Goal: Task Accomplishment & Management: Manage account settings

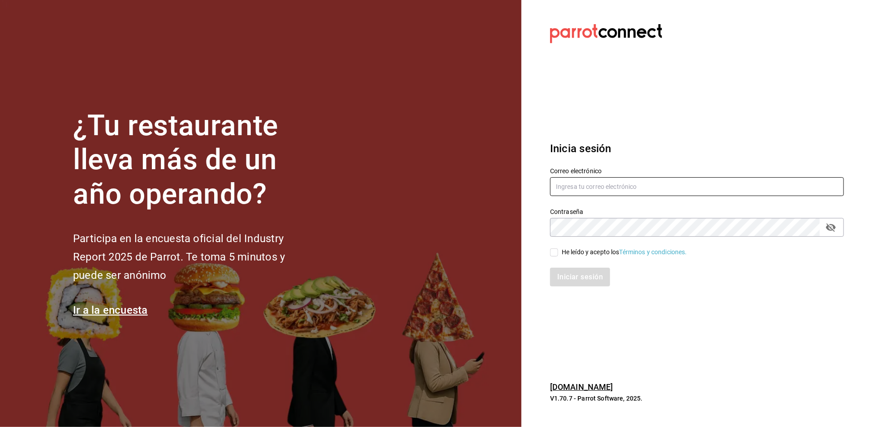
click at [616, 188] on input "text" at bounding box center [697, 186] width 294 height 19
type input "A"
type input "[EMAIL_ADDRESS][DOMAIN_NAME]"
click at [558, 249] on input "He leído y acepto los Términos y condiciones." at bounding box center [554, 253] width 8 height 8
checkbox input "true"
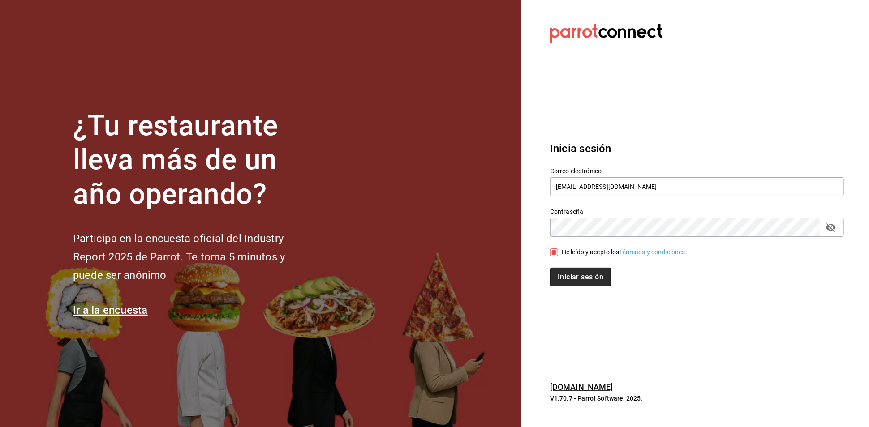
click at [567, 273] on button "Iniciar sesión" at bounding box center [580, 277] width 61 height 19
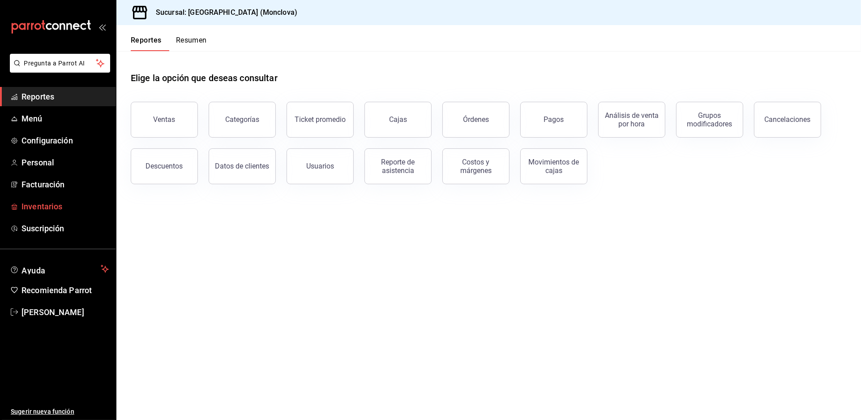
click at [81, 216] on link "Inventarios" at bounding box center [58, 206] width 116 height 19
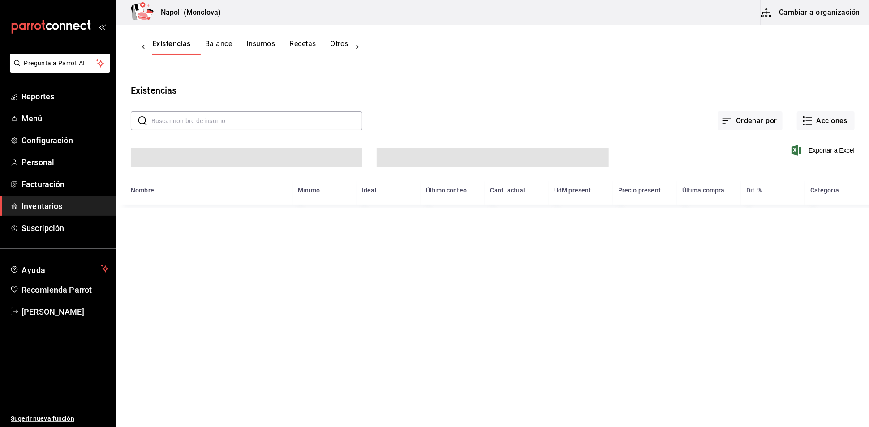
click at [205, 127] on input "text" at bounding box center [256, 121] width 211 height 18
type input "ve"
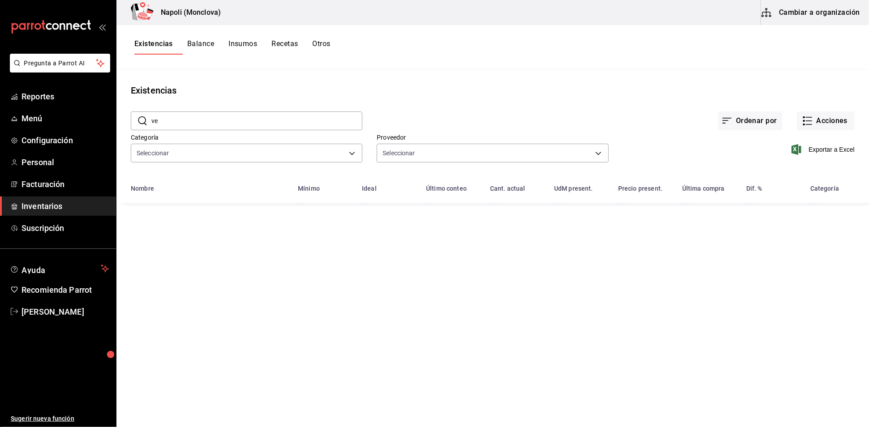
type input "0862b564-0f4e-4838-96f7-a0cfb550234f,9e74ae74-5793-4c6d-bb76-c101d78a7afa,b0e36…"
type input "20dab52d-5566-43c6-9ccf-f51c7596d89a,da2fa7ef-c352-4884-b156-86e4ee9c2e46,84324…"
click at [769, 161] on div "Exportar a Excel" at bounding box center [732, 143] width 246 height 46
click at [227, 130] on input "vela" at bounding box center [256, 121] width 211 height 18
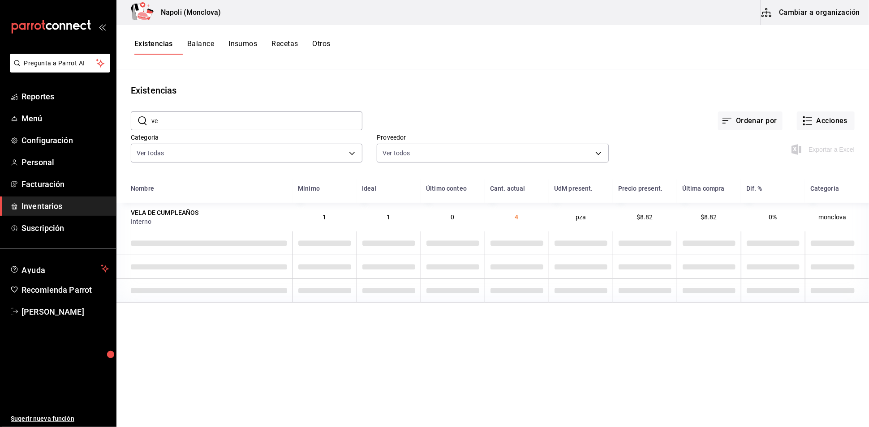
type input "v"
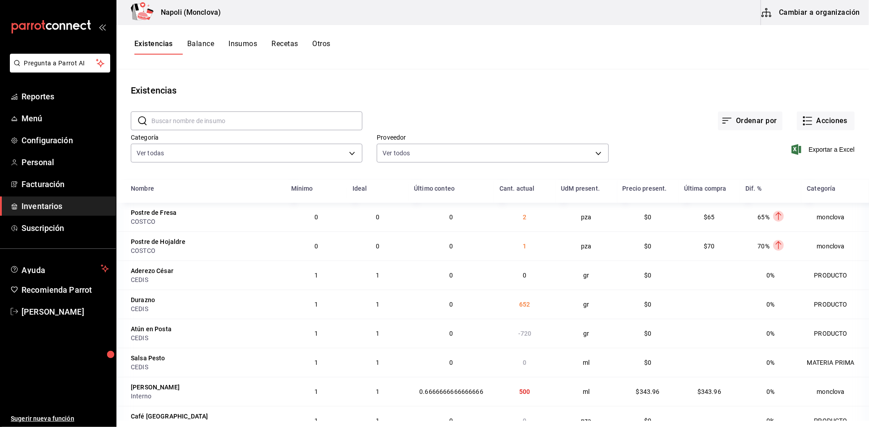
click at [316, 128] on input "text" at bounding box center [256, 121] width 211 height 18
type input "vela"
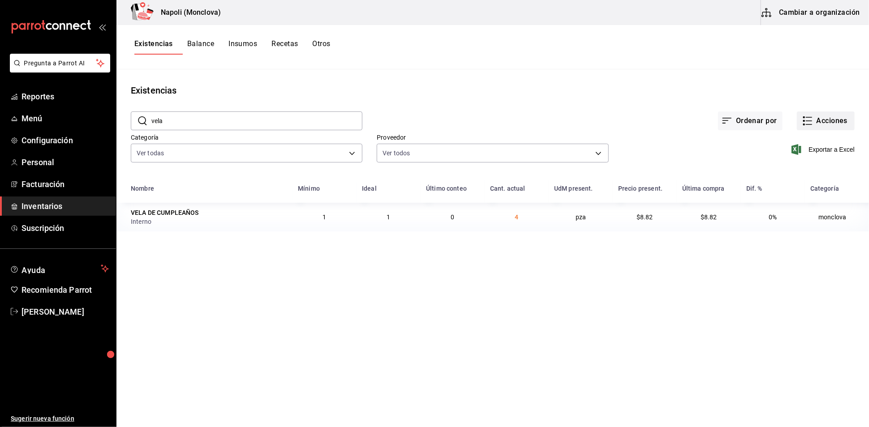
click at [820, 123] on button "Acciones" at bounding box center [826, 121] width 58 height 19
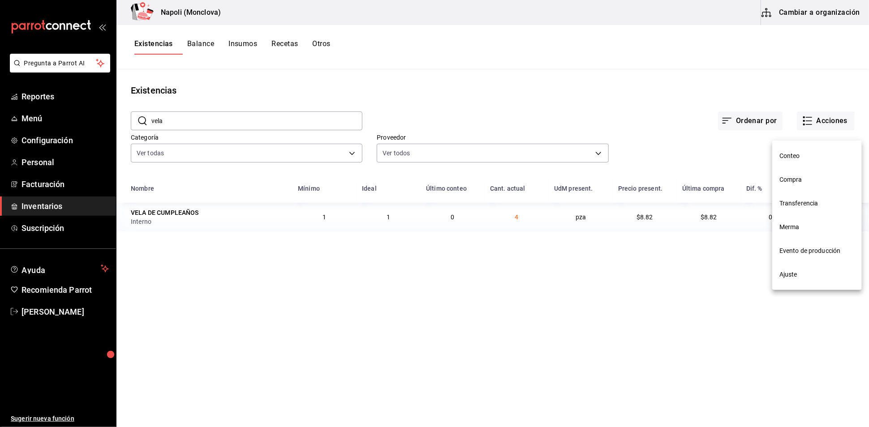
click at [809, 180] on span "Compra" at bounding box center [816, 179] width 75 height 9
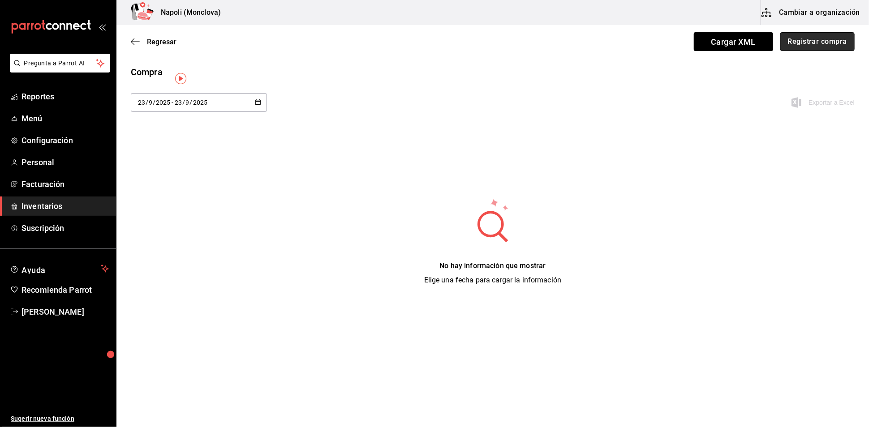
click at [793, 47] on button "Registrar compra" at bounding box center [817, 41] width 74 height 19
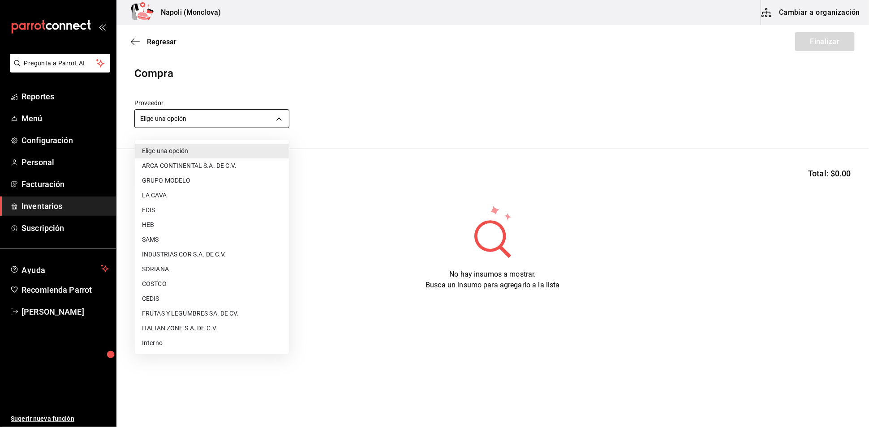
click at [285, 122] on body "Pregunta a Parrot AI Reportes Menú Configuración Personal Facturación Inventari…" at bounding box center [434, 188] width 869 height 377
click at [170, 344] on li "Interno" at bounding box center [212, 343] width 154 height 15
type input "f09327f8-4c41-4679-ba5a-c4fdb900725a"
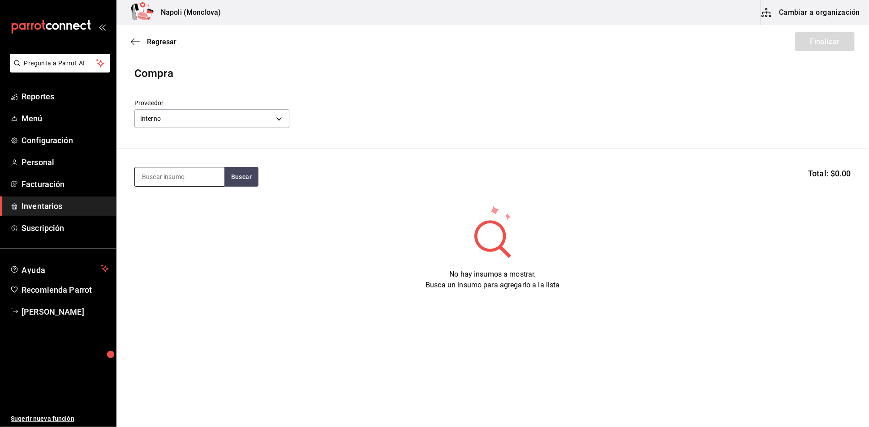
click at [171, 186] on input at bounding box center [180, 177] width 90 height 19
type input "vela"
click at [239, 184] on button "Buscar" at bounding box center [241, 177] width 34 height 20
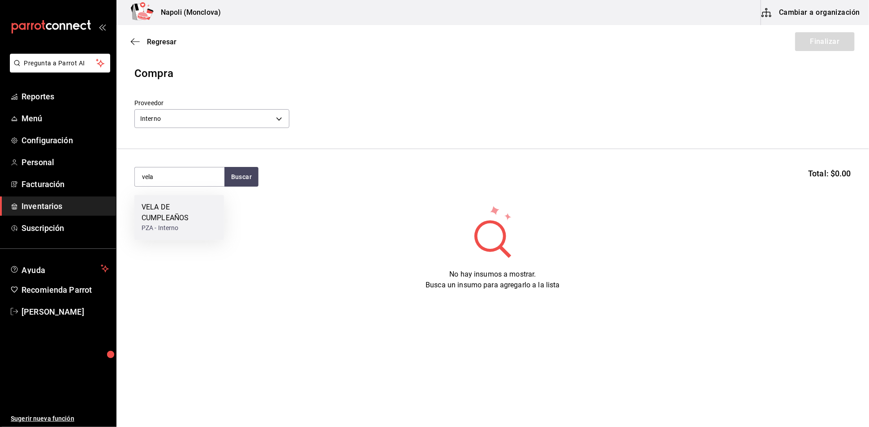
click at [182, 210] on div "VELA DE CUMPLEAÑOS" at bounding box center [179, 212] width 75 height 21
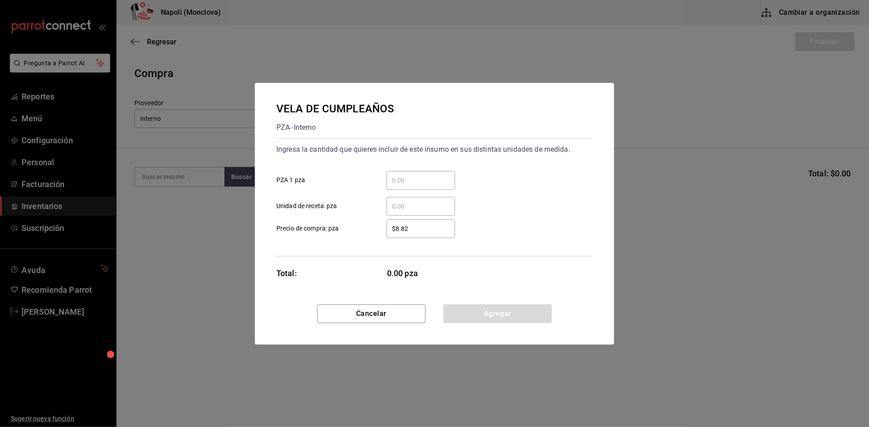
click at [407, 175] on input "​ PZA 1 pza" at bounding box center [421, 180] width 69 height 11
type input "10"
click at [523, 323] on button "Agregar" at bounding box center [497, 314] width 108 height 19
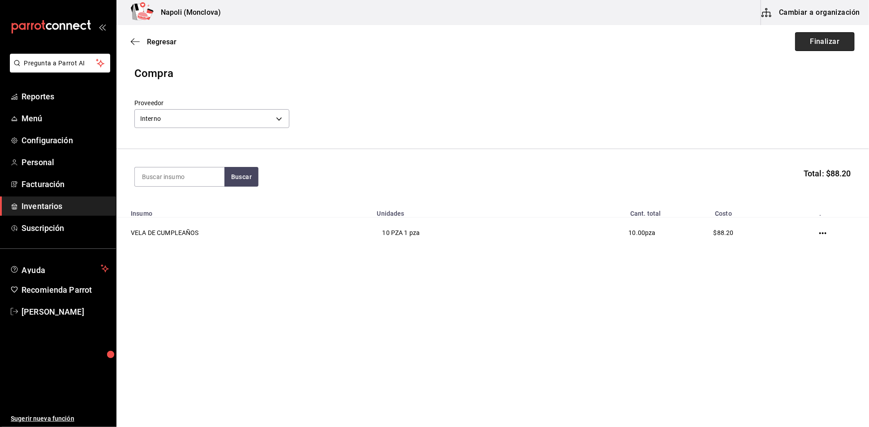
click at [804, 50] on button "Finalizar" at bounding box center [825, 41] width 60 height 19
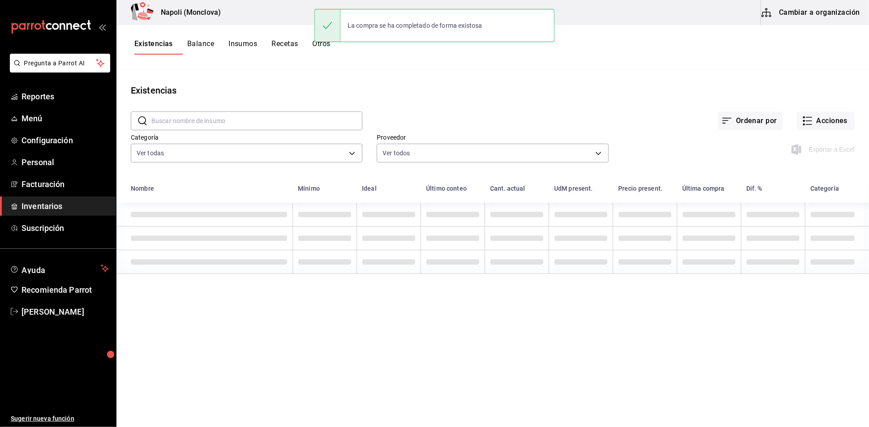
click at [203, 127] on input "text" at bounding box center [256, 121] width 211 height 18
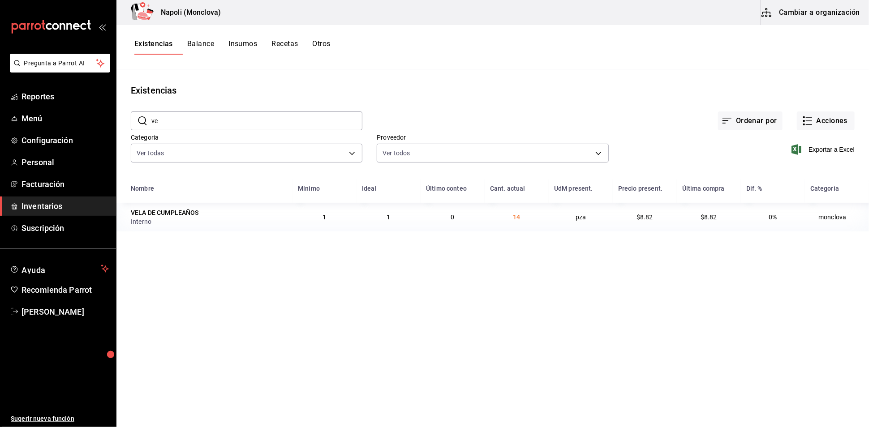
type input "v"
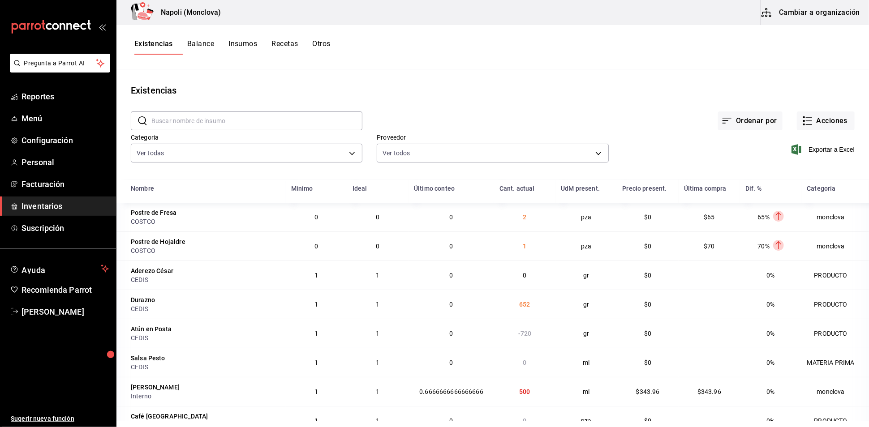
click at [457, 111] on div "Ordenar por Acciones" at bounding box center [608, 113] width 492 height 33
click at [460, 97] on div "Existencias" at bounding box center [492, 90] width 752 height 13
click at [91, 103] on span "Reportes" at bounding box center [64, 96] width 87 height 12
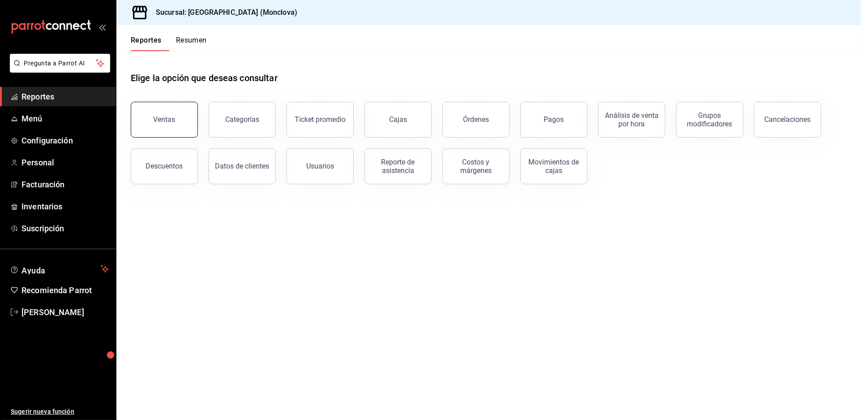
click at [193, 137] on button "Ventas" at bounding box center [164, 120] width 67 height 36
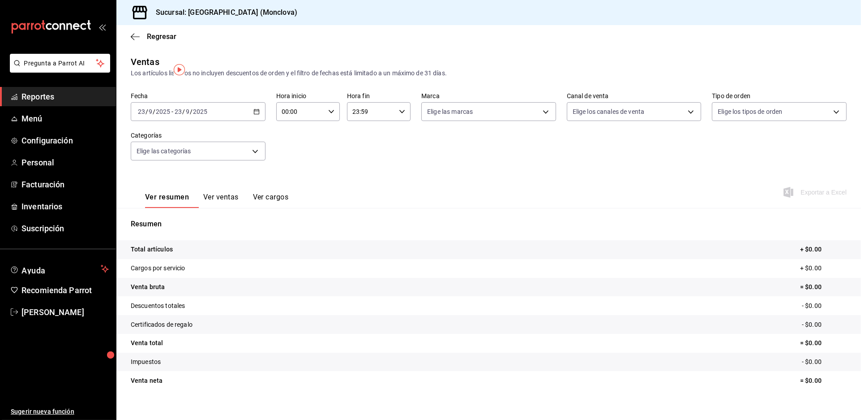
click at [256, 115] on icon "button" at bounding box center [257, 111] width 6 height 6
click at [176, 224] on span "Rango de fechas" at bounding box center [172, 219] width 69 height 9
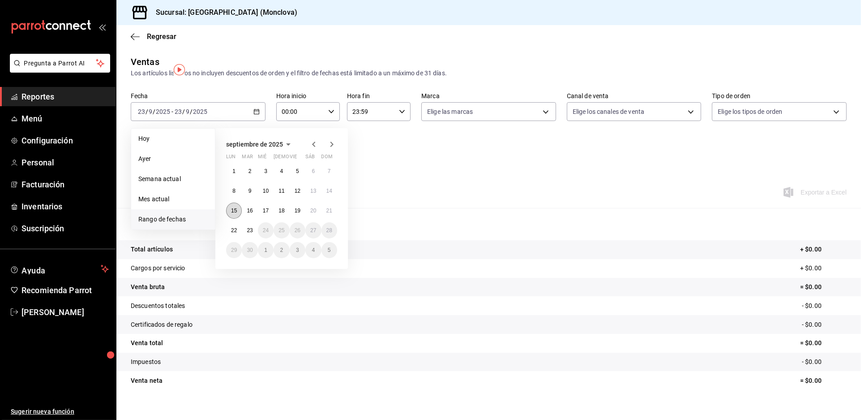
click at [240, 219] on button "15" at bounding box center [234, 210] width 16 height 16
click at [332, 214] on abbr "21" at bounding box center [330, 210] width 6 height 6
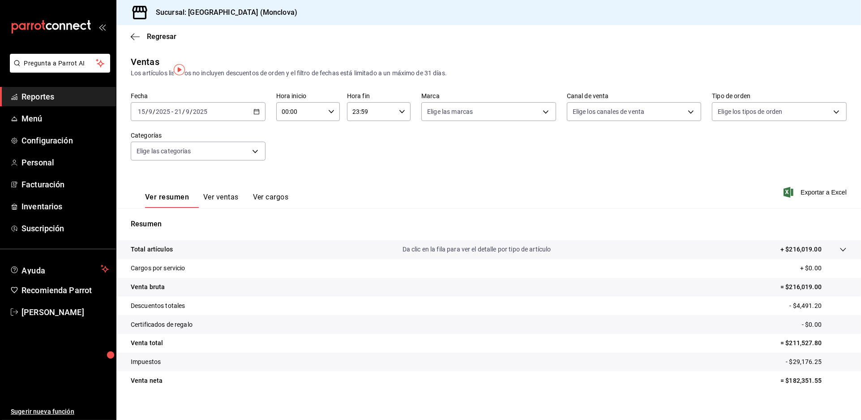
click at [74, 103] on span "Reportes" at bounding box center [64, 96] width 87 height 12
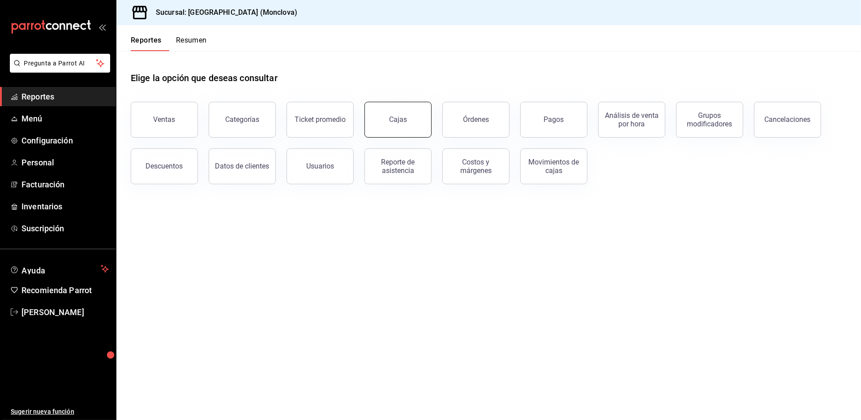
click at [408, 125] on div "Cajas" at bounding box center [398, 119] width 18 height 11
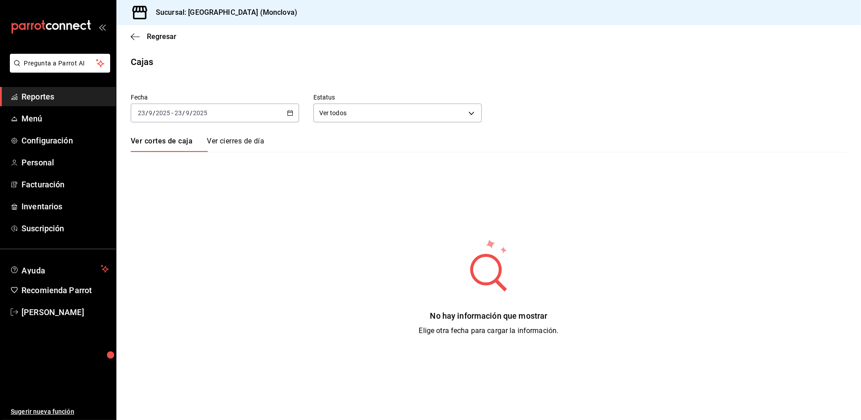
click at [293, 116] on icon "button" at bounding box center [290, 113] width 6 height 6
click at [174, 245] on span "Rango de fechas" at bounding box center [172, 240] width 69 height 9
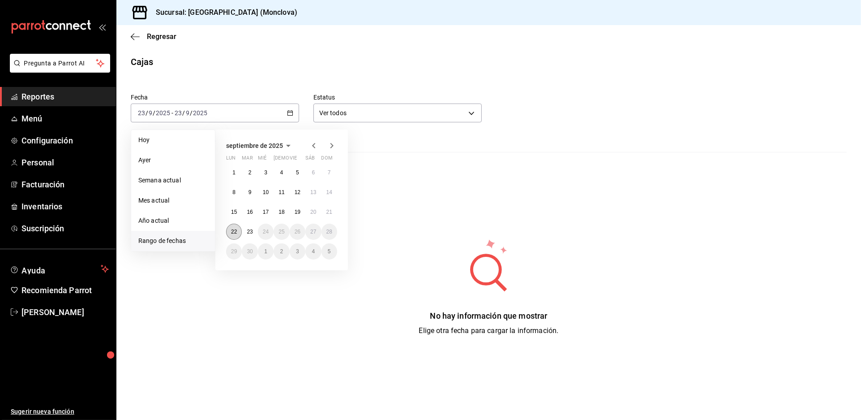
click at [235, 237] on button "22" at bounding box center [234, 232] width 16 height 16
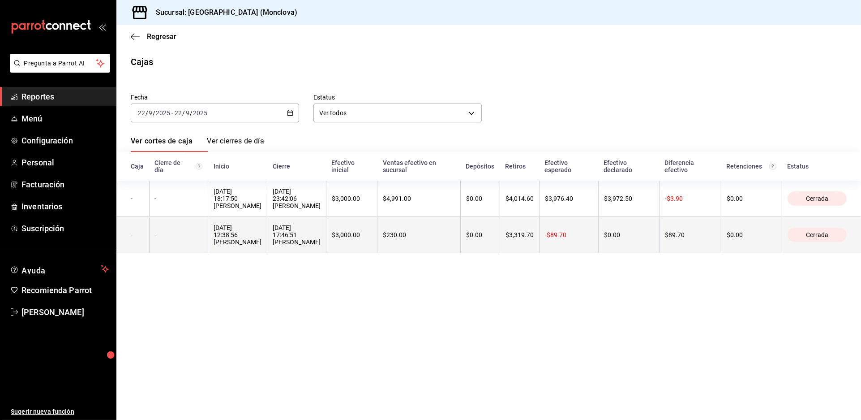
click at [267, 253] on th "22/09/2025 12:38:56 ESTRELLA VARGAS GUERRERO" at bounding box center [237, 235] width 59 height 36
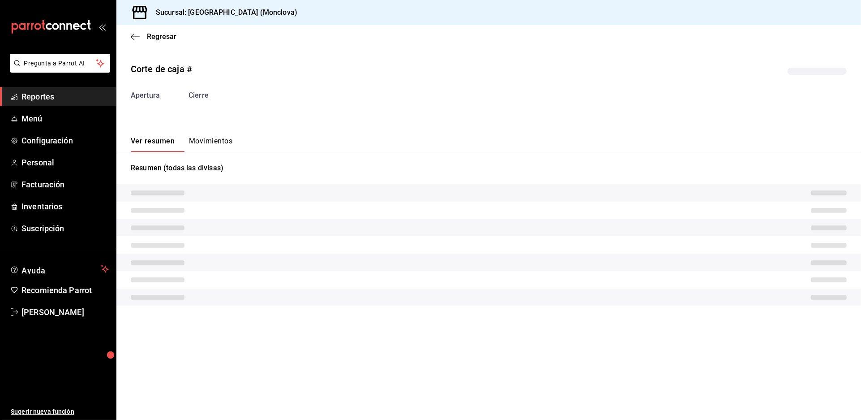
click at [327, 271] on tr at bounding box center [488, 262] width 745 height 17
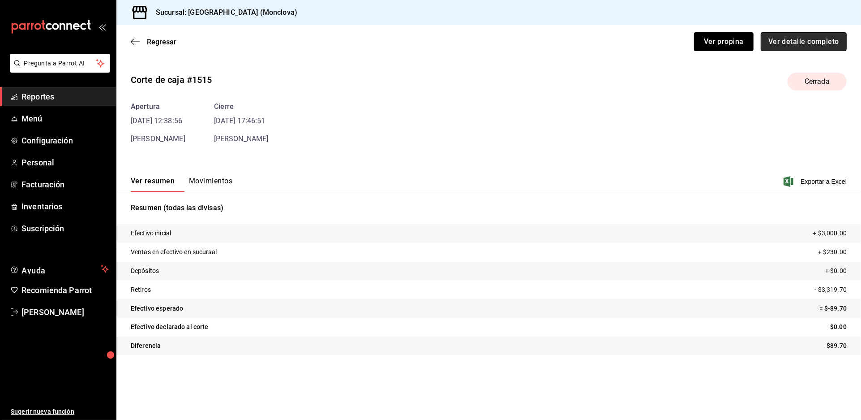
click at [791, 47] on button "Ver detalle completo" at bounding box center [804, 41] width 86 height 19
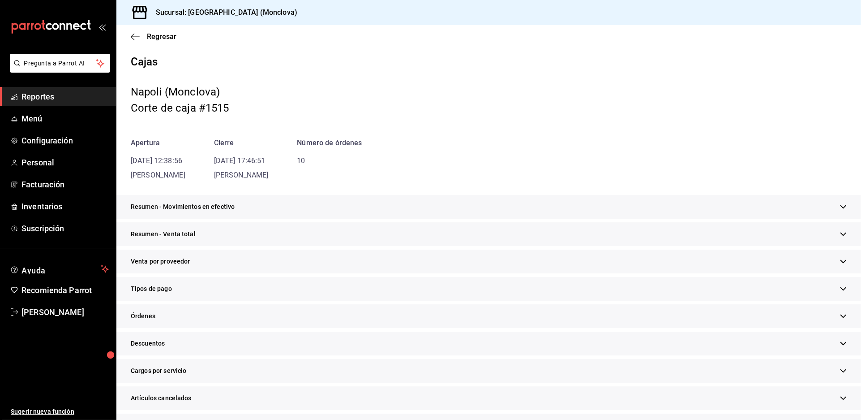
click at [472, 246] on div "Resumen - Venta total" at bounding box center [488, 234] width 745 height 24
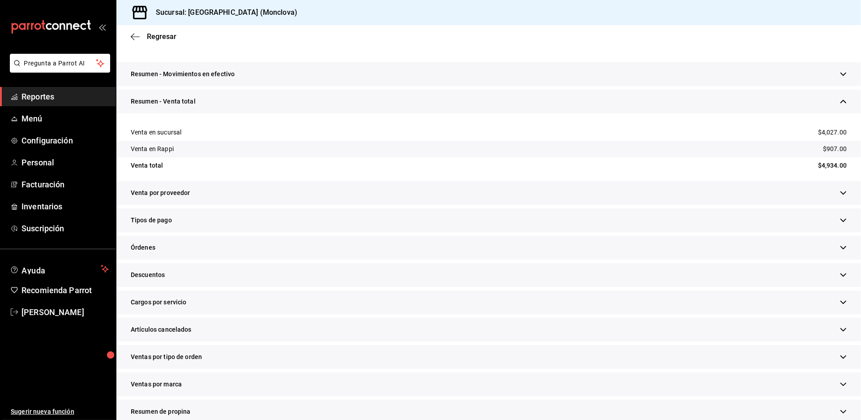
scroll to position [149, 0]
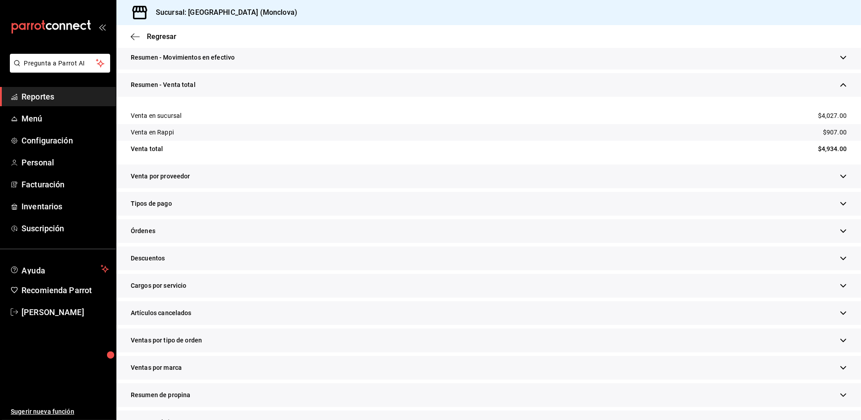
click at [302, 270] on div "Descuentos" at bounding box center [488, 258] width 745 height 24
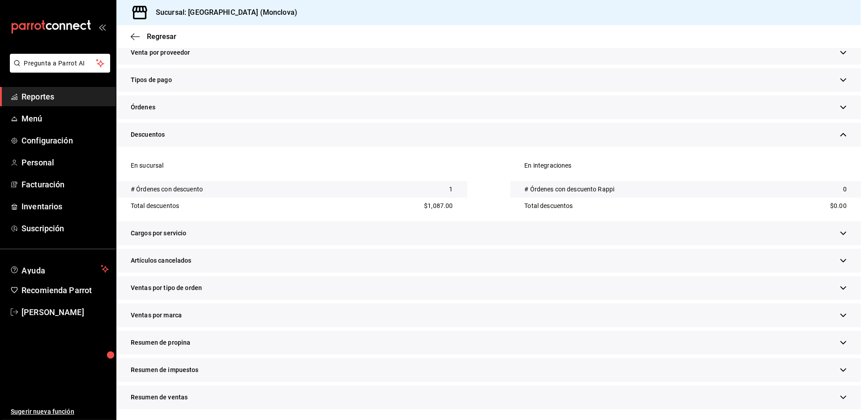
scroll to position [383, 0]
click at [320, 249] on div "Artículos cancelados" at bounding box center [488, 261] width 745 height 24
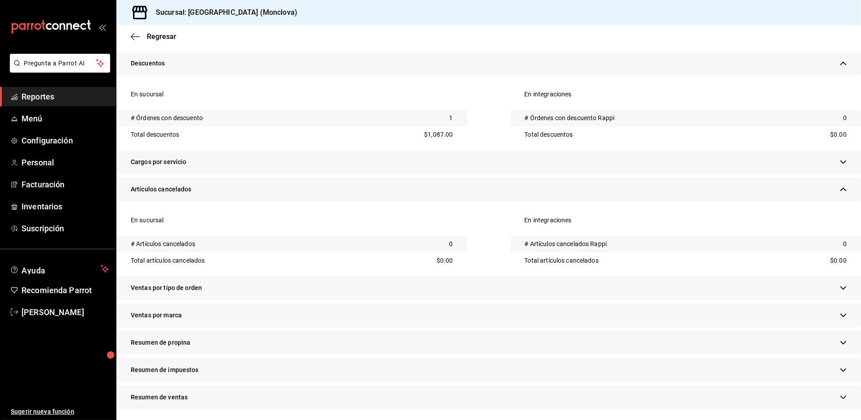
scroll to position [469, 0]
click at [325, 276] on div "Ventas por tipo de orden" at bounding box center [488, 288] width 745 height 24
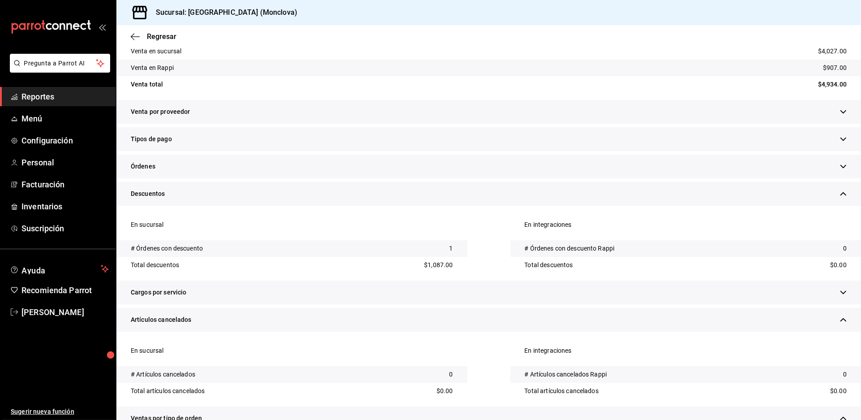
scroll to position [0, 0]
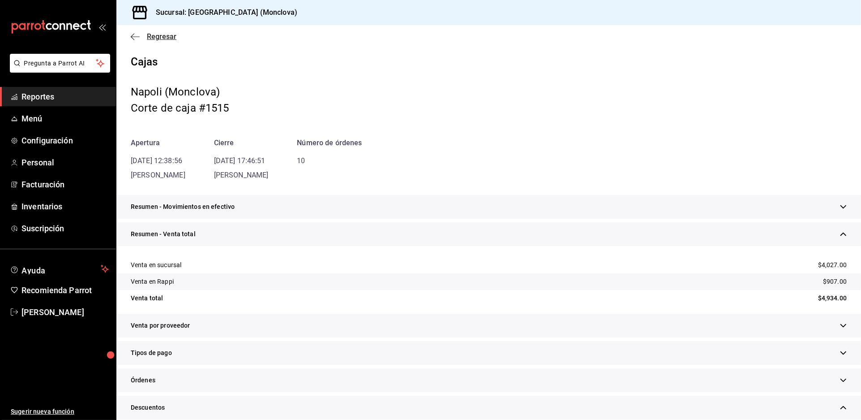
click at [162, 39] on span "Regresar" at bounding box center [162, 36] width 30 height 9
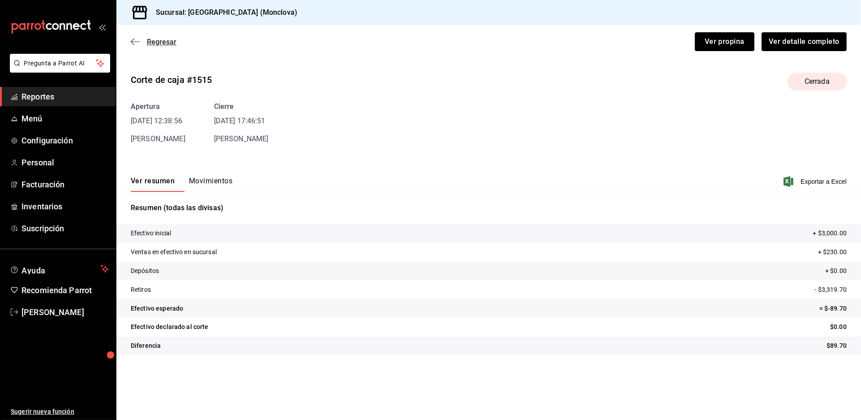
click at [168, 46] on span "Regresar" at bounding box center [162, 42] width 30 height 9
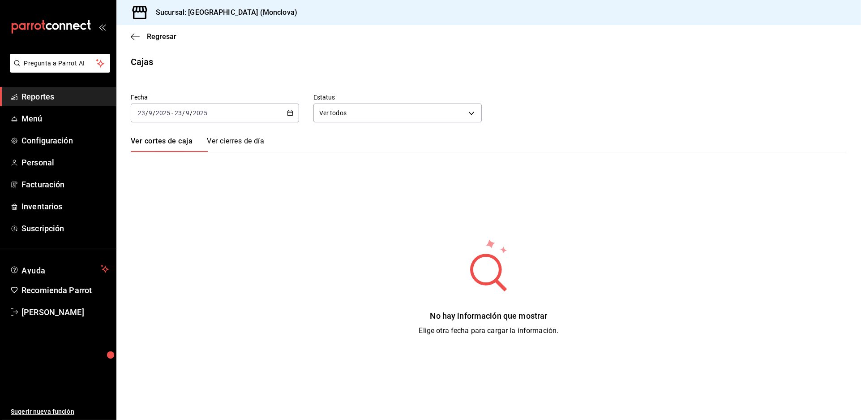
click at [288, 122] on div "2025-09-23 23 / 9 / 2025 - 2025-09-23 23 / 9 / 2025" at bounding box center [215, 112] width 168 height 19
click at [192, 245] on span "Rango de fechas" at bounding box center [172, 240] width 69 height 9
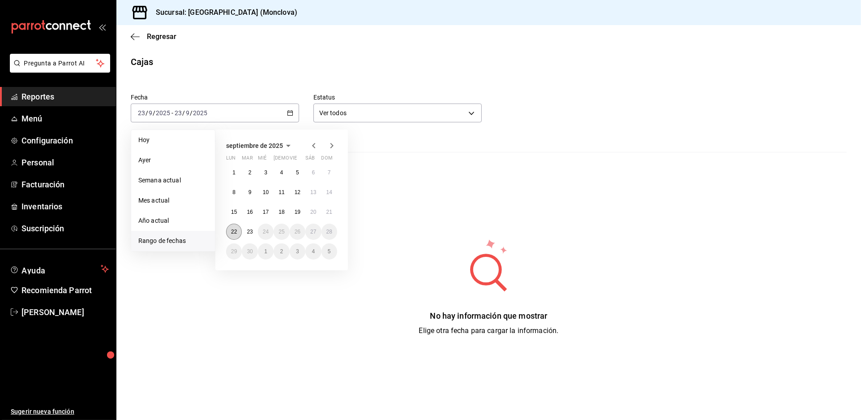
click at [237, 236] on button "22" at bounding box center [234, 232] width 16 height 16
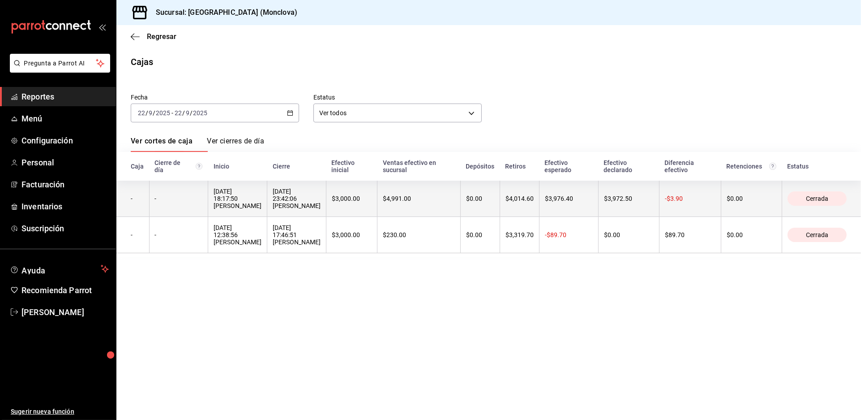
click at [262, 209] on div "22/09/2025 18:17:50 ESTRELLA VARGAS GUERRERO" at bounding box center [238, 198] width 48 height 21
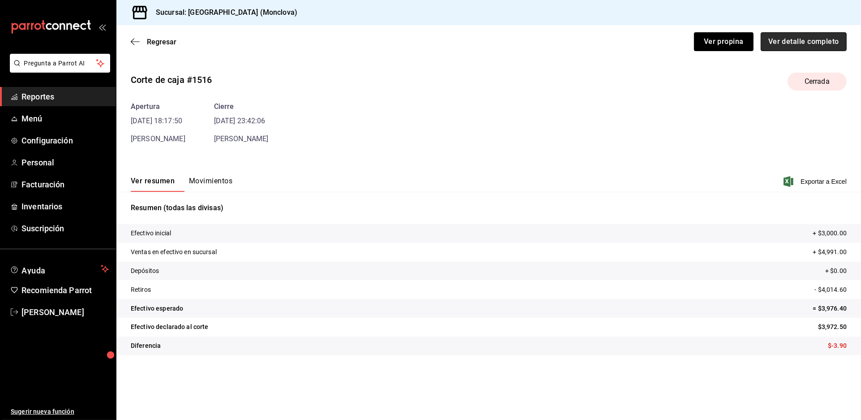
click at [761, 43] on button "Ver detalle completo" at bounding box center [804, 41] width 86 height 19
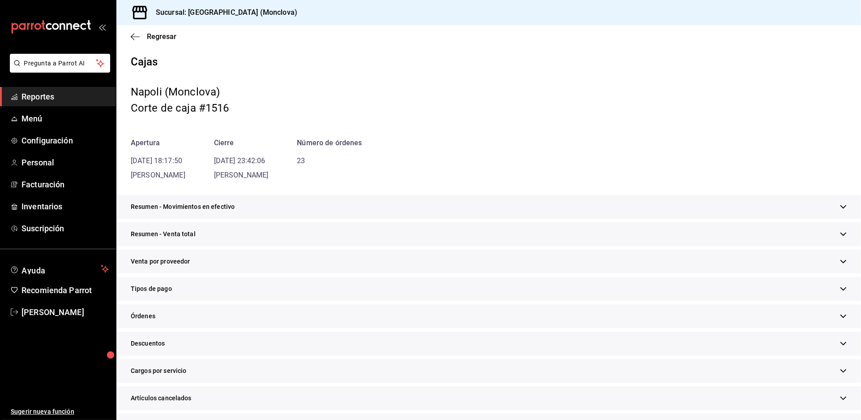
click at [384, 246] on div "Resumen - Venta total" at bounding box center [488, 234] width 745 height 24
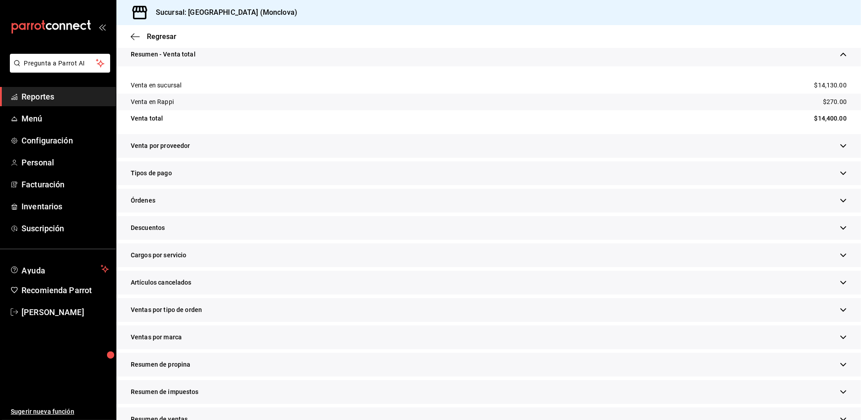
scroll to position [199, 0]
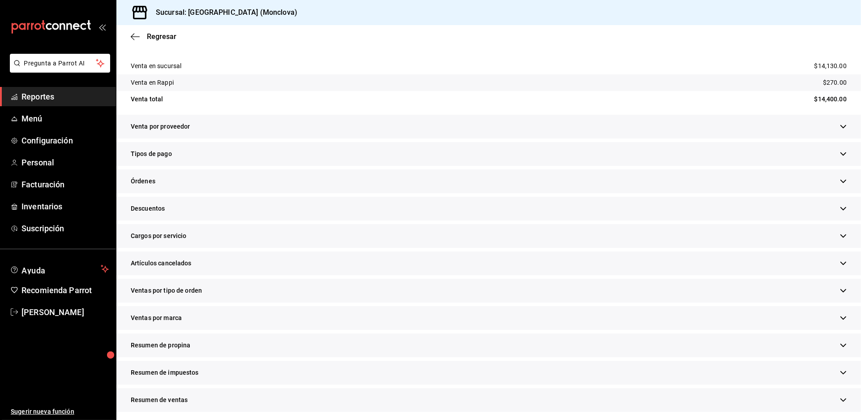
click at [327, 220] on div "Descuentos" at bounding box center [488, 209] width 745 height 24
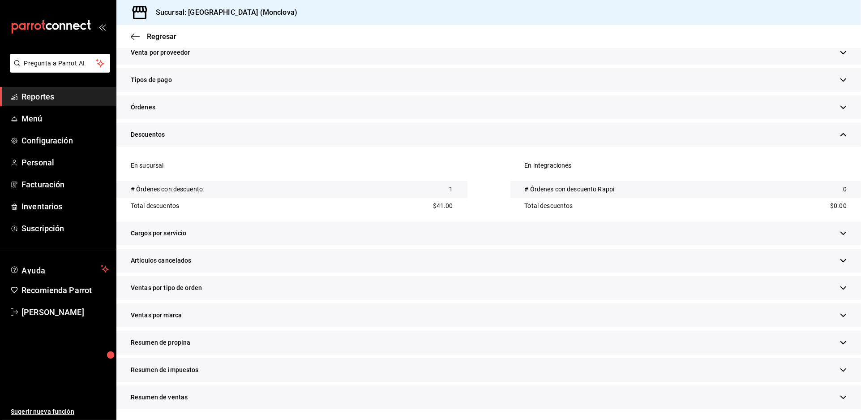
scroll to position [348, 0]
click at [319, 263] on div "Artículos cancelados" at bounding box center [488, 261] width 745 height 24
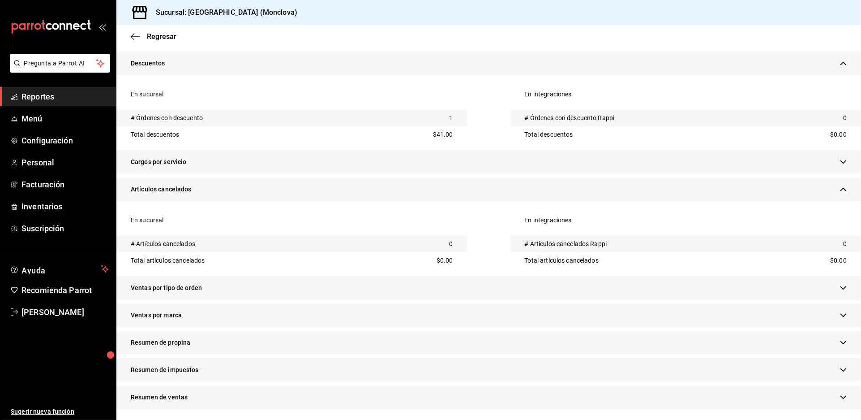
click at [349, 276] on div "Ventas por tipo de orden" at bounding box center [488, 288] width 745 height 24
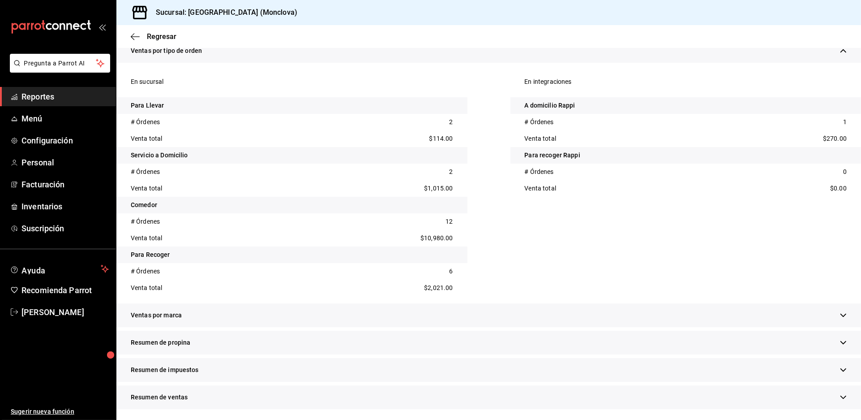
scroll to position [718, 0]
click at [64, 103] on span "Reportes" at bounding box center [64, 96] width 87 height 12
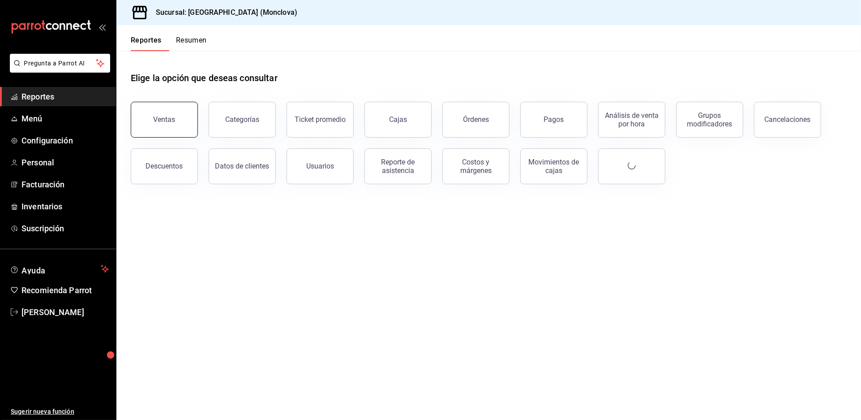
click at [158, 127] on button "Ventas" at bounding box center [164, 120] width 67 height 36
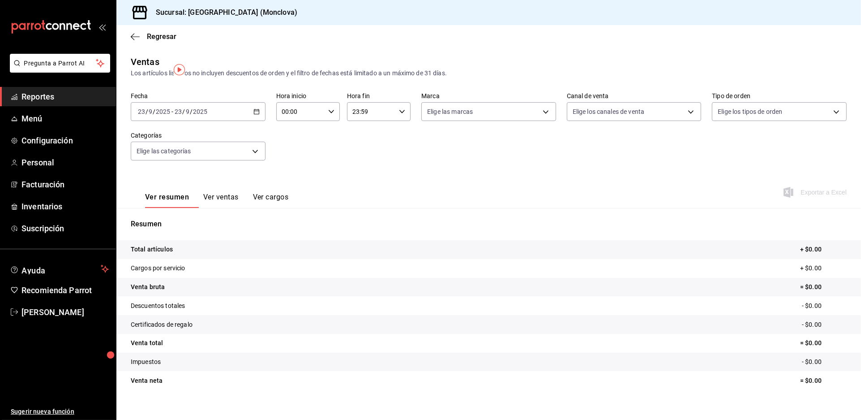
click at [256, 114] on \(Stroke\) "button" at bounding box center [256, 111] width 5 height 5
click at [186, 224] on li "Rango de fechas" at bounding box center [173, 219] width 84 height 20
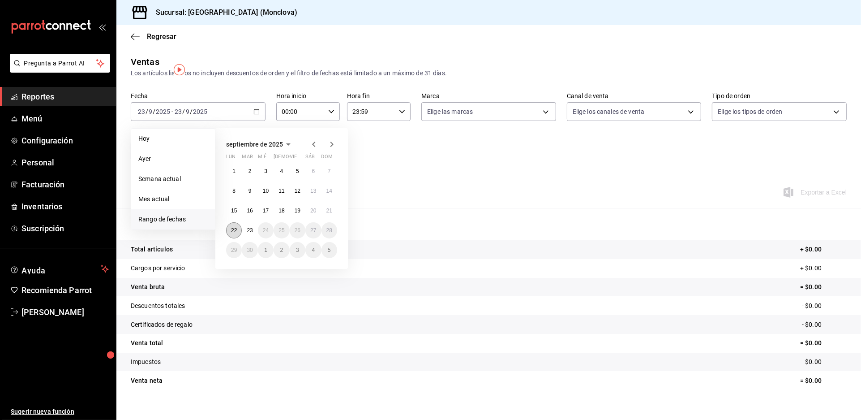
click at [237, 233] on abbr "22" at bounding box center [234, 230] width 6 height 6
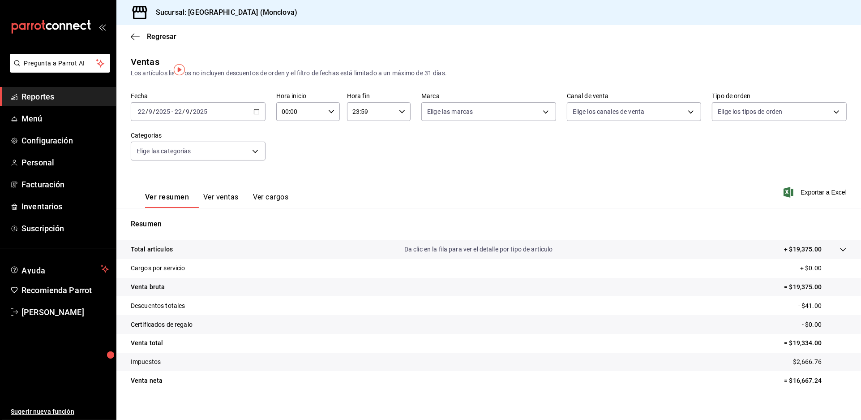
click at [77, 106] on link "Reportes" at bounding box center [58, 96] width 116 height 19
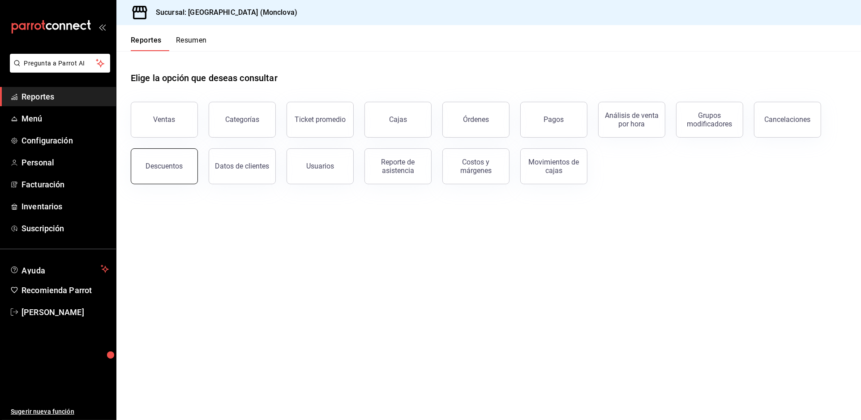
click at [172, 184] on button "Descuentos" at bounding box center [164, 166] width 67 height 36
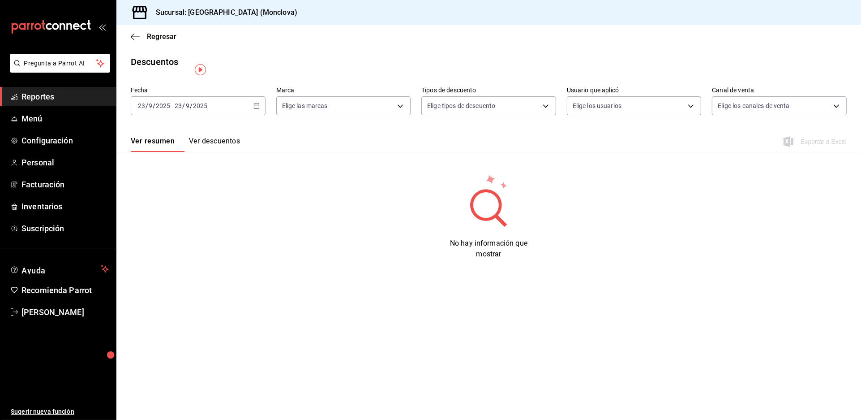
click at [260, 109] on icon "button" at bounding box center [257, 106] width 6 height 6
click at [174, 236] on li "Rango de fechas" at bounding box center [173, 234] width 84 height 20
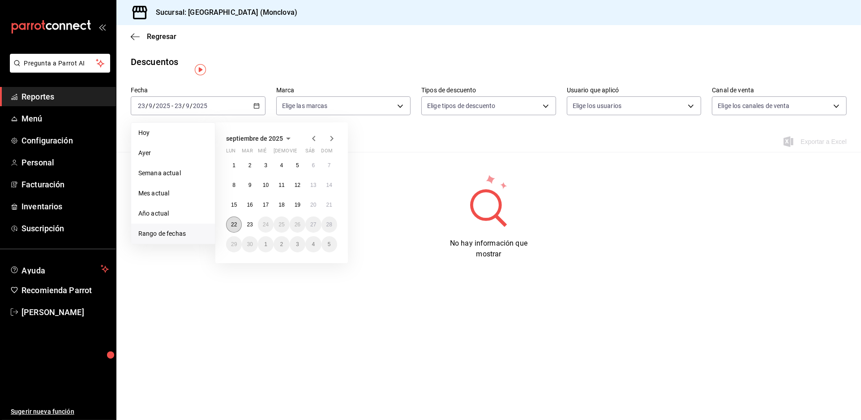
click at [234, 229] on button "22" at bounding box center [234, 224] width 16 height 16
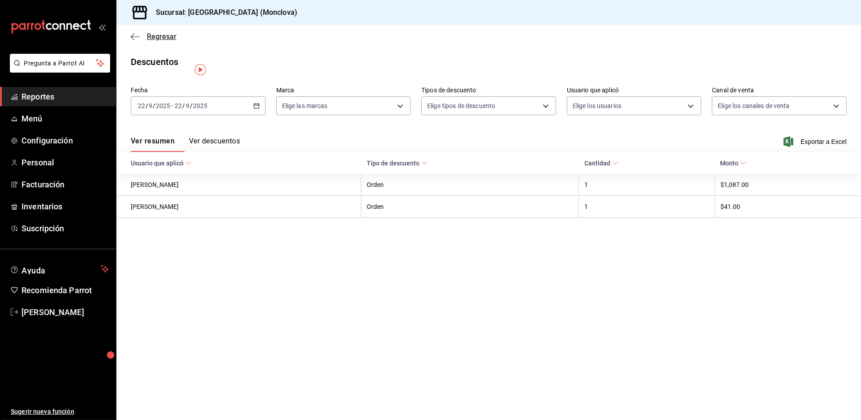
click at [172, 41] on span "Regresar" at bounding box center [162, 36] width 30 height 9
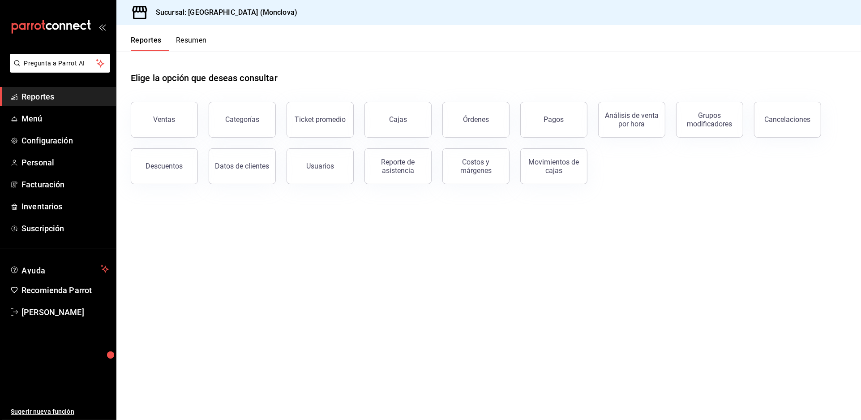
click at [349, 247] on main "Elige la opción que deseas consultar Ventas Categorías Ticket promedio Cajas Ór…" at bounding box center [488, 235] width 745 height 369
click at [84, 212] on span "Inventarios" at bounding box center [64, 206] width 87 height 12
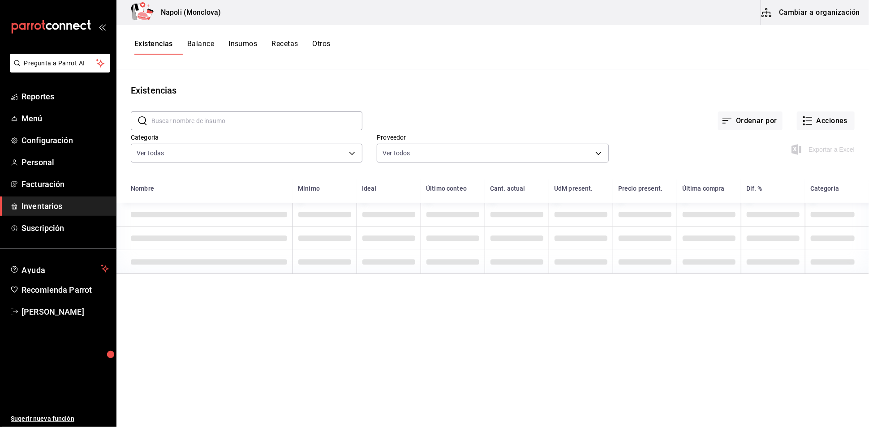
click at [211, 128] on input "text" at bounding box center [256, 121] width 211 height 18
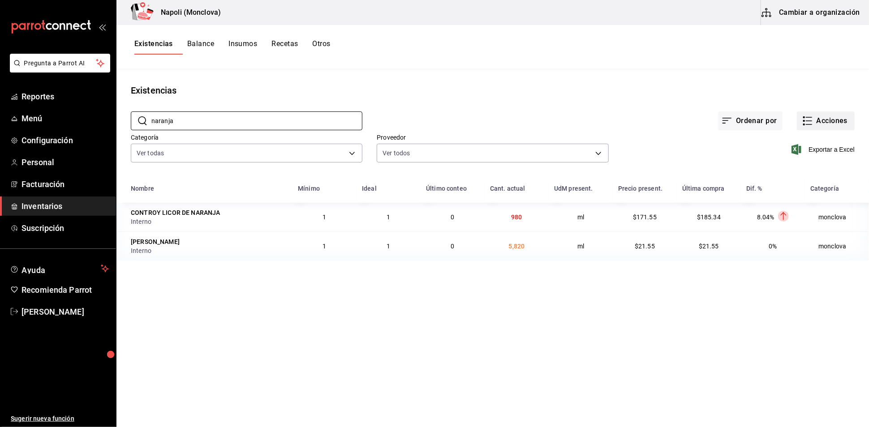
type input "naranja"
click at [819, 121] on button "Acciones" at bounding box center [826, 121] width 58 height 19
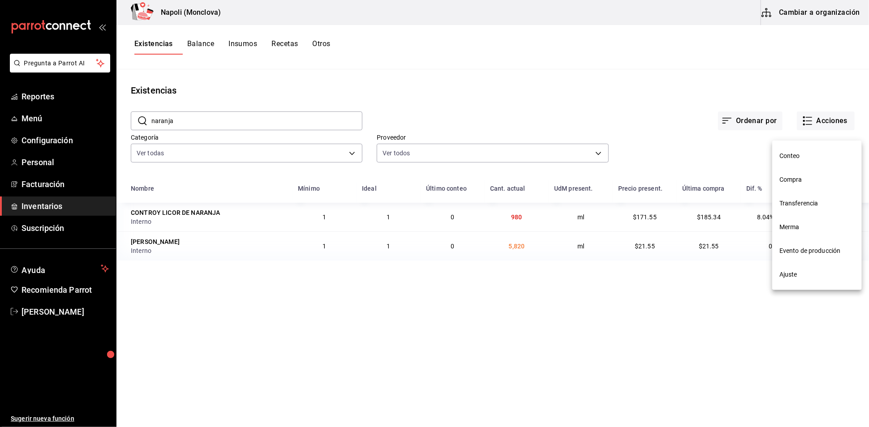
click at [807, 175] on span "Compra" at bounding box center [816, 179] width 75 height 9
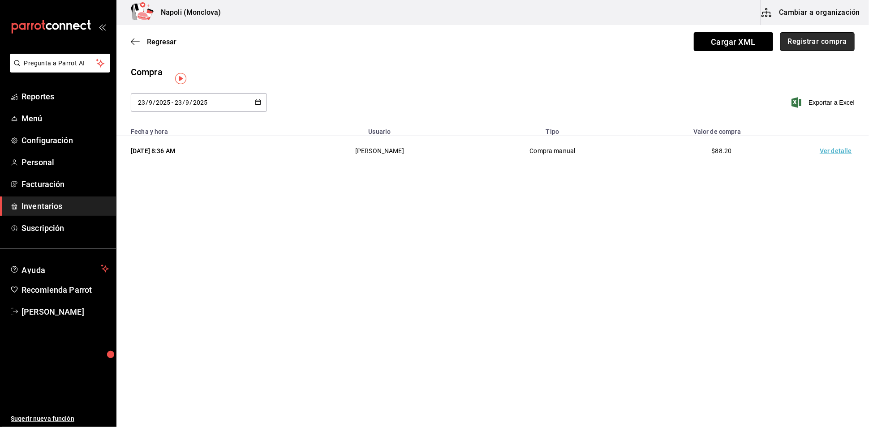
click at [800, 40] on button "Registrar compra" at bounding box center [817, 41] width 74 height 19
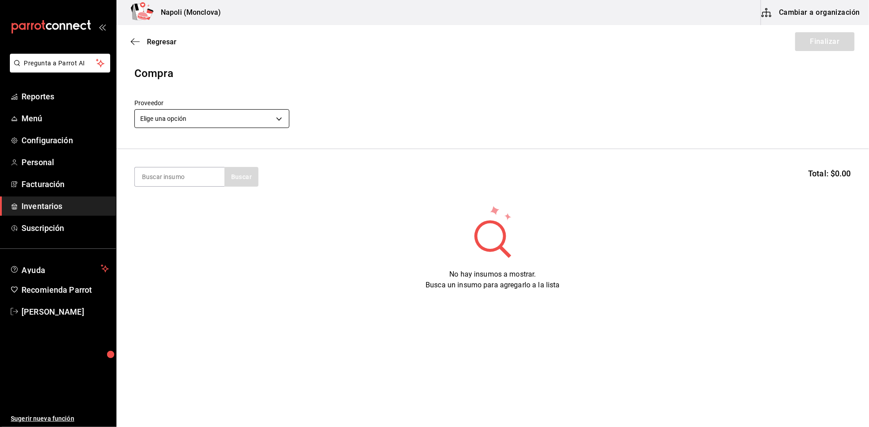
click at [286, 122] on body "Pregunta a Parrot AI Reportes Menú Configuración Personal Facturación Inventari…" at bounding box center [434, 188] width 869 height 377
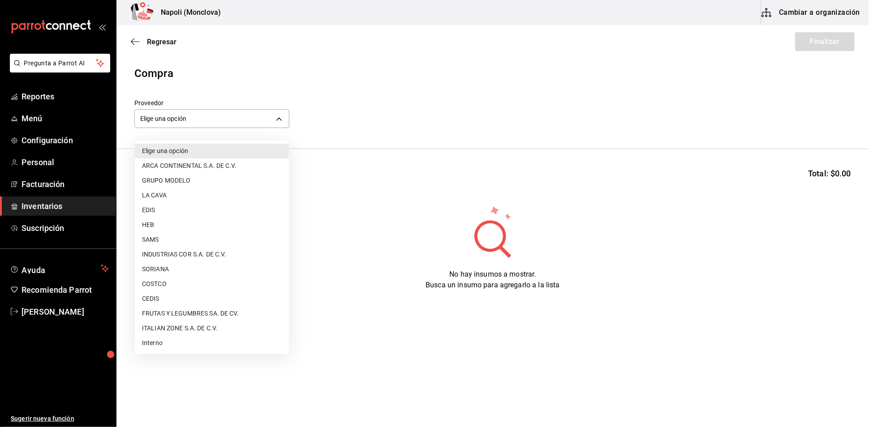
click at [178, 346] on li "Interno" at bounding box center [212, 343] width 154 height 15
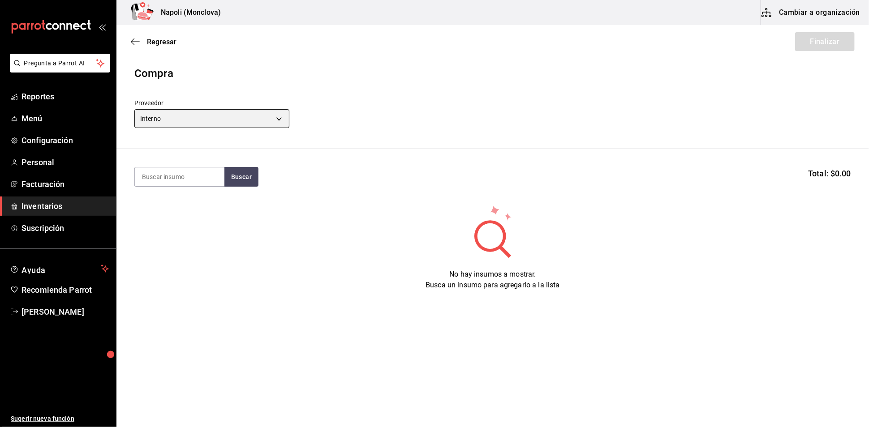
type input "f09327f8-4c41-4679-ba5a-c4fdb900725a"
click at [189, 183] on input at bounding box center [180, 177] width 90 height 19
type input "NARANJA"
click at [243, 180] on button "Buscar" at bounding box center [241, 177] width 34 height 20
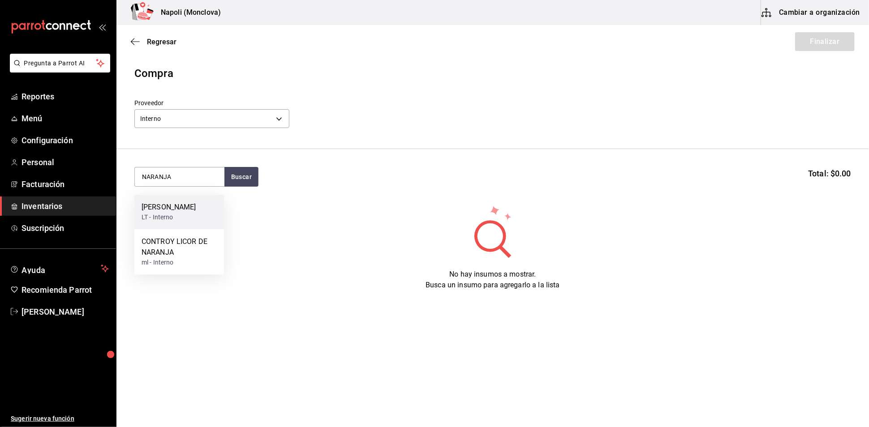
click at [190, 215] on div "Jugo Naranja LT - Interno" at bounding box center [179, 212] width 90 height 34
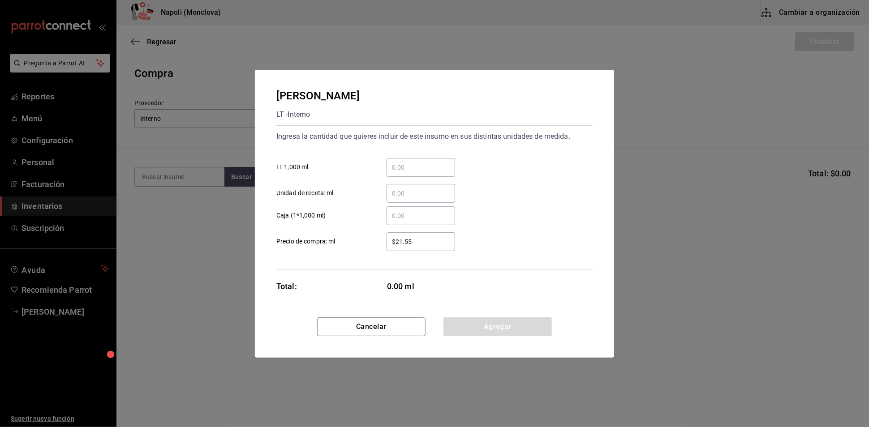
click at [438, 162] on input "​ LT 1,000 ml" at bounding box center [421, 167] width 69 height 11
type input "8"
click at [494, 333] on button "Agregar" at bounding box center [497, 327] width 108 height 19
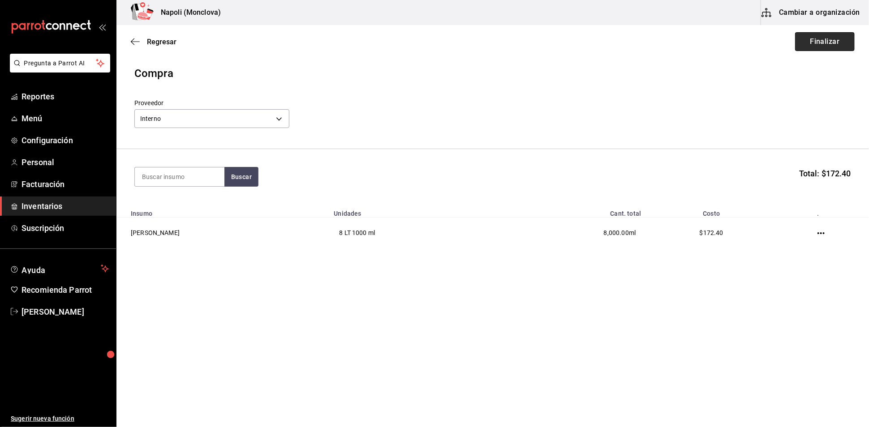
click at [795, 51] on button "Finalizar" at bounding box center [825, 41] width 60 height 19
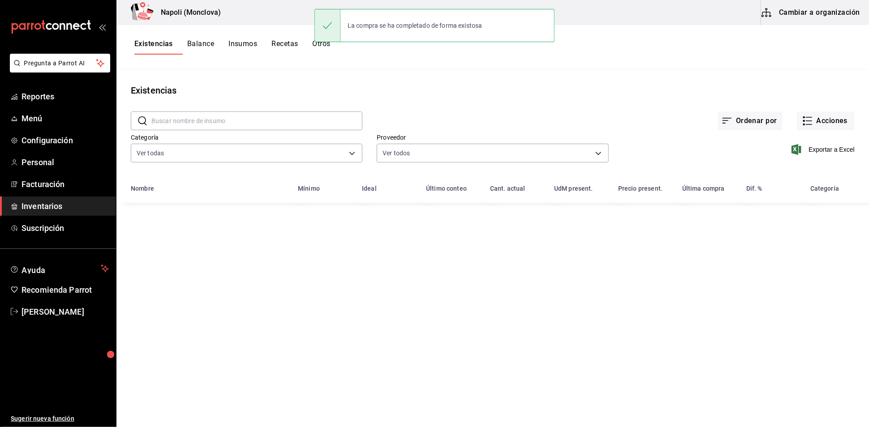
click at [205, 127] on input "text" at bounding box center [256, 121] width 211 height 18
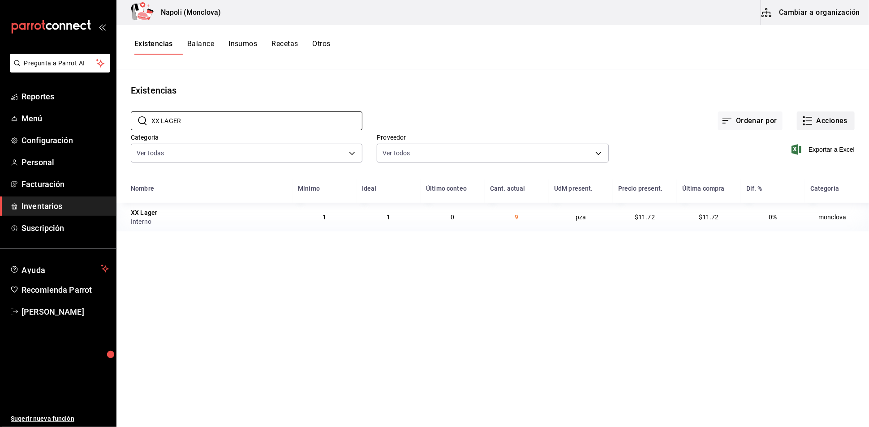
type input "XX LAGER"
click at [805, 128] on button "Acciones" at bounding box center [826, 121] width 58 height 19
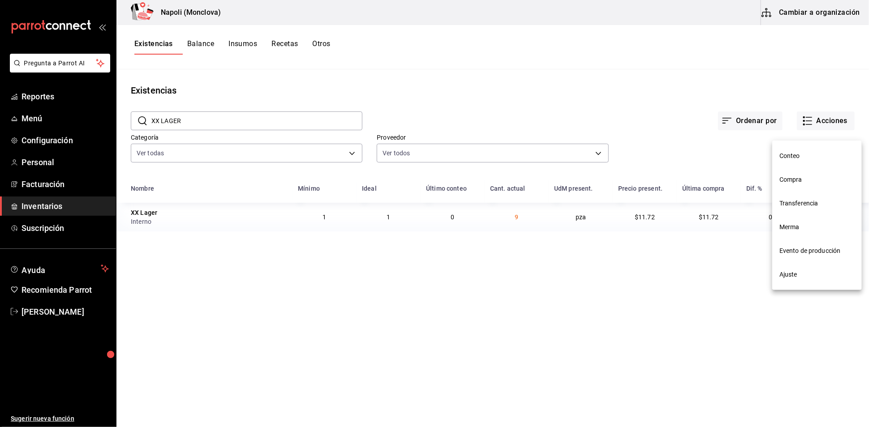
click at [808, 187] on li "Compra" at bounding box center [817, 180] width 90 height 24
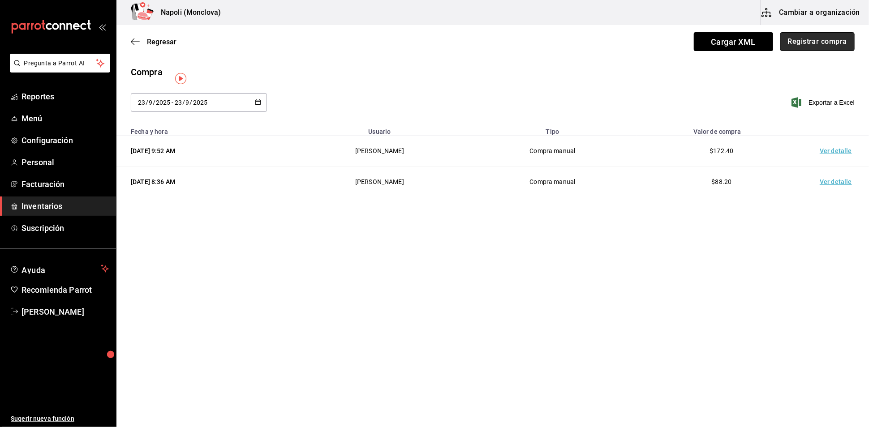
click at [813, 43] on button "Registrar compra" at bounding box center [817, 41] width 74 height 19
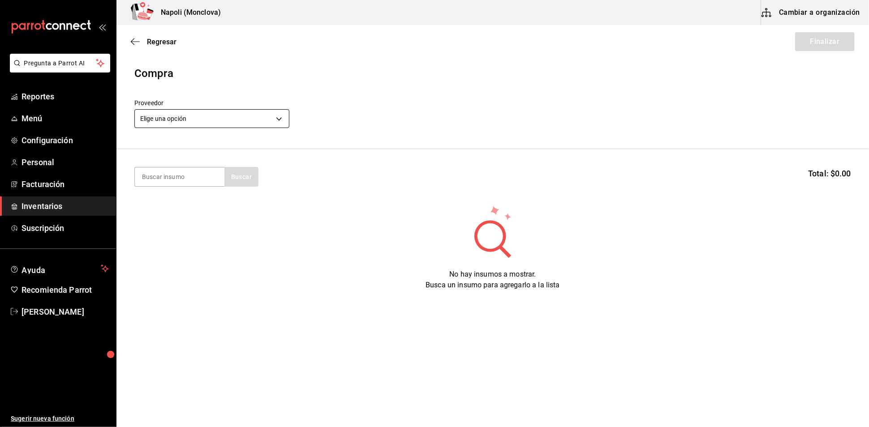
click at [285, 123] on body "Pregunta a Parrot AI Reportes Menú Configuración Personal Facturación Inventari…" at bounding box center [434, 188] width 869 height 377
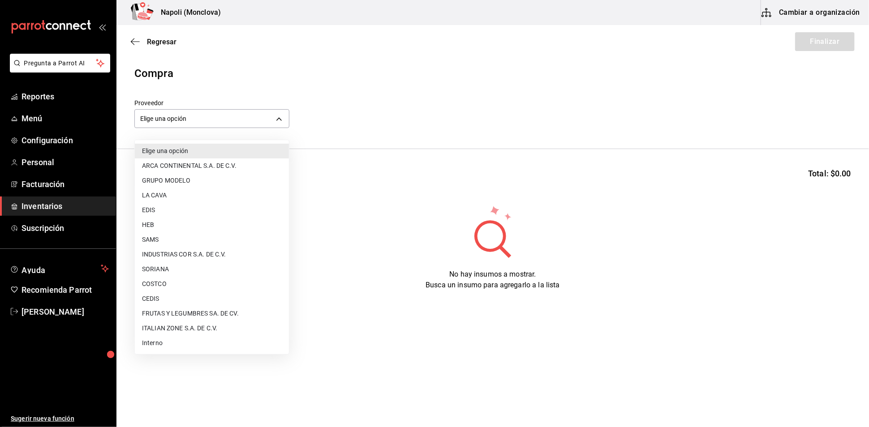
click at [189, 344] on li "Interno" at bounding box center [212, 343] width 154 height 15
type input "f09327f8-4c41-4679-ba5a-c4fdb900725a"
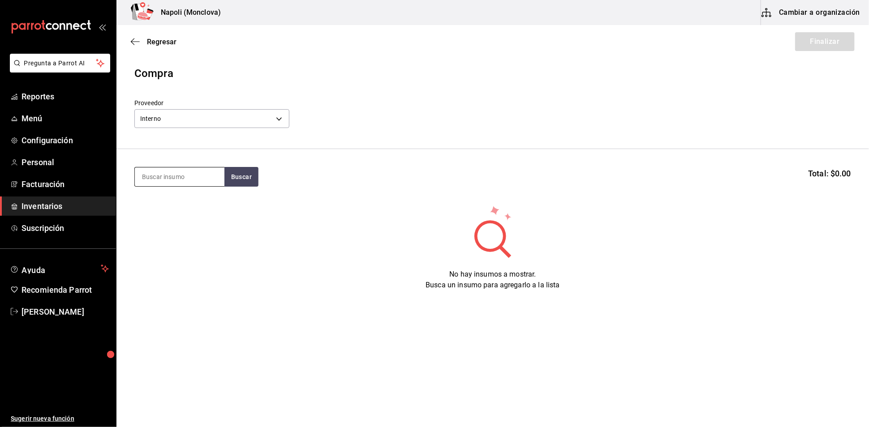
click at [205, 183] on input at bounding box center [180, 177] width 90 height 19
type input "XX LAGER"
click at [253, 187] on button "Buscar" at bounding box center [241, 177] width 34 height 20
click at [187, 215] on div "XX Lager PZA - Interno" at bounding box center [179, 212] width 90 height 34
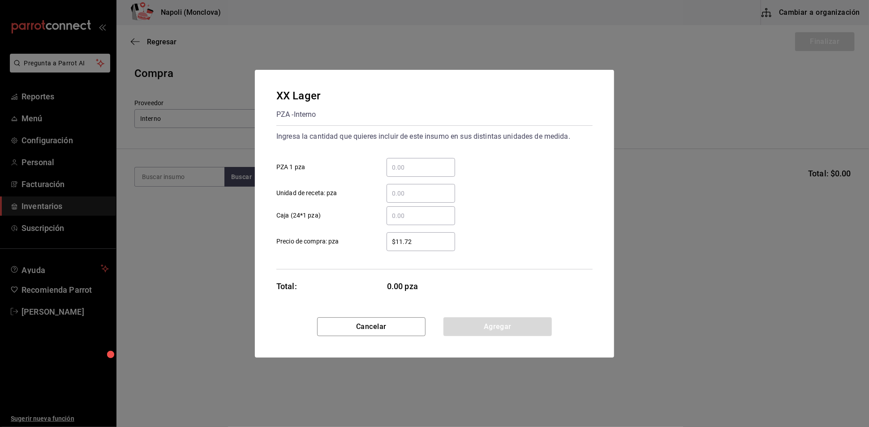
click at [422, 162] on input "​ PZA 1 pza" at bounding box center [421, 167] width 69 height 11
type input "24"
click at [498, 336] on button "Agregar" at bounding box center [497, 327] width 108 height 19
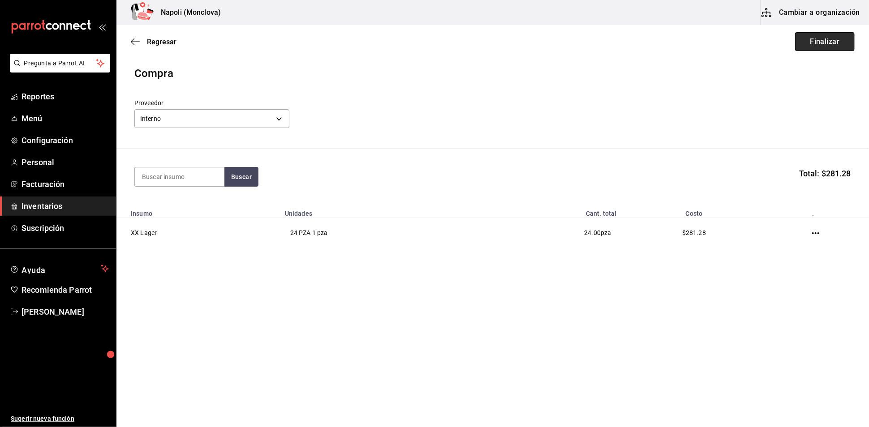
click at [809, 47] on button "Finalizar" at bounding box center [825, 41] width 60 height 19
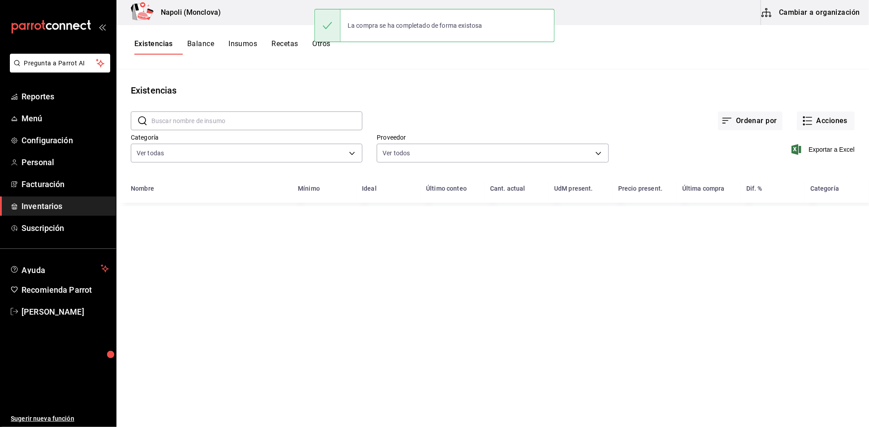
click at [203, 121] on input "text" at bounding box center [256, 121] width 211 height 18
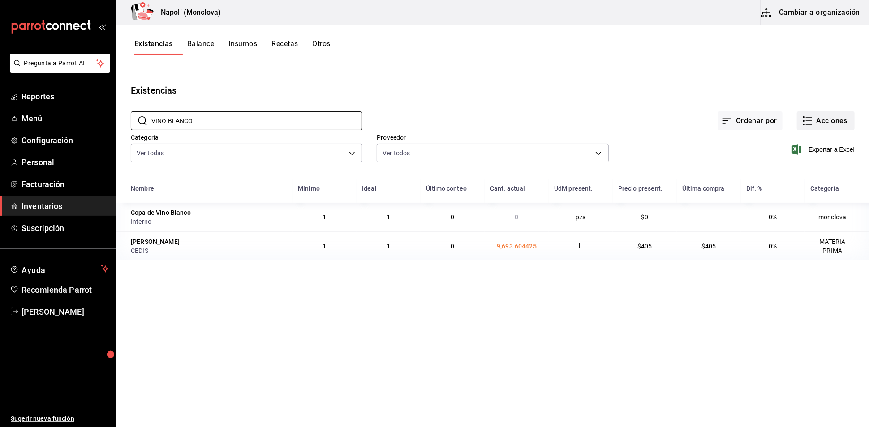
type input "VINO BLANCO"
click at [823, 123] on button "Acciones" at bounding box center [826, 121] width 58 height 19
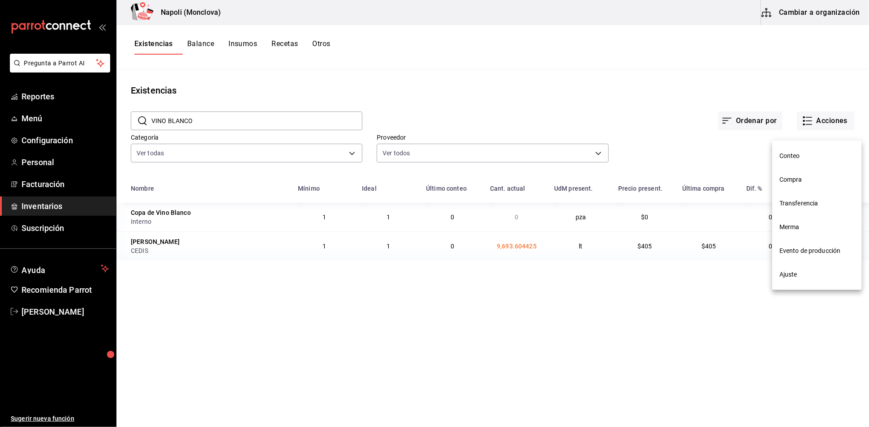
click at [819, 174] on li "Compra" at bounding box center [817, 180] width 90 height 24
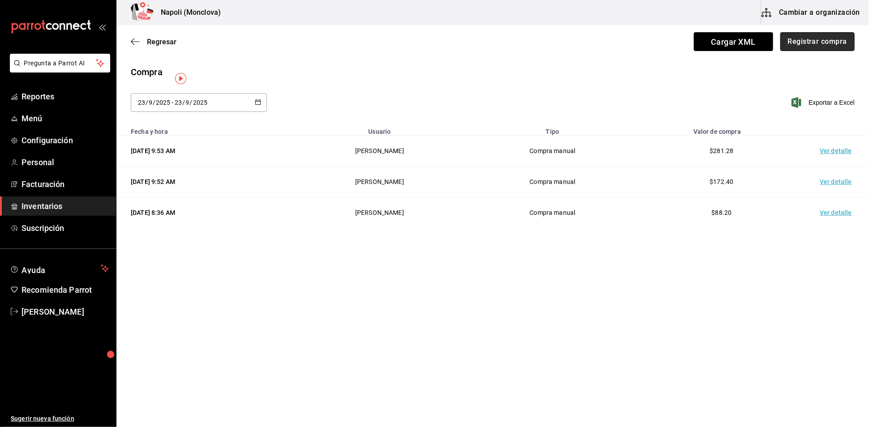
click at [821, 41] on button "Registrar compra" at bounding box center [817, 41] width 74 height 19
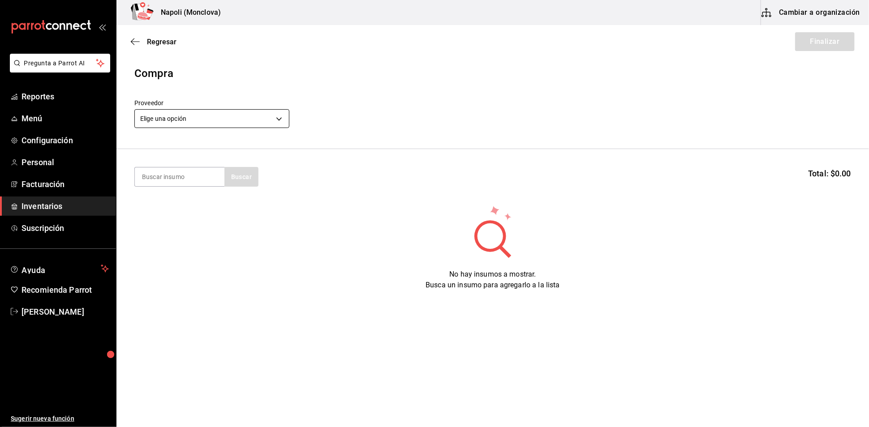
click at [276, 122] on body "Pregunta a Parrot AI Reportes Menú Configuración Personal Facturación Inventari…" at bounding box center [434, 188] width 869 height 377
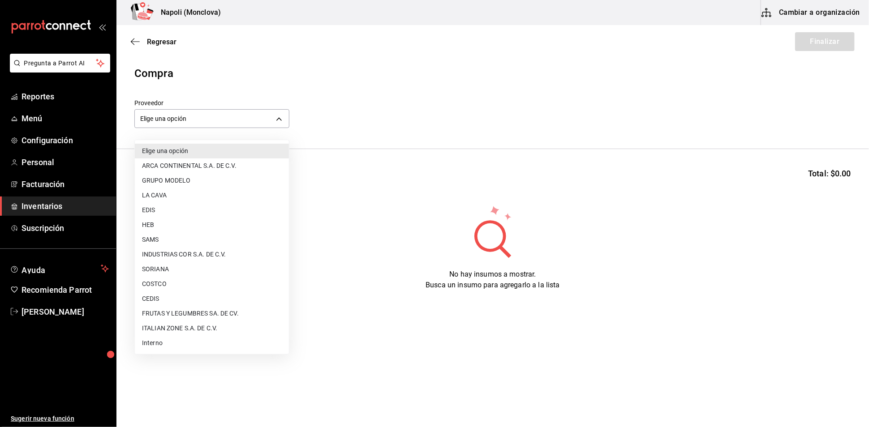
click at [183, 296] on li "CEDIS" at bounding box center [212, 299] width 154 height 15
type input "8bbbf040-4be4-464d-a164-6baf154bd563"
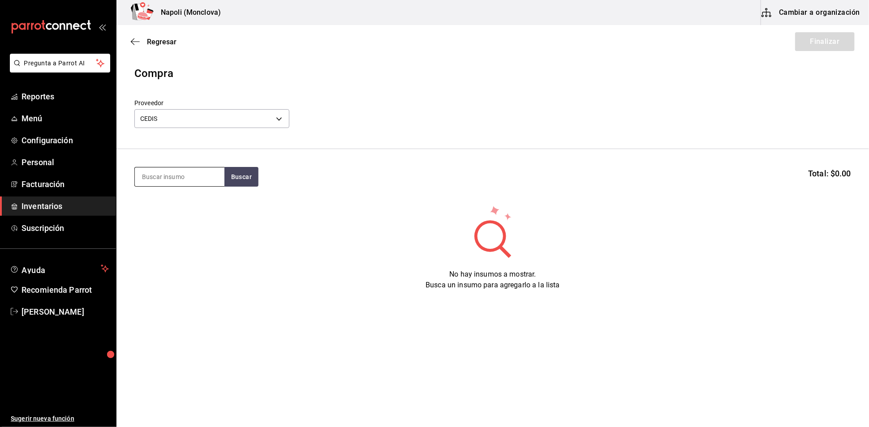
click at [189, 181] on input at bounding box center [180, 177] width 90 height 19
type input "VINO BLANCO"
click at [258, 178] on button "Buscar" at bounding box center [241, 177] width 34 height 20
click at [193, 213] on div "Vino Blanco LT - CEDIS" at bounding box center [179, 212] width 90 height 34
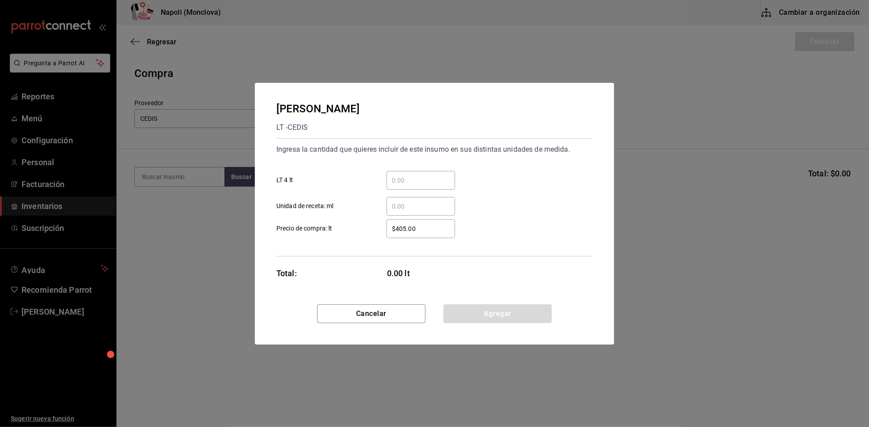
click at [413, 175] on input "​ LT 4 lt" at bounding box center [421, 180] width 69 height 11
type input "4"
click at [479, 323] on button "Agregar" at bounding box center [497, 314] width 108 height 19
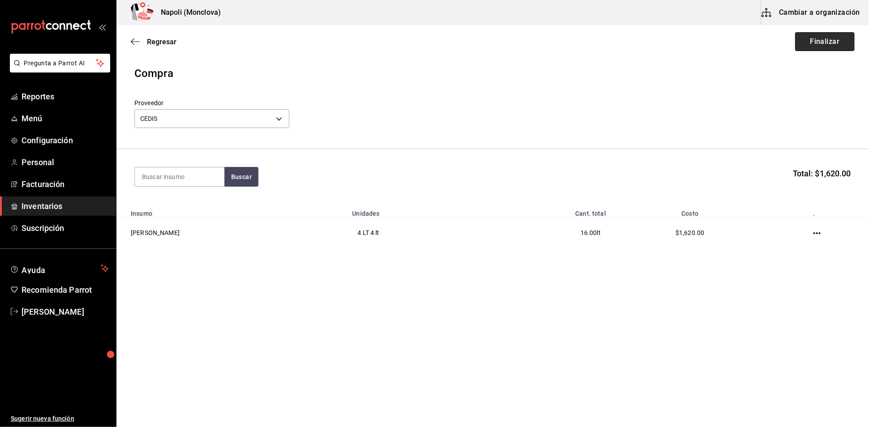
click at [810, 41] on button "Finalizar" at bounding box center [825, 41] width 60 height 19
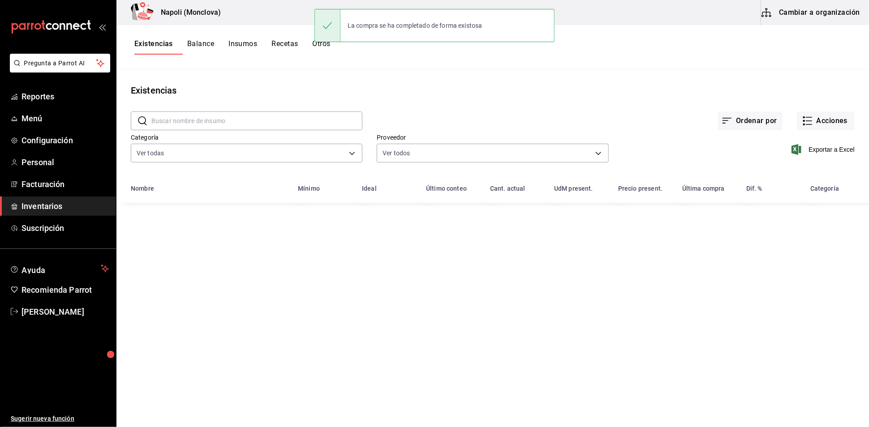
click at [219, 123] on input "text" at bounding box center [256, 121] width 211 height 18
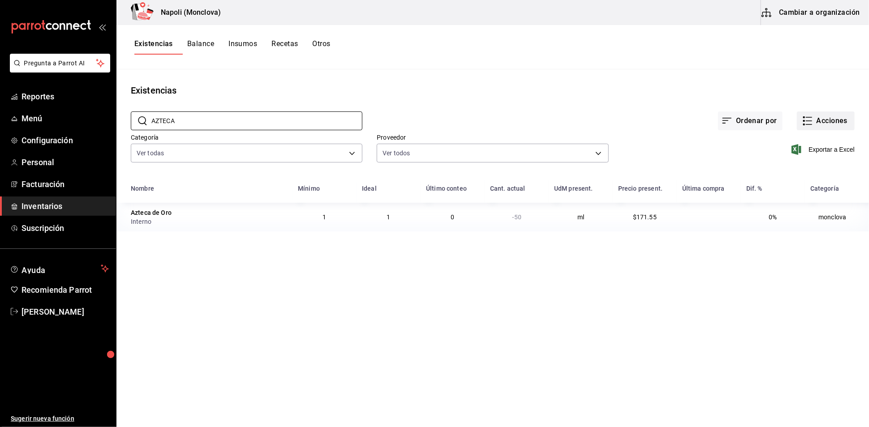
type input "AZTECA"
click at [805, 126] on button "Acciones" at bounding box center [826, 121] width 58 height 19
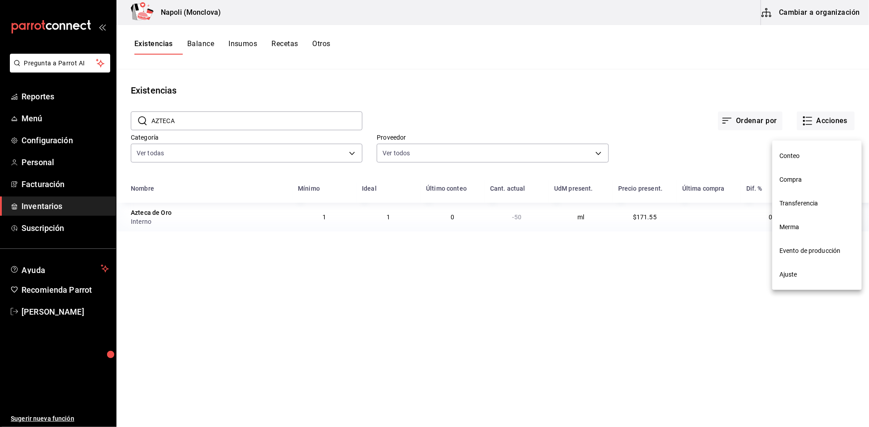
click at [808, 184] on span "Compra" at bounding box center [816, 179] width 75 height 9
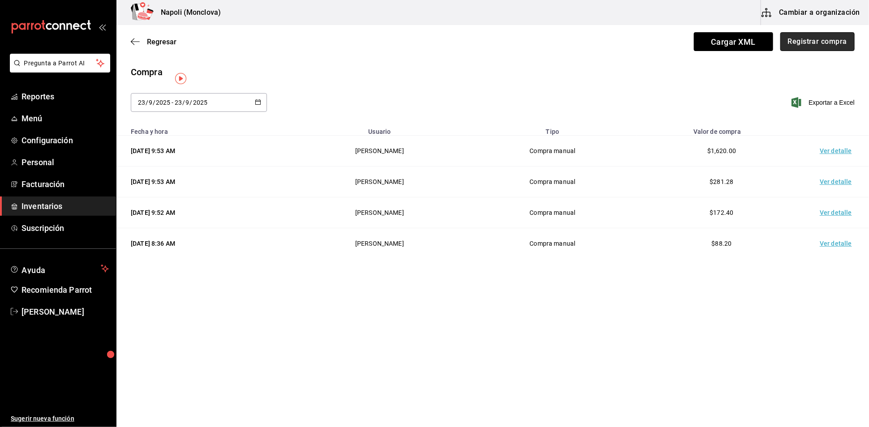
click at [794, 38] on button "Registrar compra" at bounding box center [817, 41] width 74 height 19
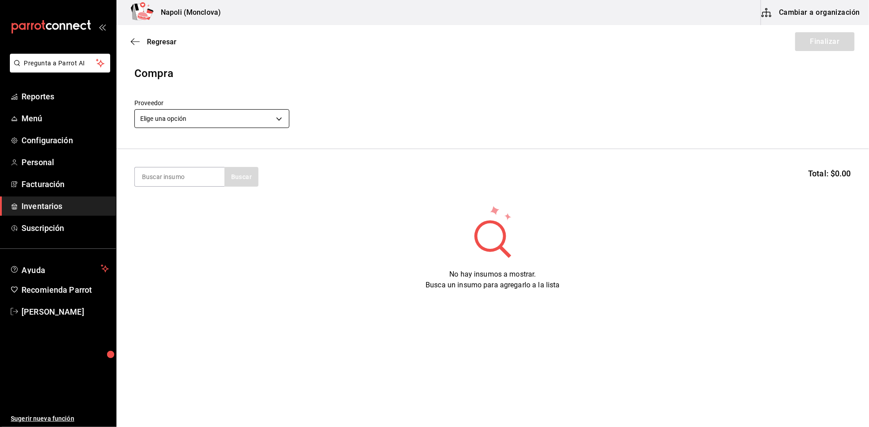
click at [275, 122] on body "Pregunta a Parrot AI Reportes Menú Configuración Personal Facturación Inventari…" at bounding box center [434, 188] width 869 height 377
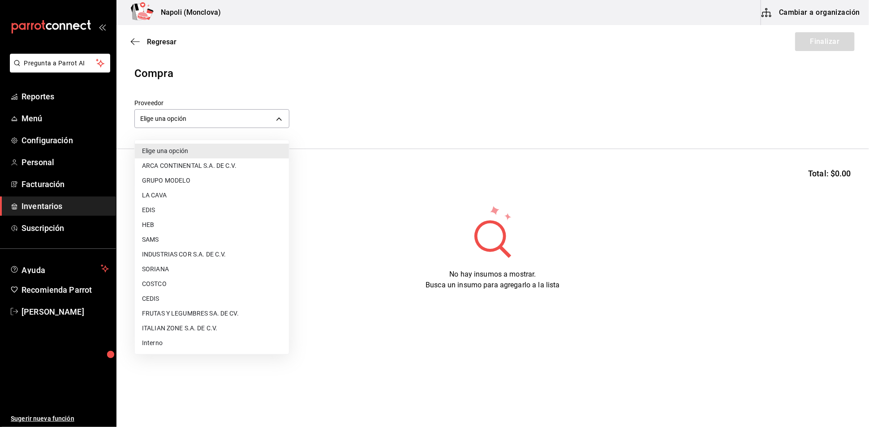
click at [170, 333] on li "ITALIAN ZONE S.A. DE C.V." at bounding box center [212, 328] width 154 height 15
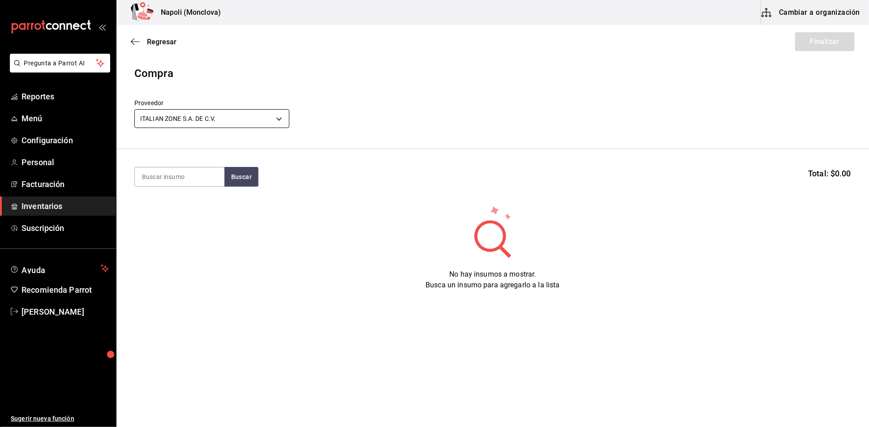
click at [271, 124] on body "Pregunta a Parrot AI Reportes Menú Configuración Personal Facturación Inventari…" at bounding box center [434, 188] width 869 height 377
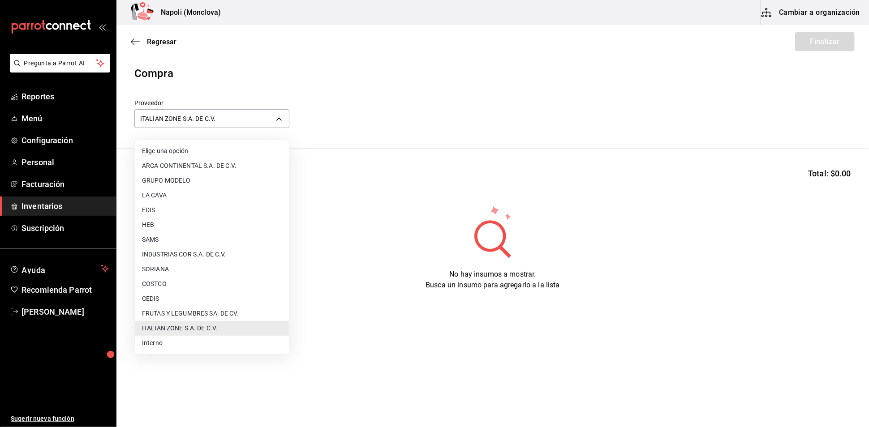
click at [201, 348] on li "Interno" at bounding box center [212, 343] width 154 height 15
type input "f09327f8-4c41-4679-ba5a-c4fdb900725a"
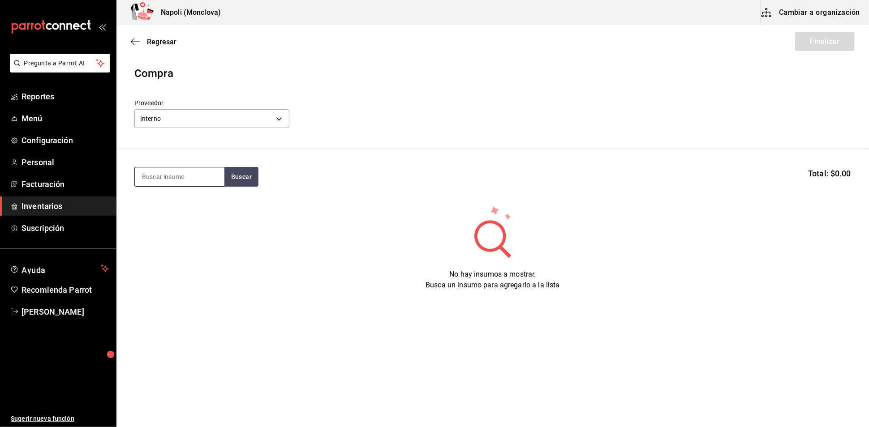
click at [173, 176] on input at bounding box center [180, 177] width 90 height 19
type input "AZTECA"
click at [243, 177] on button "Buscar" at bounding box center [241, 177] width 34 height 20
click at [183, 219] on div "PZA - Interno" at bounding box center [164, 217] width 45 height 9
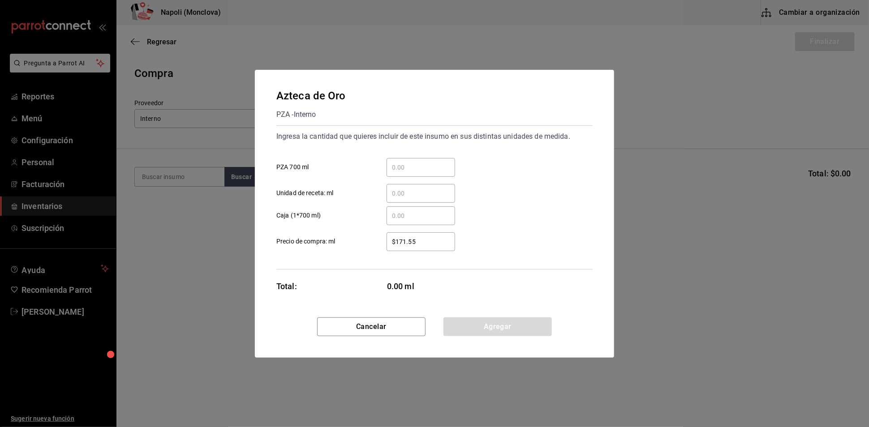
click at [408, 162] on input "​ PZA 700 ml" at bounding box center [421, 167] width 69 height 11
type input "1"
click at [477, 336] on button "Agregar" at bounding box center [497, 327] width 108 height 19
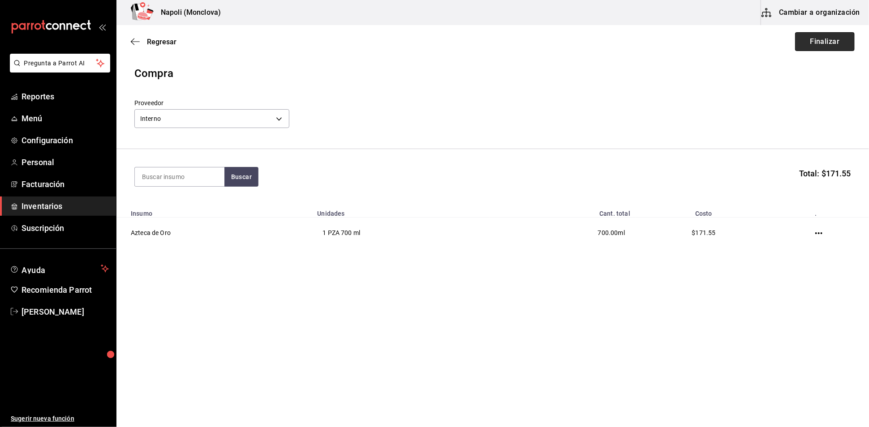
click at [795, 40] on button "Finalizar" at bounding box center [825, 41] width 60 height 19
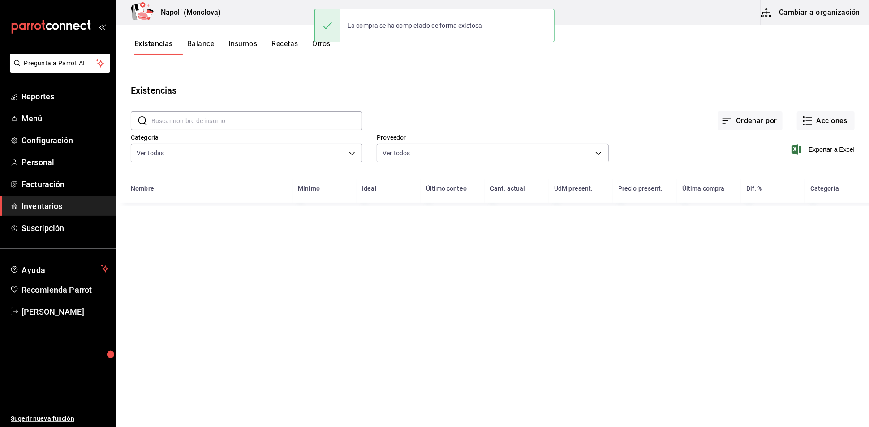
click at [198, 124] on input "text" at bounding box center [256, 121] width 211 height 18
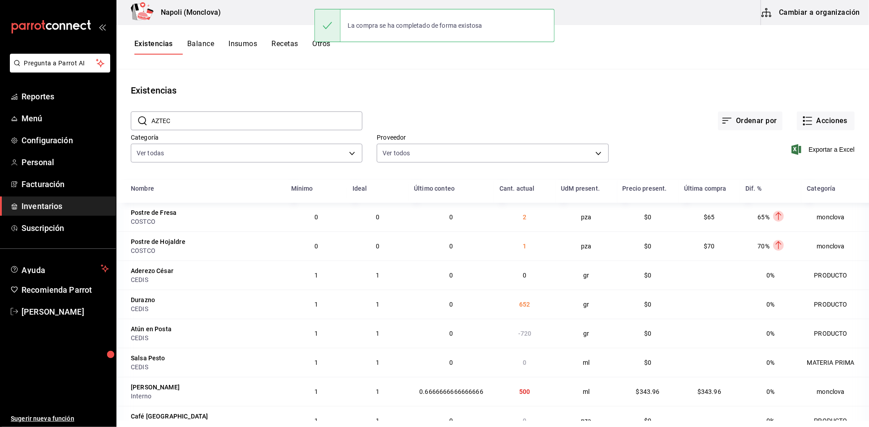
type input "AZTECA"
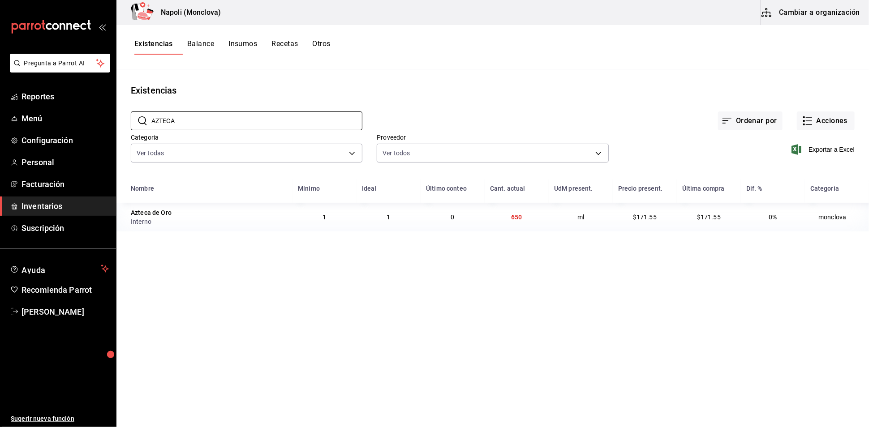
drag, startPoint x: 214, startPoint y: 123, endPoint x: 128, endPoint y: 129, distance: 86.2
click at [128, 129] on div "​ AZTECA ​" at bounding box center [239, 113] width 246 height 33
type input "PIÑON"
click at [828, 118] on button "Acciones" at bounding box center [826, 121] width 58 height 19
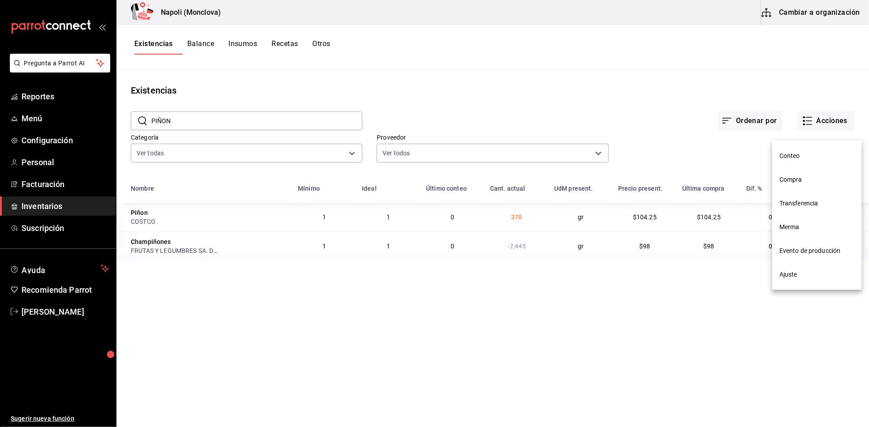
click at [788, 184] on span "Compra" at bounding box center [816, 179] width 75 height 9
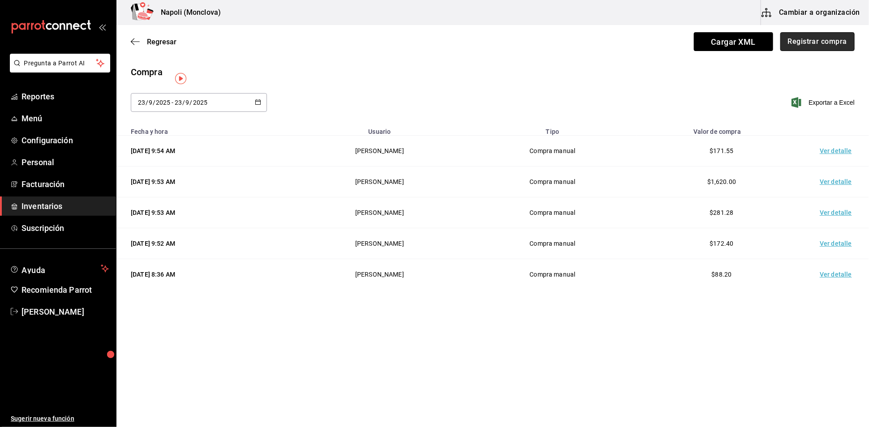
click at [780, 47] on button "Registrar compra" at bounding box center [817, 41] width 74 height 19
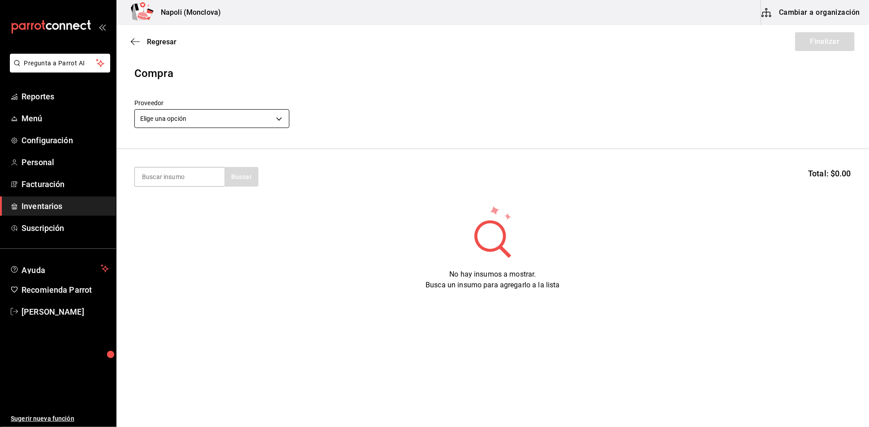
click at [279, 122] on body "Pregunta a Parrot AI Reportes Menú Configuración Personal Facturación Inventari…" at bounding box center [434, 188] width 869 height 377
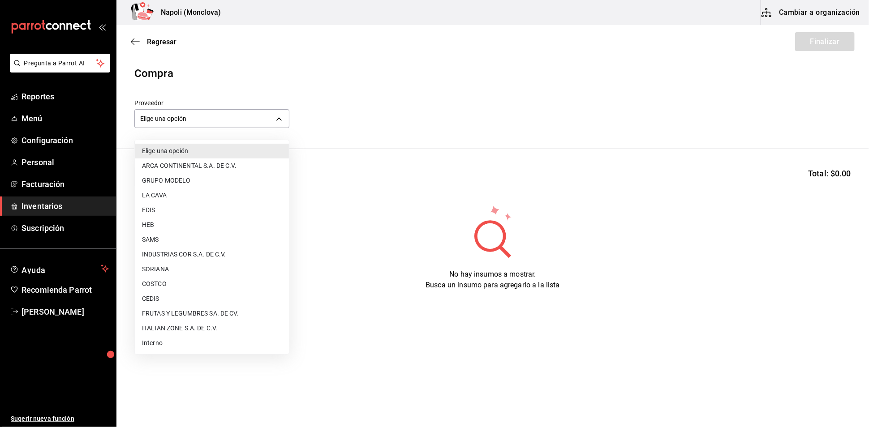
click at [198, 281] on li "COSTCO" at bounding box center [212, 284] width 154 height 15
type input "297da1de-2487-48f5-9e1b-f813c29ab2ab"
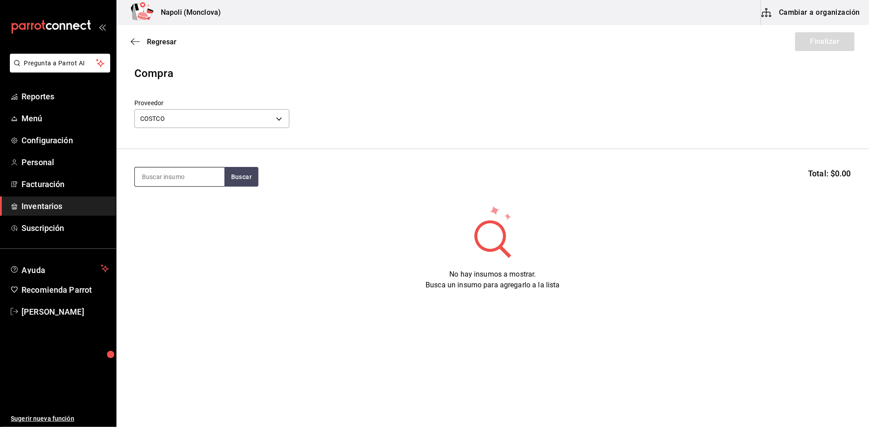
click at [187, 177] on input at bounding box center [180, 177] width 90 height 19
type input "PIÑON"
click at [258, 187] on button "Buscar" at bounding box center [241, 177] width 34 height 20
click at [186, 212] on div "Piñon gr - COSTCO" at bounding box center [179, 212] width 90 height 34
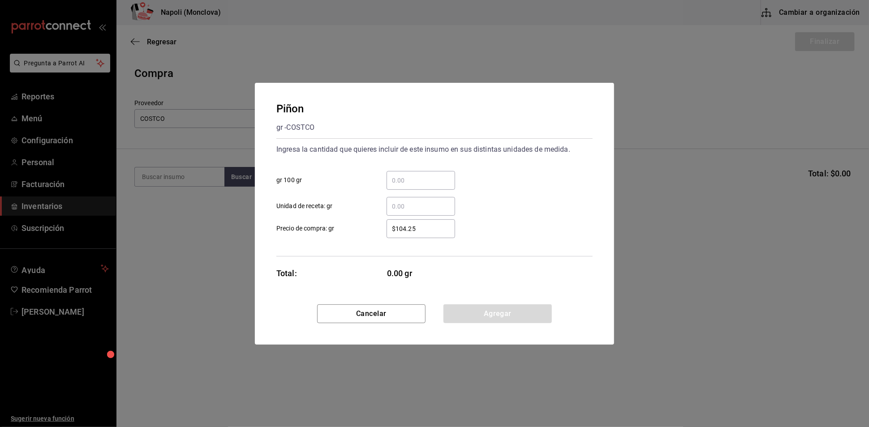
click at [403, 175] on input "​ gr 100 gr" at bounding box center [421, 180] width 69 height 11
type input "0.6"
drag, startPoint x: 464, startPoint y: 319, endPoint x: 462, endPoint y: 324, distance: 6.0
click at [466, 323] on button "Agregar" at bounding box center [497, 314] width 108 height 19
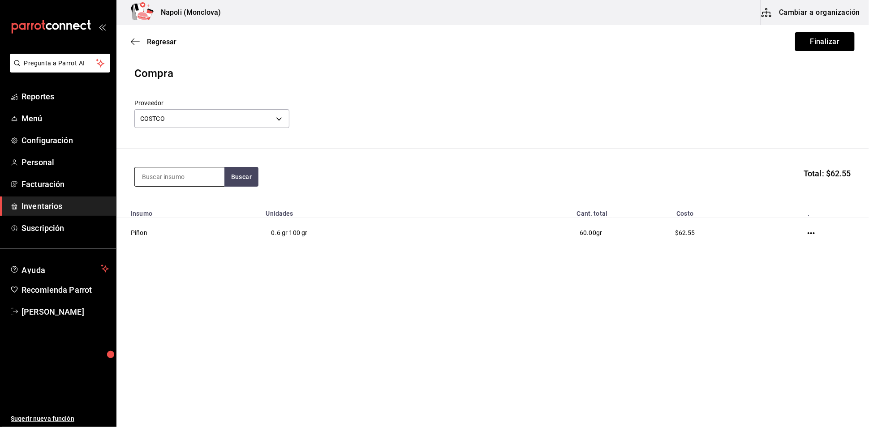
click at [194, 182] on input at bounding box center [180, 177] width 90 height 19
click at [819, 39] on button "Finalizar" at bounding box center [825, 41] width 60 height 19
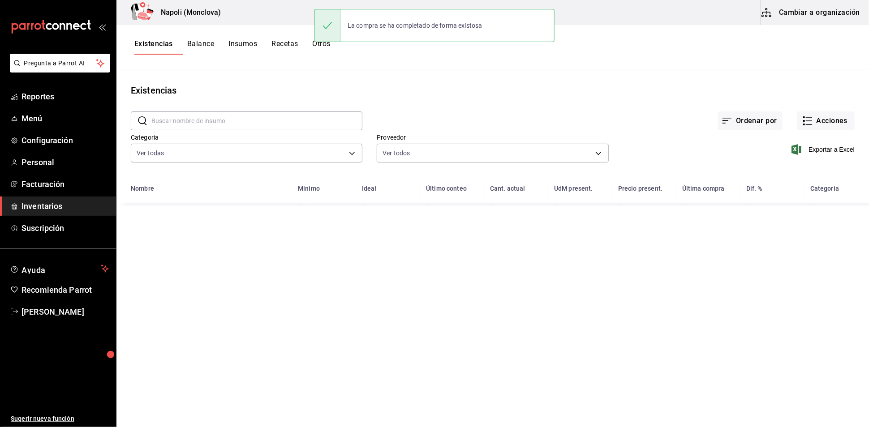
click at [202, 124] on input "text" at bounding box center [256, 121] width 211 height 18
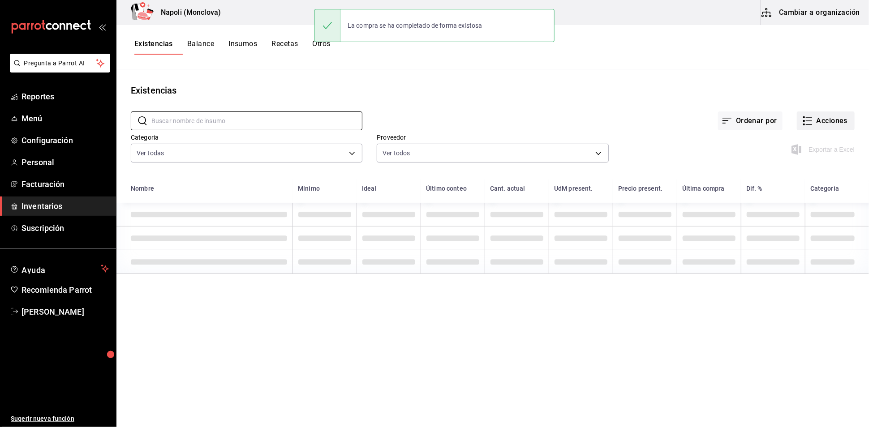
click at [835, 130] on button "Acciones" at bounding box center [826, 121] width 58 height 19
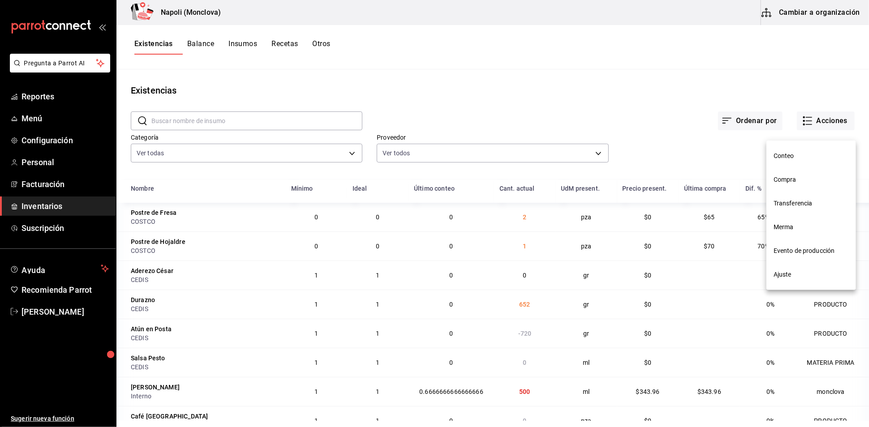
click at [804, 186] on li "Compra" at bounding box center [811, 180] width 90 height 24
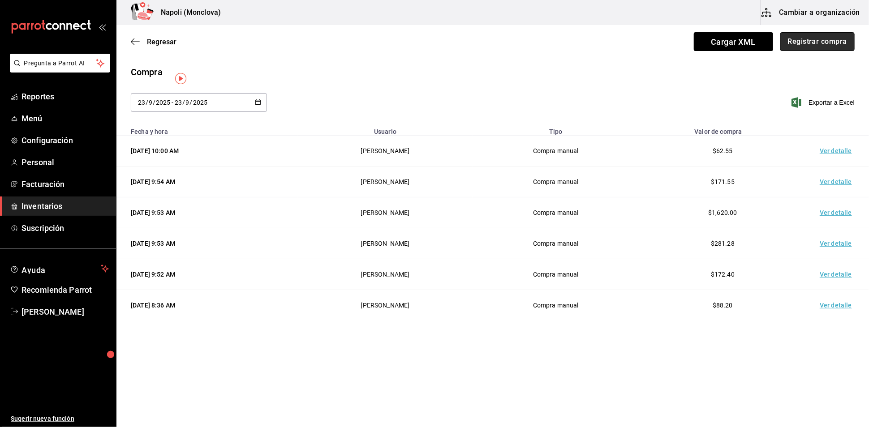
click at [806, 41] on button "Registrar compra" at bounding box center [817, 41] width 74 height 19
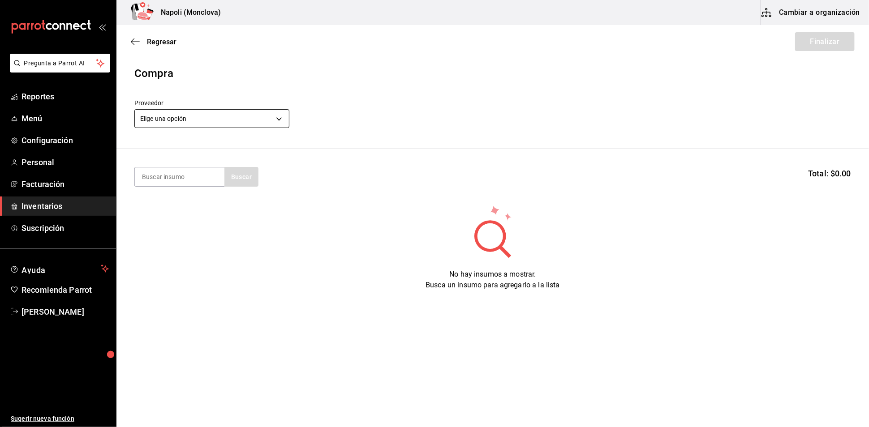
click at [287, 126] on body "Pregunta a Parrot AI Reportes Menú Configuración Personal Facturación Inventari…" at bounding box center [434, 188] width 869 height 377
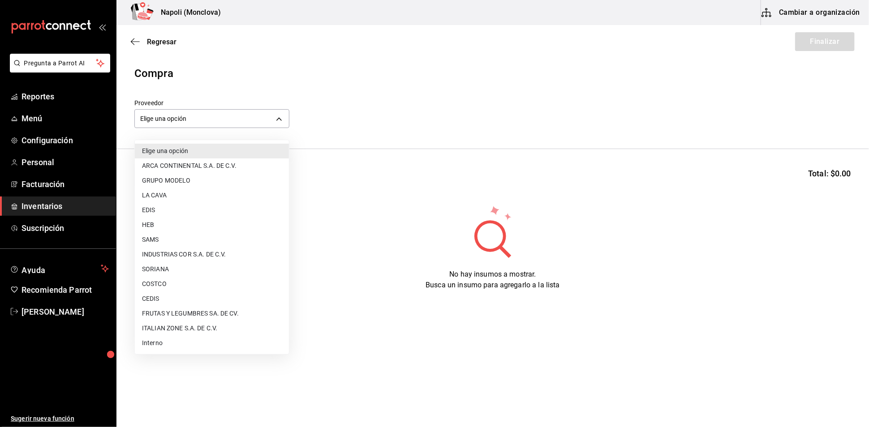
click at [219, 315] on li "FRUTAS Y LEGUMBRES SA. DE CV." at bounding box center [212, 313] width 154 height 15
type input "05b4ca23-b36a-46a1-ac6b-e80d2dc61e96"
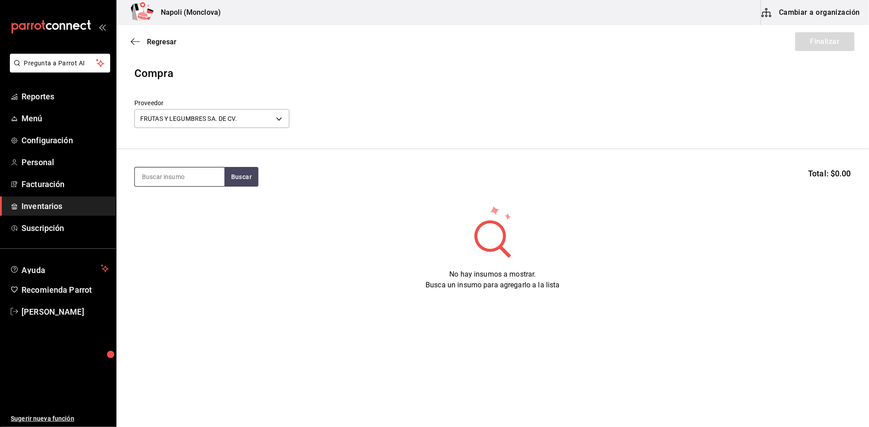
click at [184, 176] on input at bounding box center [180, 177] width 90 height 19
type input "PENNE"
drag, startPoint x: 170, startPoint y: 183, endPoint x: 135, endPoint y: 182, distance: 34.5
click at [135, 182] on input "PENNE" at bounding box center [180, 177] width 90 height 19
type input "ALBA"
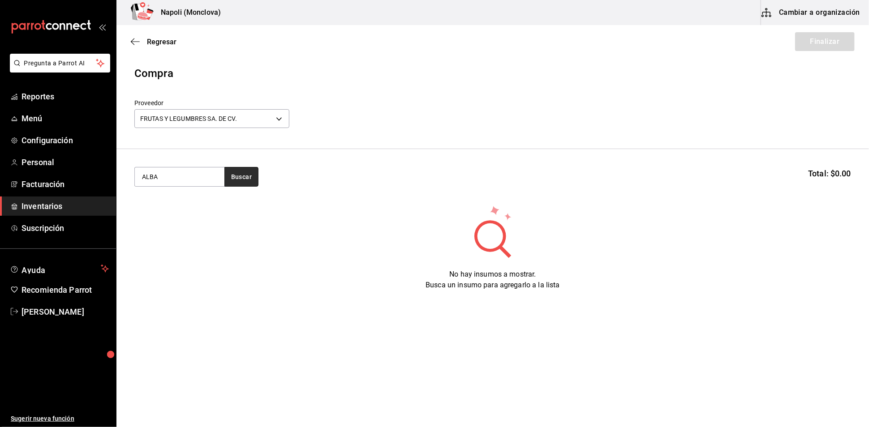
click at [233, 186] on button "Buscar" at bounding box center [241, 177] width 34 height 20
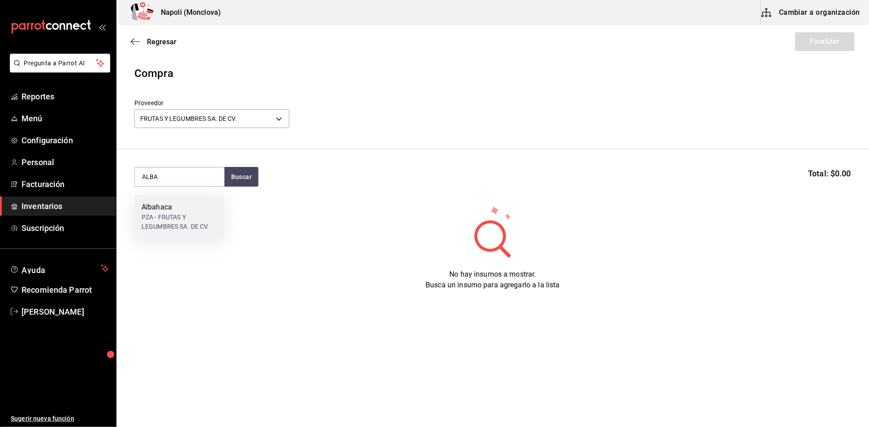
click at [192, 215] on div "PZA - FRUTAS Y LEGUMBRES SA. DE CV." at bounding box center [179, 222] width 75 height 19
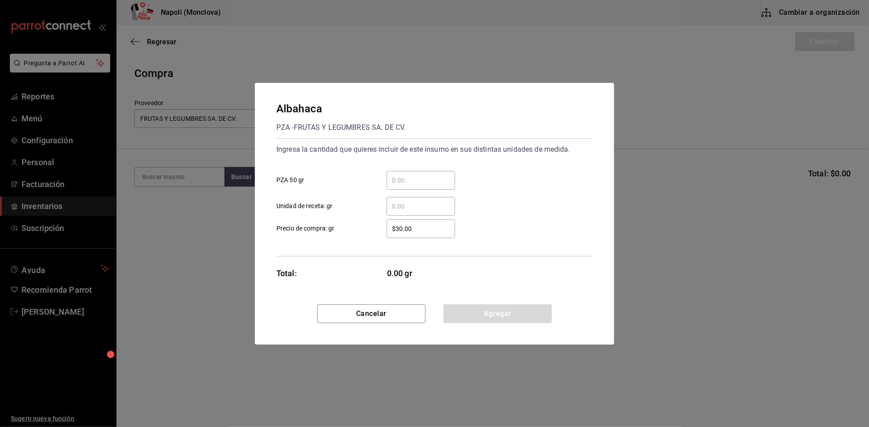
click at [425, 175] on input "​ PZA 50 gr" at bounding box center [421, 180] width 69 height 11
type input "2"
click at [529, 323] on button "Agregar" at bounding box center [497, 314] width 108 height 19
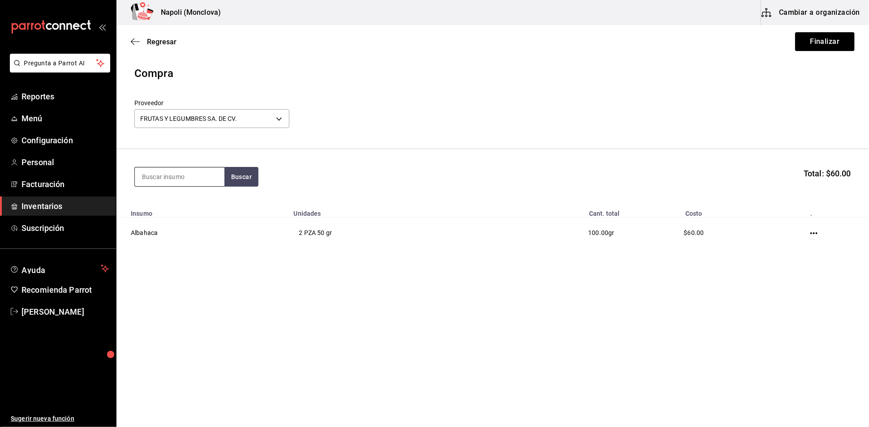
click at [181, 185] on input at bounding box center [180, 177] width 90 height 19
type input "ARUGULA"
click at [248, 181] on button "Buscar" at bounding box center [241, 177] width 34 height 20
click at [198, 214] on div "gr - FRUTAS Y LEGUMBRES SA. DE CV." at bounding box center [179, 222] width 75 height 19
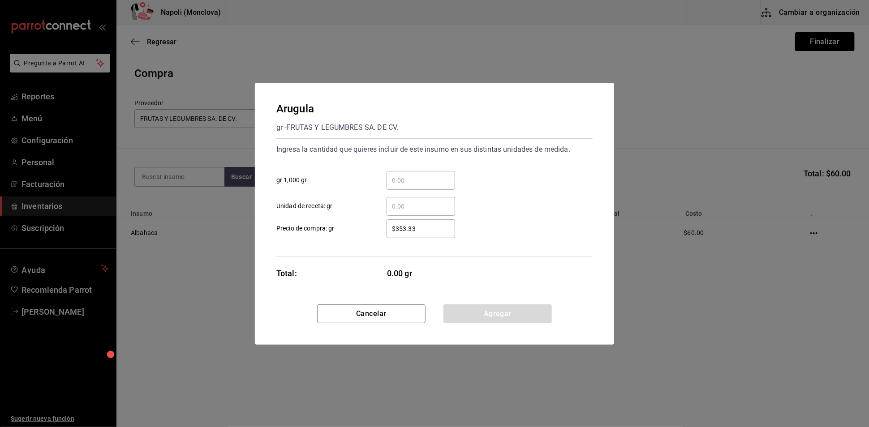
click at [440, 175] on input "​ gr 1,000 gr" at bounding box center [421, 180] width 69 height 11
type input "0.14"
click at [501, 319] on button "Agregar" at bounding box center [497, 314] width 108 height 19
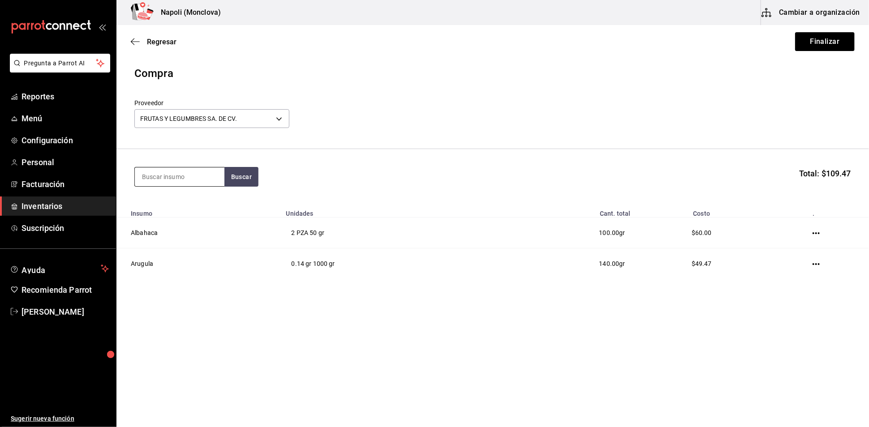
click at [206, 179] on input at bounding box center [180, 177] width 90 height 19
click at [804, 49] on button "Finalizar" at bounding box center [825, 41] width 60 height 19
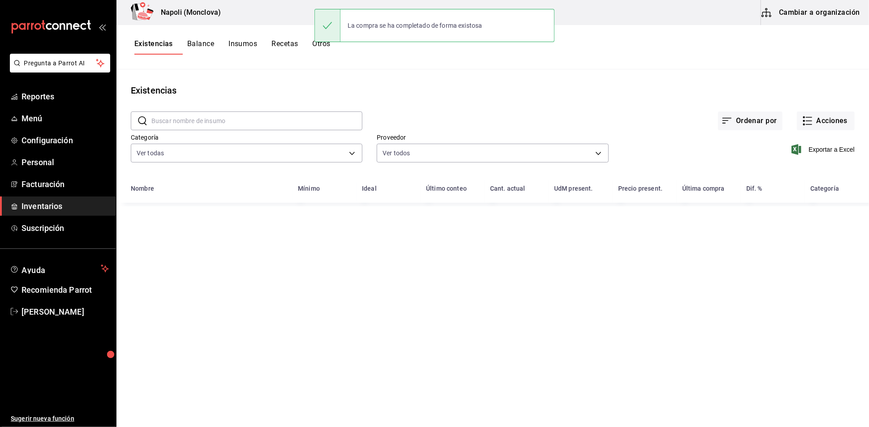
click at [207, 121] on input "text" at bounding box center [256, 121] width 211 height 18
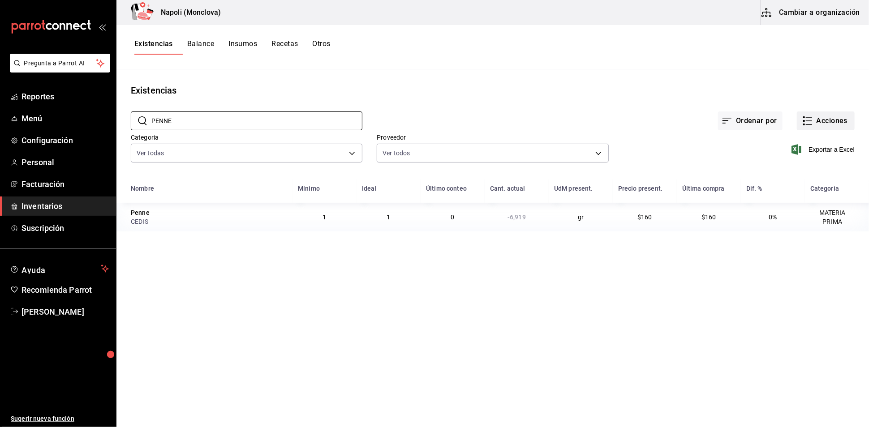
type input "PENNE"
click at [835, 121] on button "Acciones" at bounding box center [826, 121] width 58 height 19
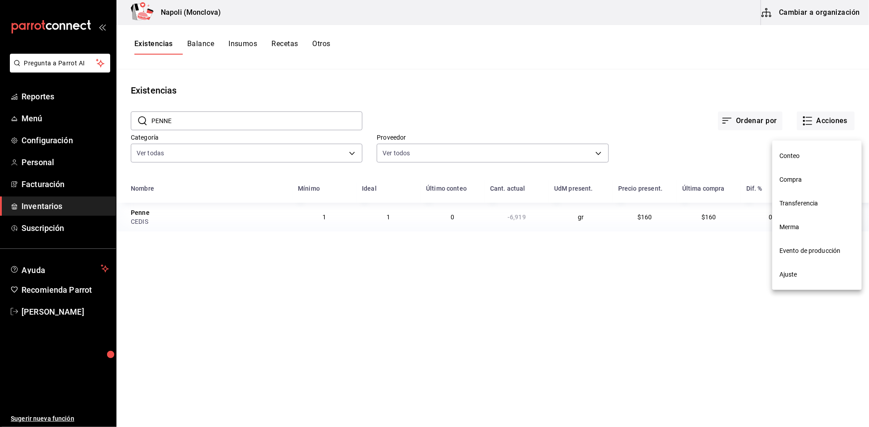
click at [810, 182] on span "Compra" at bounding box center [816, 179] width 75 height 9
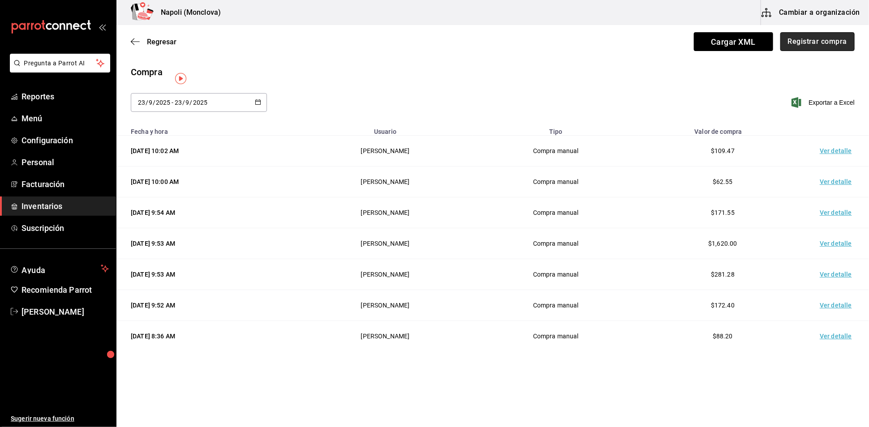
click at [799, 39] on button "Registrar compra" at bounding box center [817, 41] width 74 height 19
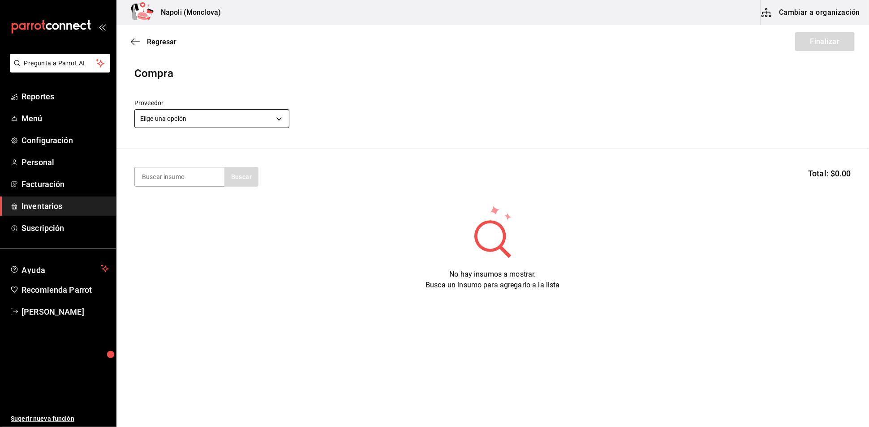
click at [274, 126] on body "Pregunta a Parrot AI Reportes Menú Configuración Personal Facturación Inventari…" at bounding box center [434, 188] width 869 height 377
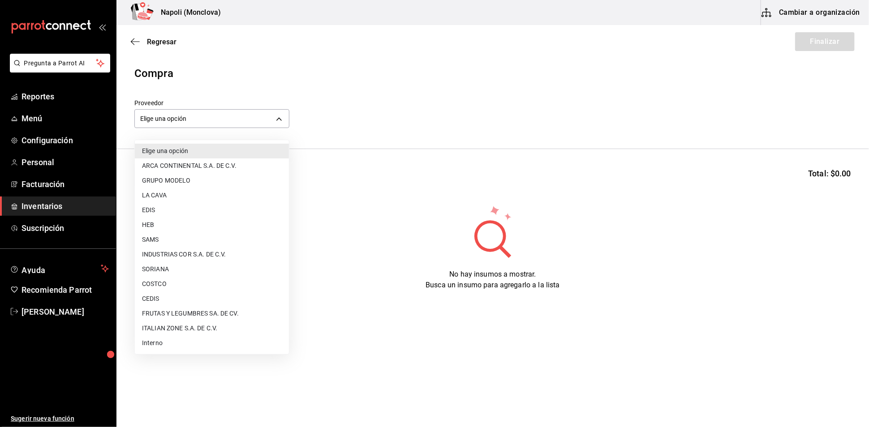
click at [195, 299] on li "CEDIS" at bounding box center [212, 299] width 154 height 15
type input "8bbbf040-4be4-464d-a164-6baf154bd563"
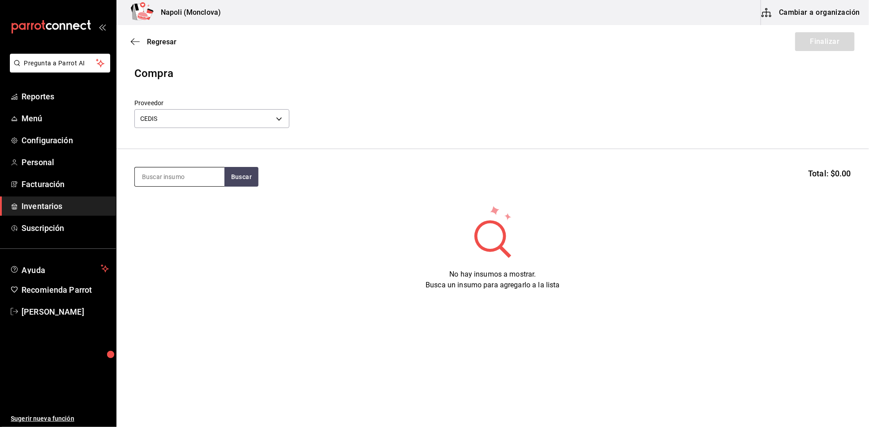
click at [186, 181] on input at bounding box center [180, 177] width 90 height 19
type input "PENN"
click at [243, 183] on button "Buscar" at bounding box center [241, 177] width 34 height 20
click at [149, 220] on div "gr - CEDIS" at bounding box center [156, 217] width 28 height 9
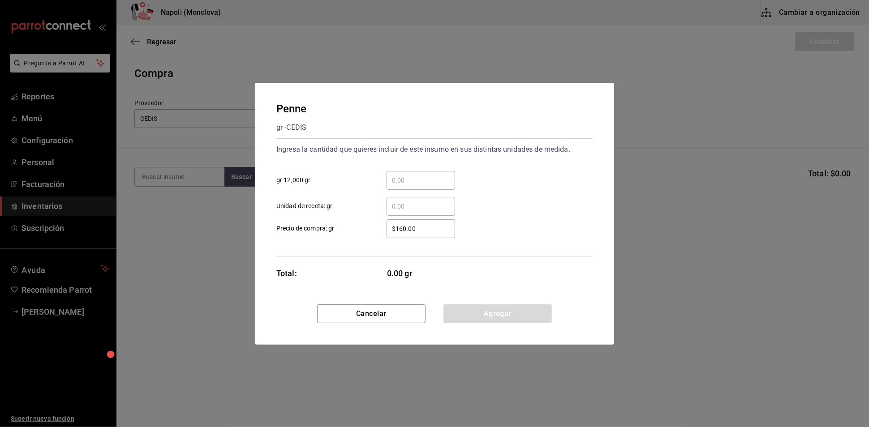
click at [414, 176] on input "​ gr 12,000 gr" at bounding box center [421, 180] width 69 height 11
click at [397, 323] on button "Cancelar" at bounding box center [371, 314] width 108 height 19
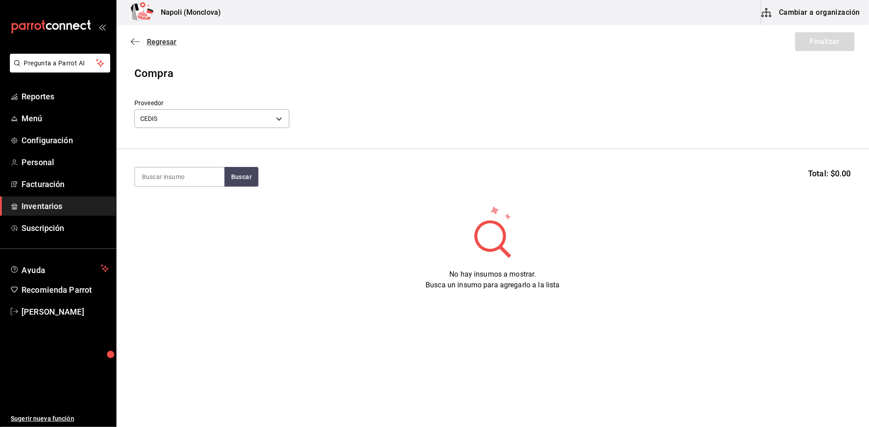
click at [160, 45] on span "Regresar" at bounding box center [162, 42] width 30 height 9
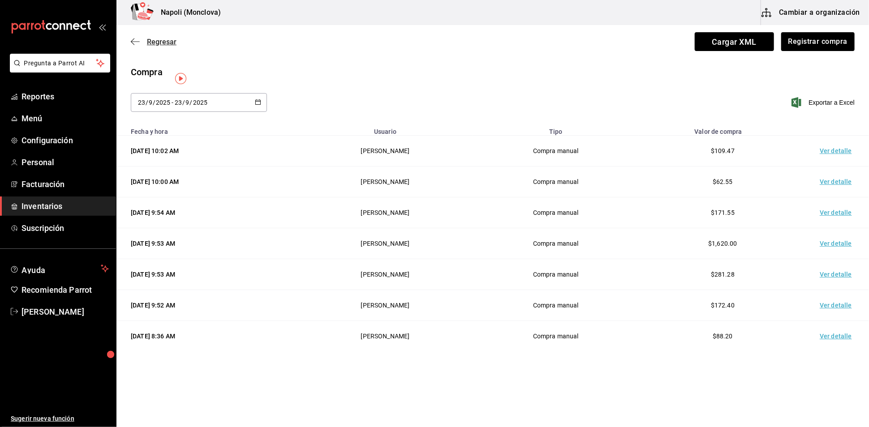
click at [142, 43] on span "Regresar" at bounding box center [154, 42] width 46 height 9
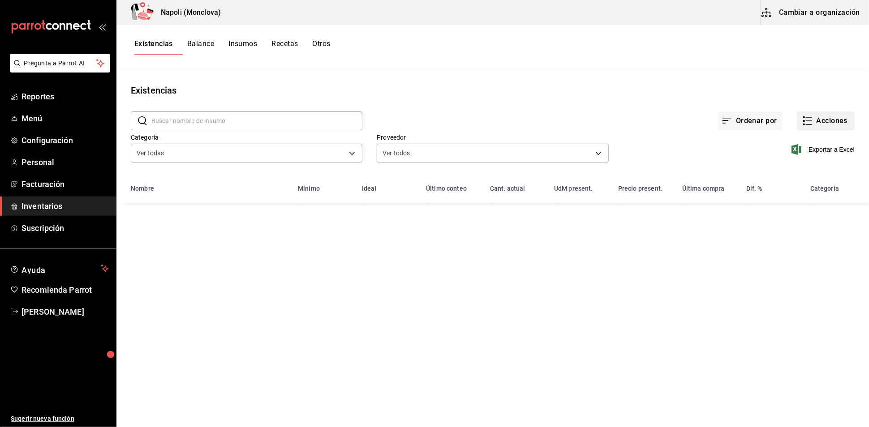
click at [826, 130] on button "Acciones" at bounding box center [826, 121] width 58 height 19
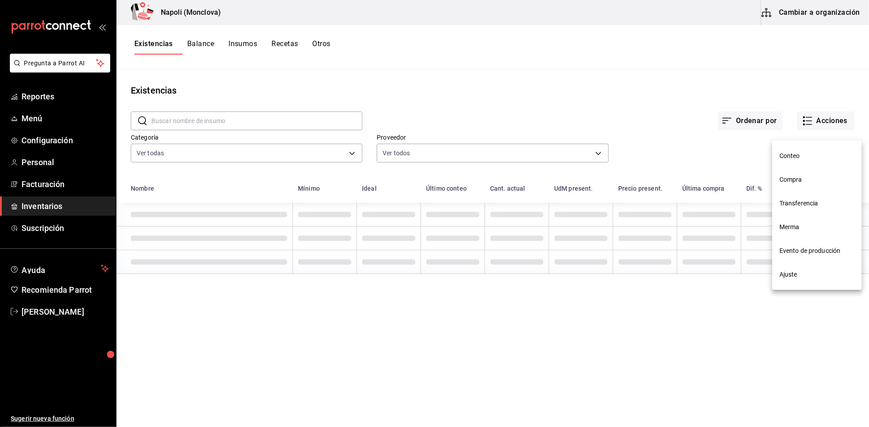
click at [816, 274] on span "Ajuste" at bounding box center [816, 274] width 75 height 9
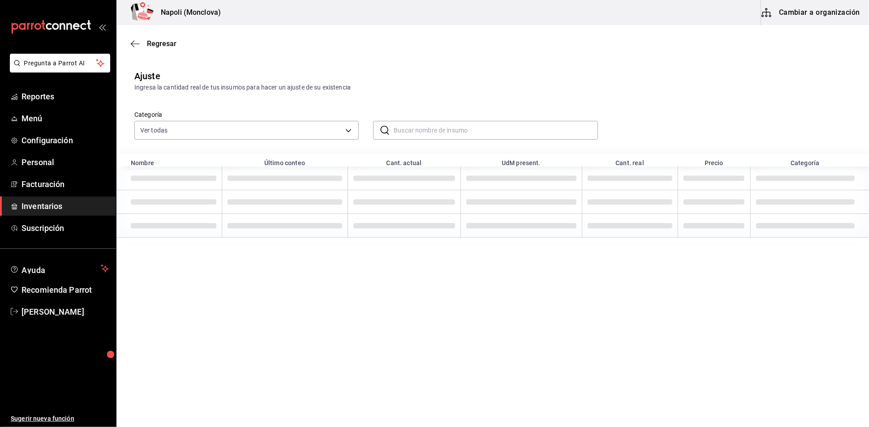
click at [467, 139] on input "text" at bounding box center [496, 130] width 204 height 18
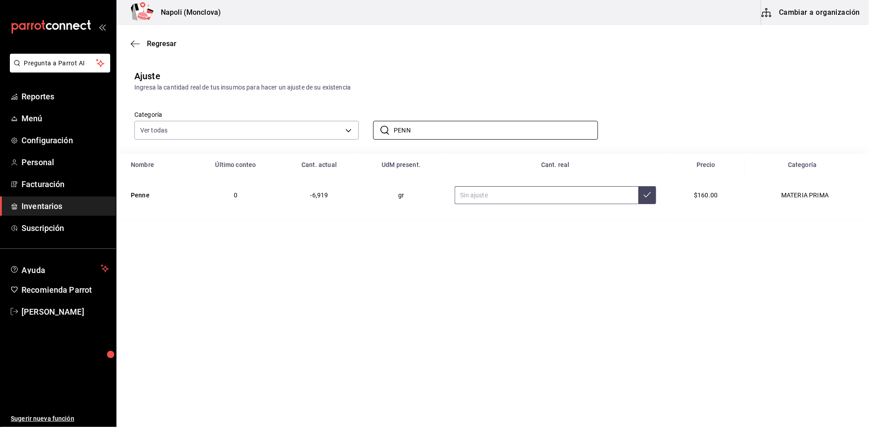
type input "PENN"
click at [516, 204] on input "text" at bounding box center [547, 195] width 184 height 18
type input "3600.00"
click at [156, 43] on span "Regresar" at bounding box center [162, 43] width 30 height 9
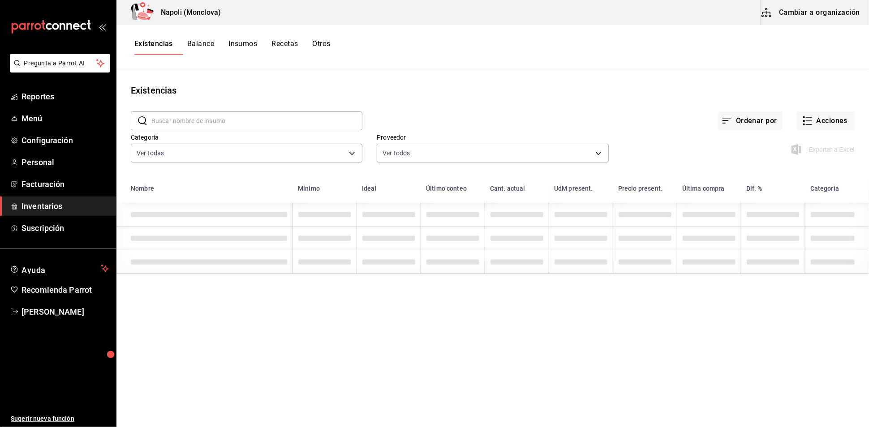
click at [462, 140] on div "Proveedor Ver todos 20dab52d-5566-43c6-9ccf-f51c7596d89a,da2fa7ef-c352-4884-b15…" at bounding box center [485, 143] width 246 height 46
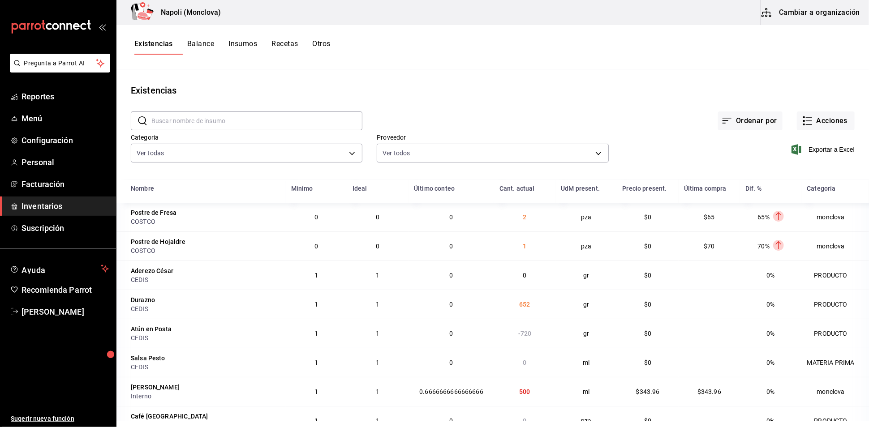
click at [196, 128] on input "text" at bounding box center [256, 121] width 211 height 18
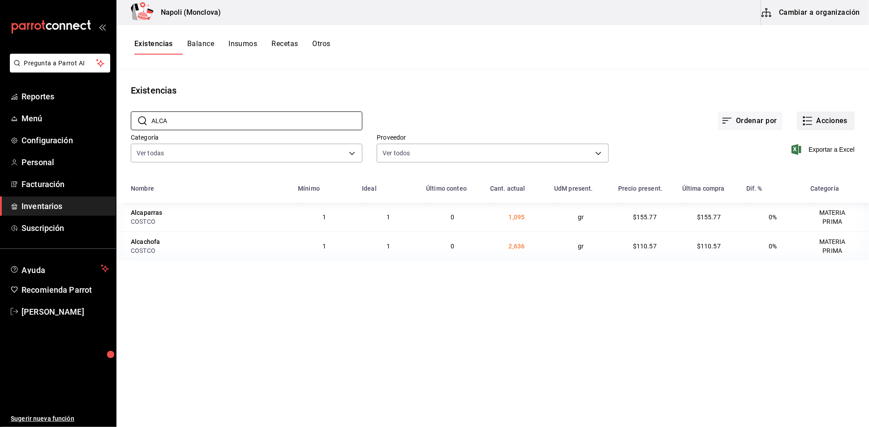
type input "ALCA"
click at [818, 129] on button "Acciones" at bounding box center [826, 121] width 58 height 19
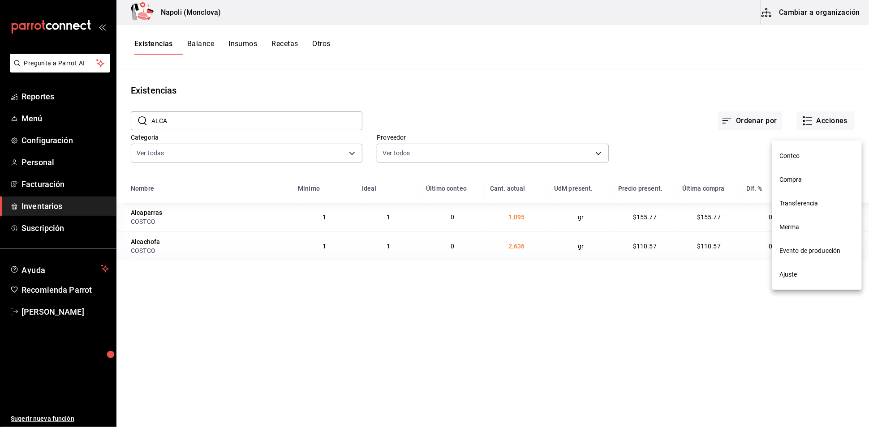
click at [805, 178] on span "Compra" at bounding box center [816, 179] width 75 height 9
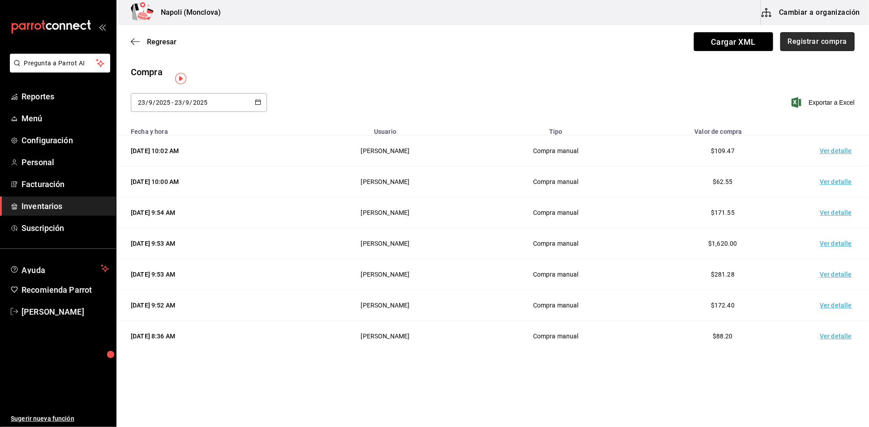
click at [814, 40] on button "Registrar compra" at bounding box center [817, 41] width 74 height 19
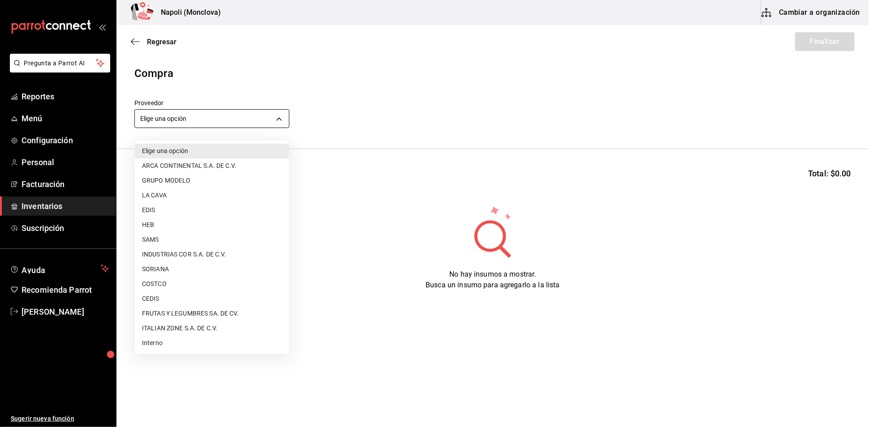
click at [283, 130] on body "Pregunta a Parrot AI Reportes Menú Configuración Personal Facturación Inventari…" at bounding box center [434, 188] width 869 height 377
click at [167, 279] on li "COSTCO" at bounding box center [212, 284] width 154 height 15
type input "297da1de-2487-48f5-9e1b-f813c29ab2ab"
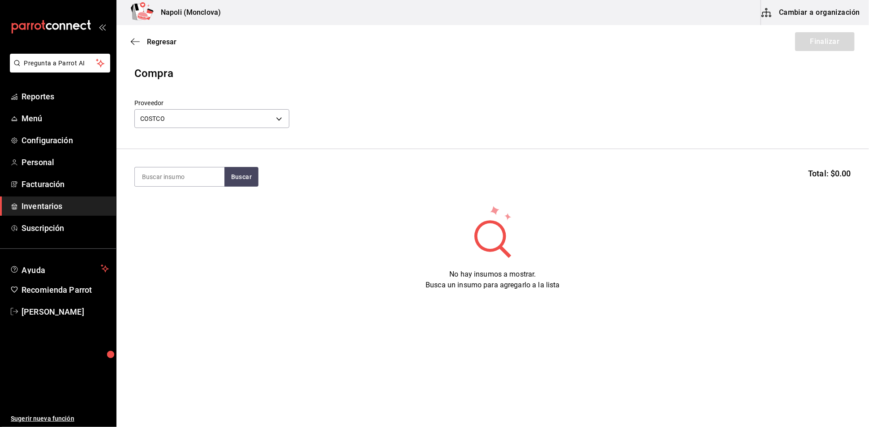
click at [177, 180] on input at bounding box center [180, 177] width 90 height 19
type input "ALCAP"
click at [256, 183] on button "Buscar" at bounding box center [241, 177] width 34 height 20
click at [187, 204] on div "Alcaparras gr - COSTCO" at bounding box center [179, 212] width 90 height 34
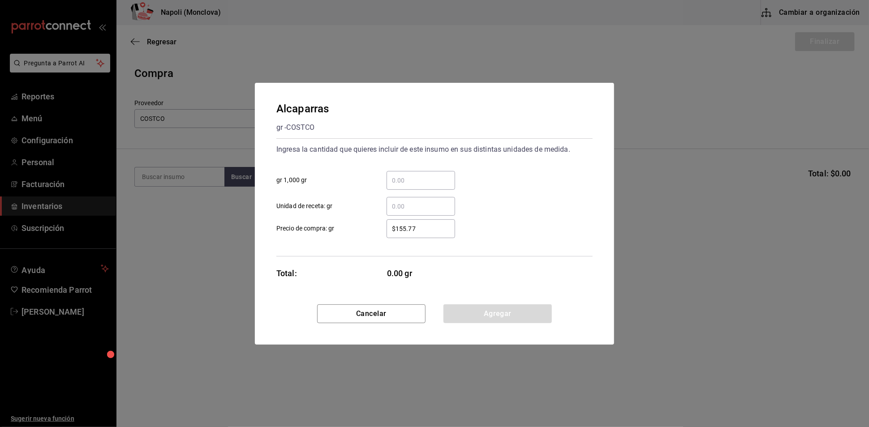
click at [413, 175] on input "​ gr 1,000 gr" at bounding box center [421, 180] width 69 height 11
type input "0.7"
click at [496, 305] on div "Alcaparras gr - COSTCO Ingresa la cantidad que quieres incluir de este insumo e…" at bounding box center [434, 194] width 359 height 222
click at [499, 323] on button "Agregar" at bounding box center [497, 314] width 108 height 19
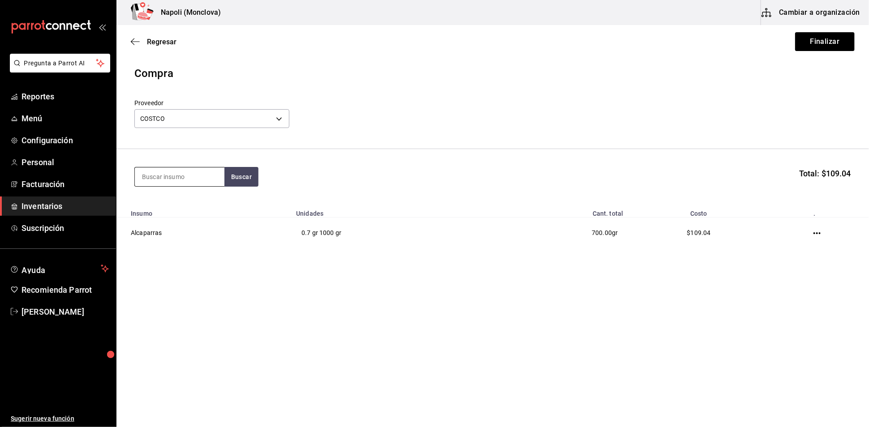
click at [168, 186] on input at bounding box center [180, 177] width 90 height 19
click at [807, 42] on button "Finalizar" at bounding box center [825, 41] width 60 height 19
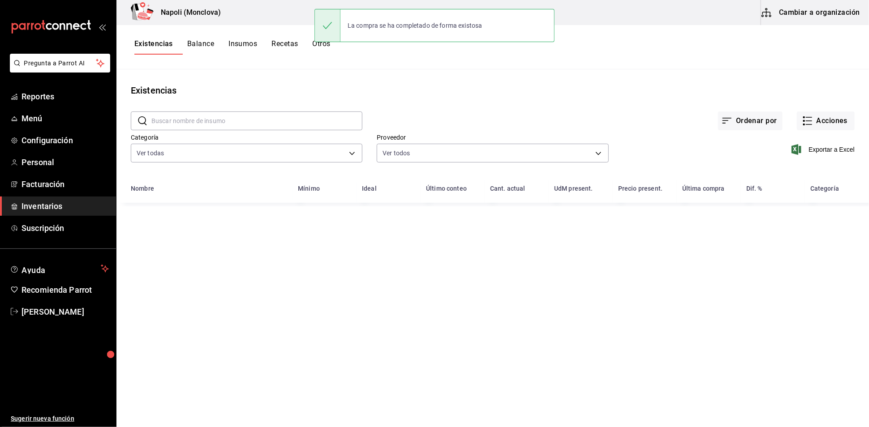
click at [222, 123] on input "text" at bounding box center [256, 121] width 211 height 18
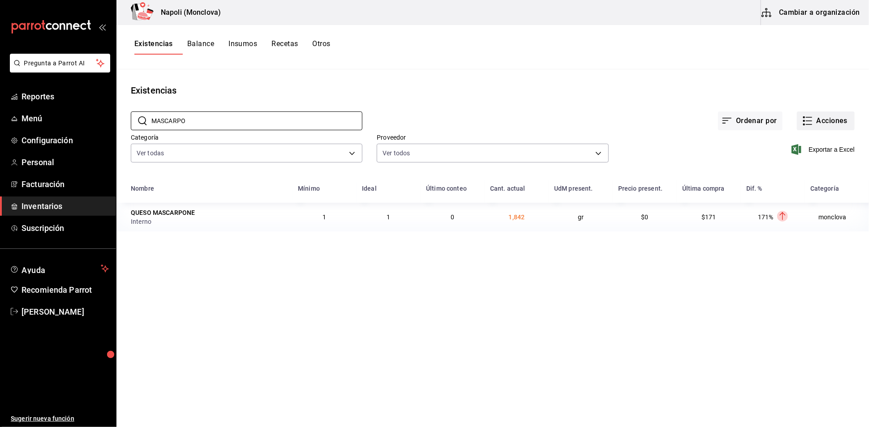
type input "MASCARPO"
click at [838, 126] on button "Acciones" at bounding box center [826, 121] width 58 height 19
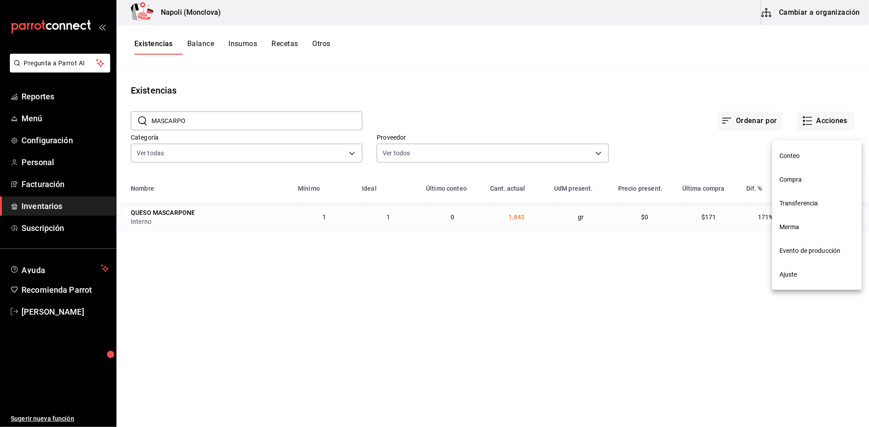
click at [807, 181] on span "Compra" at bounding box center [816, 179] width 75 height 9
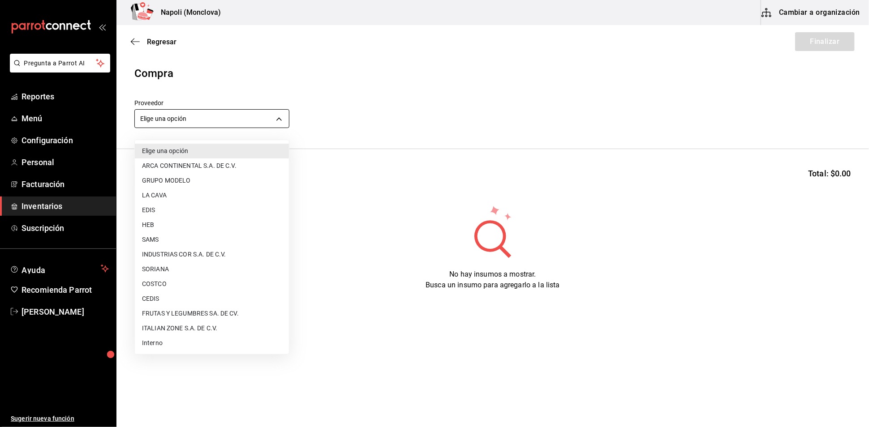
click at [282, 125] on body "Pregunta a Parrot AI Reportes Menú Configuración Personal Facturación Inventari…" at bounding box center [434, 188] width 869 height 377
click at [184, 347] on li "Interno" at bounding box center [212, 343] width 154 height 15
type input "f09327f8-4c41-4679-ba5a-c4fdb900725a"
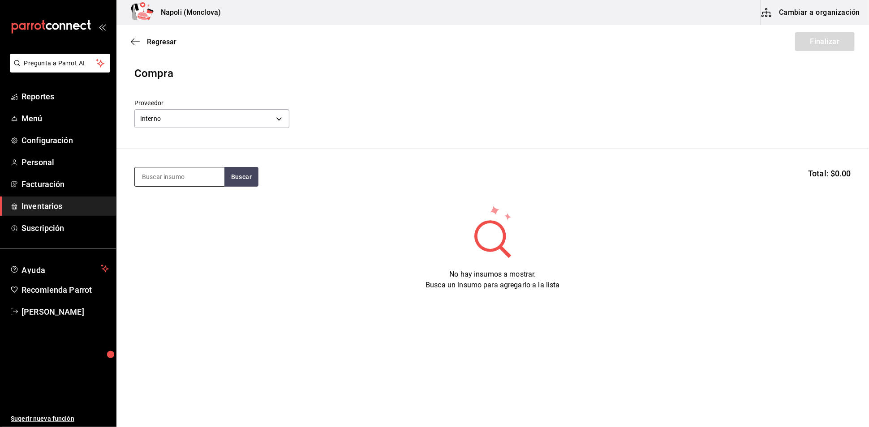
click at [188, 181] on input at bounding box center [180, 177] width 90 height 19
type input "MASCARPO"
click at [252, 180] on button "Buscar" at bounding box center [241, 177] width 34 height 20
click at [209, 217] on div "PZA - Interno" at bounding box center [178, 217] width 73 height 9
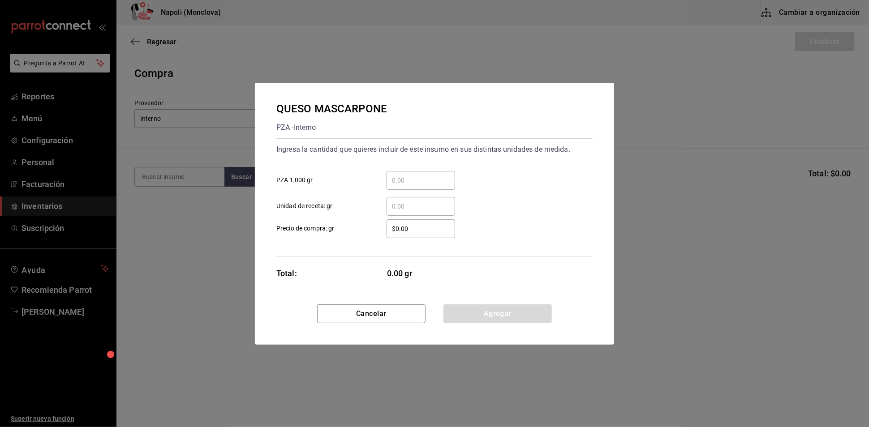
click at [411, 178] on input "​ PZA 1,000 gr" at bounding box center [421, 180] width 69 height 11
click at [415, 175] on input "​ PZA 1,000 gr" at bounding box center [421, 180] width 69 height 11
type input "0.42"
click at [401, 229] on input "$0.00" at bounding box center [421, 229] width 69 height 11
type input "$171"
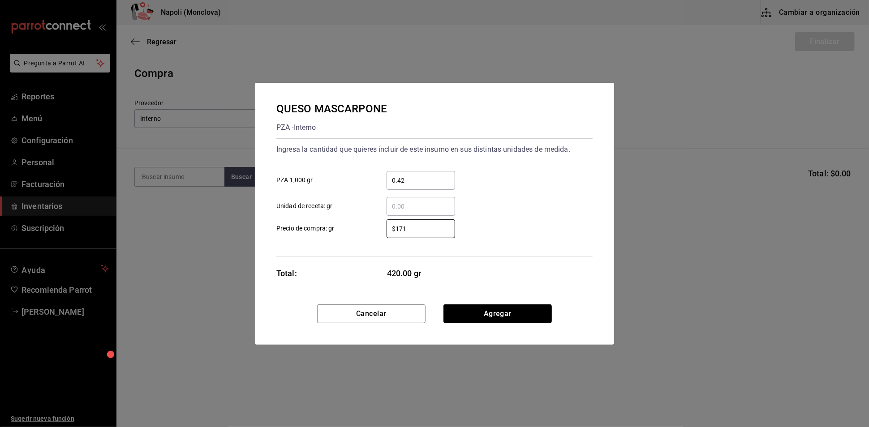
click at [477, 323] on button "Agregar" at bounding box center [497, 314] width 108 height 19
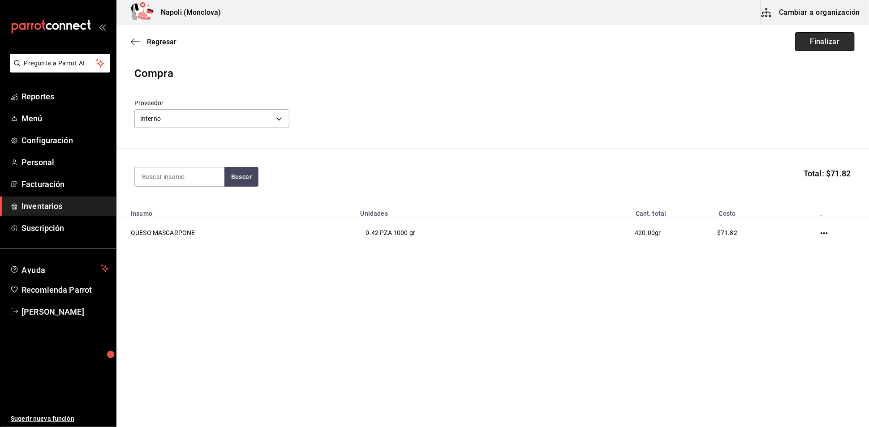
click at [821, 44] on button "Finalizar" at bounding box center [825, 41] width 60 height 19
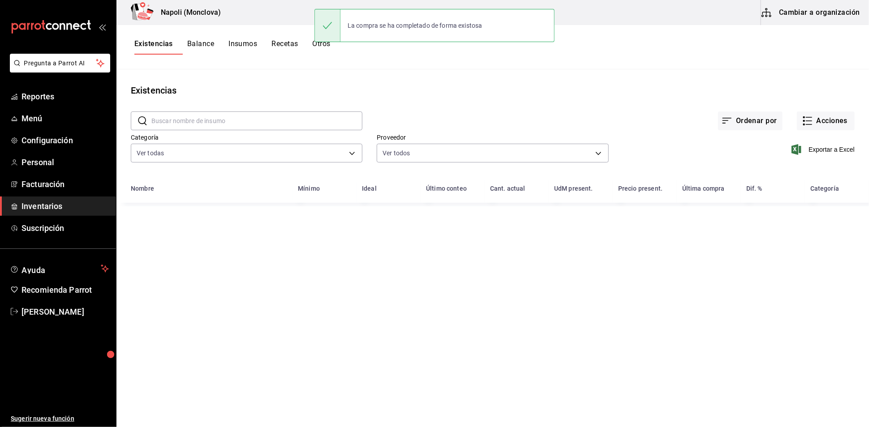
click at [232, 129] on input "text" at bounding box center [256, 121] width 211 height 18
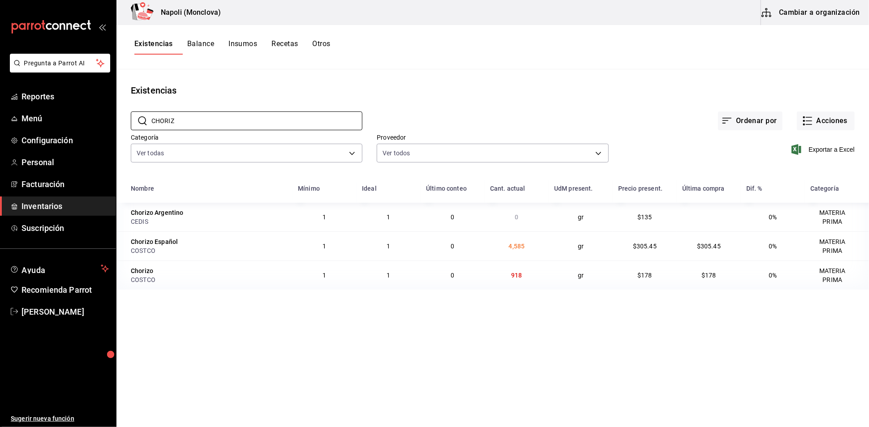
type input "CHORIZ"
click at [830, 115] on div "Ordenar por Acciones" at bounding box center [608, 113] width 492 height 33
click at [831, 127] on button "Acciones" at bounding box center [826, 121] width 58 height 19
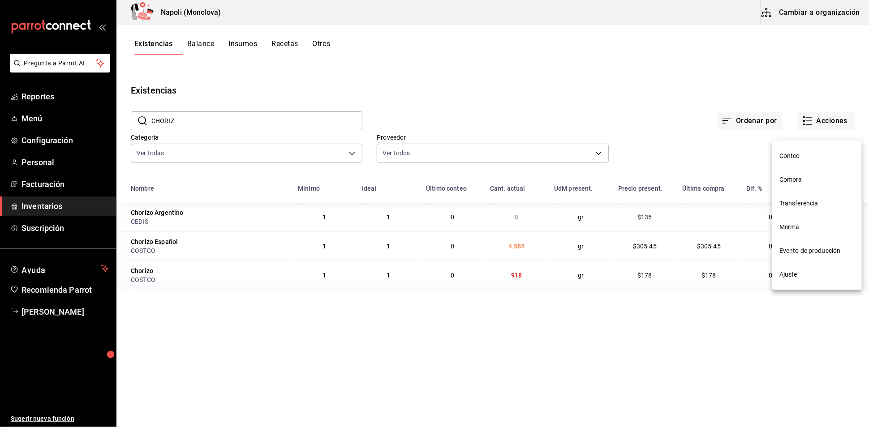
click at [820, 180] on span "Compra" at bounding box center [816, 179] width 75 height 9
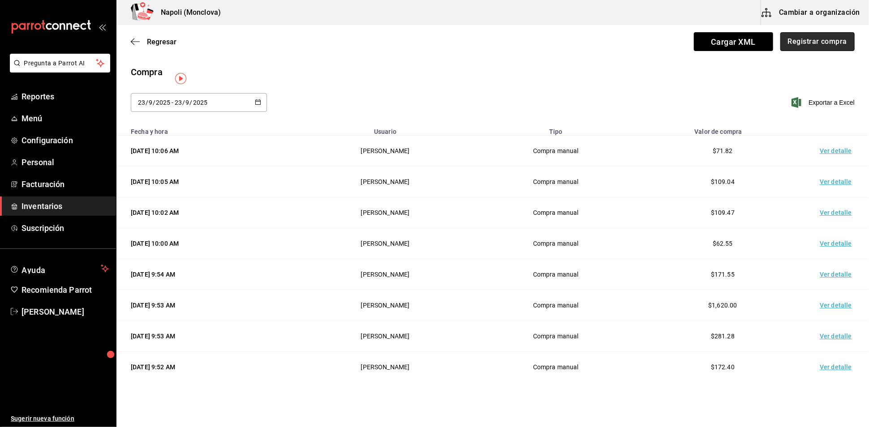
click at [791, 46] on button "Registrar compra" at bounding box center [817, 41] width 74 height 19
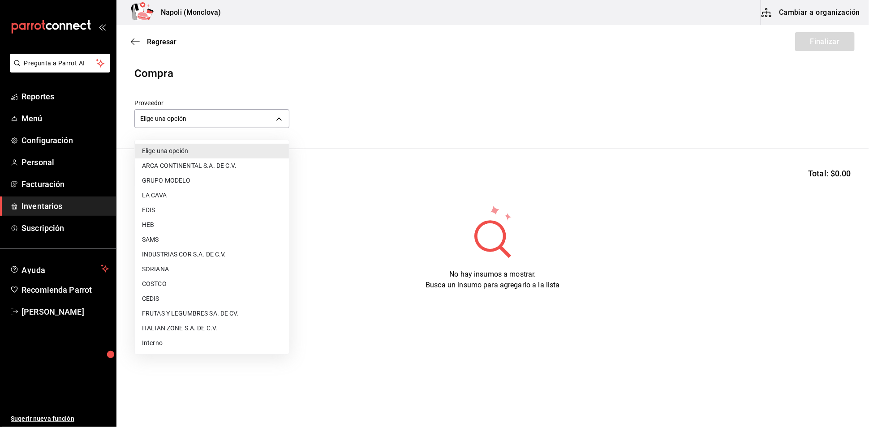
click at [280, 124] on body "Pregunta a Parrot AI Reportes Menú Configuración Personal Facturación Inventari…" at bounding box center [434, 188] width 869 height 377
click at [179, 288] on li "COSTCO" at bounding box center [212, 284] width 154 height 15
type input "297da1de-2487-48f5-9e1b-f813c29ab2ab"
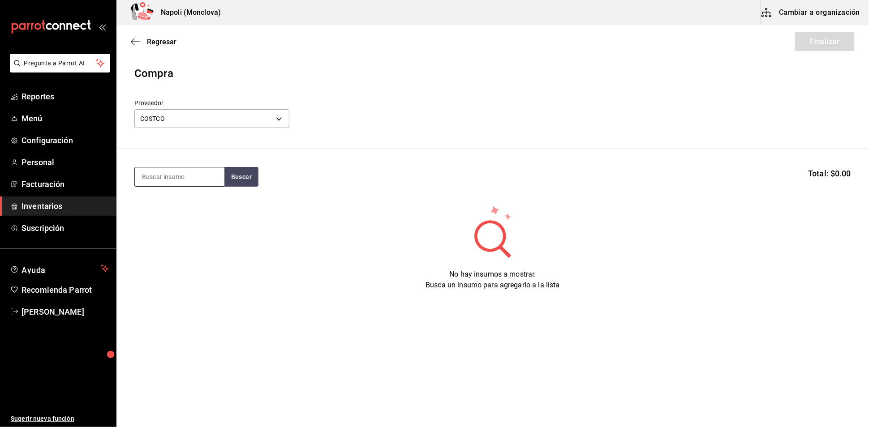
click at [179, 185] on input at bounding box center [180, 177] width 90 height 19
click at [221, 179] on input "CHORIZO" at bounding box center [180, 177] width 90 height 19
type input "CHORIZO"
click at [241, 184] on button "Buscar" at bounding box center [241, 177] width 34 height 20
click at [190, 220] on div "gr - COSTCO" at bounding box center [168, 217] width 52 height 9
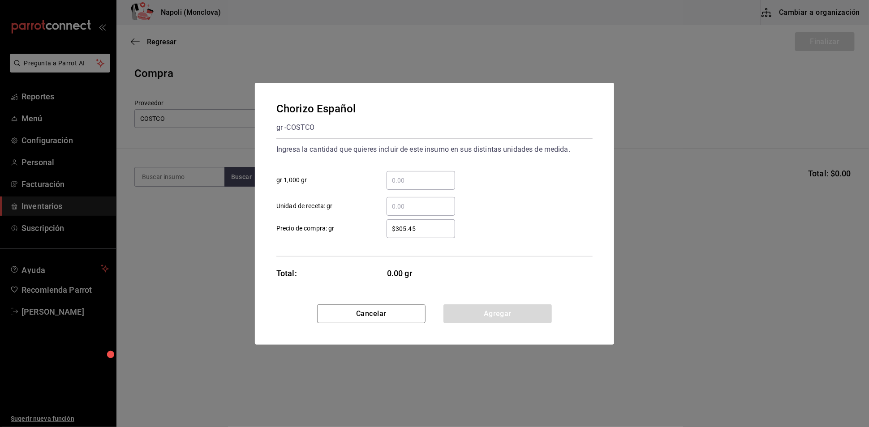
click at [354, 305] on div "Chorizo Español gr - COSTCO Ingresa la cantidad que quieres incluir de este ins…" at bounding box center [434, 194] width 359 height 222
click at [332, 313] on button "Cancelar" at bounding box center [371, 314] width 108 height 19
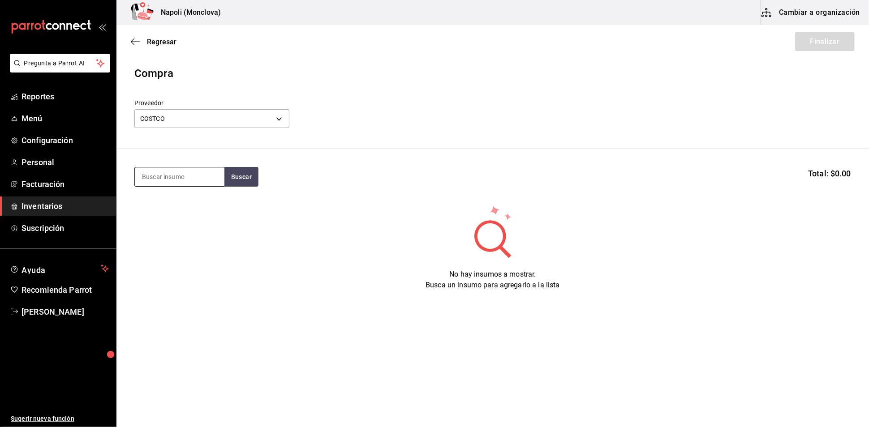
click at [204, 185] on input at bounding box center [180, 177] width 90 height 19
type input "CHORIZO"
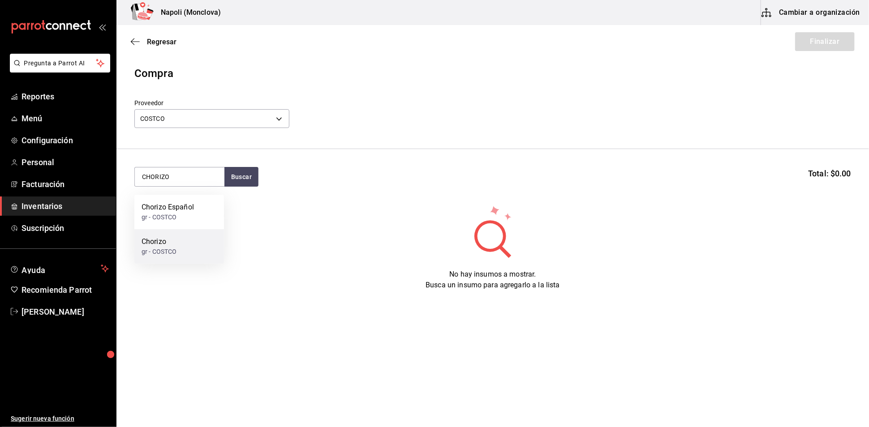
click at [160, 263] on div "Chorizo gr - COSTCO" at bounding box center [179, 246] width 90 height 34
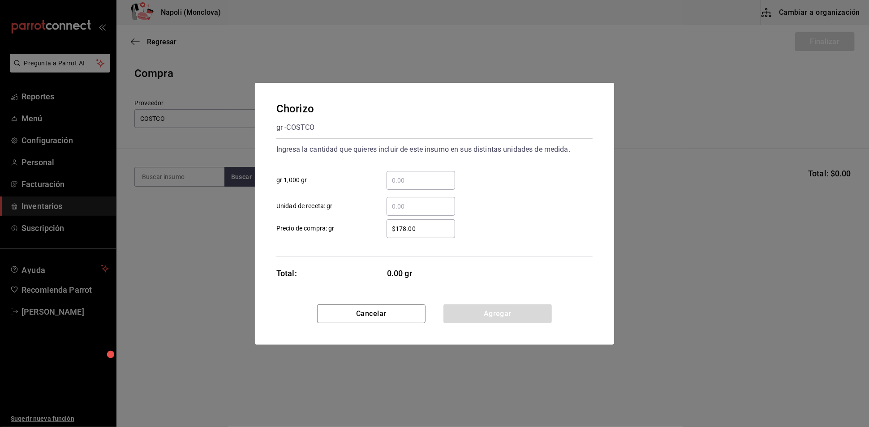
click at [394, 175] on input "​ gr 1,000 gr" at bounding box center [421, 180] width 69 height 11
click at [407, 176] on input "​ gr 1,000 gr" at bounding box center [421, 180] width 69 height 11
type input "0.9"
click at [477, 323] on button "Agregar" at bounding box center [497, 314] width 108 height 19
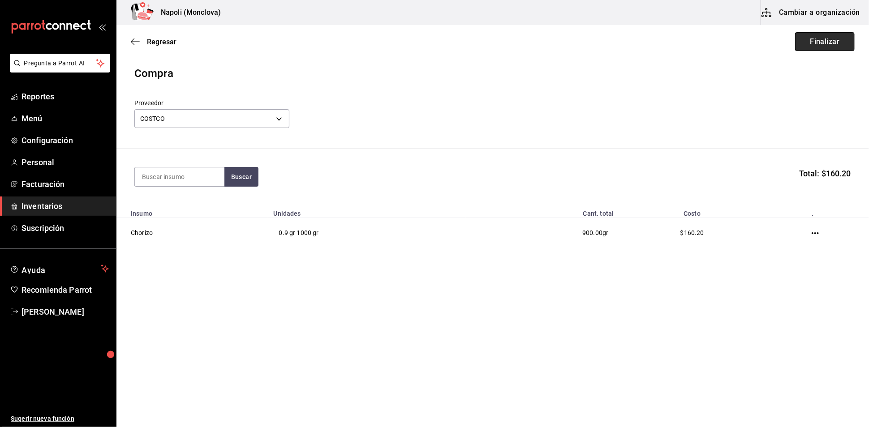
click at [808, 36] on button "Finalizar" at bounding box center [825, 41] width 60 height 19
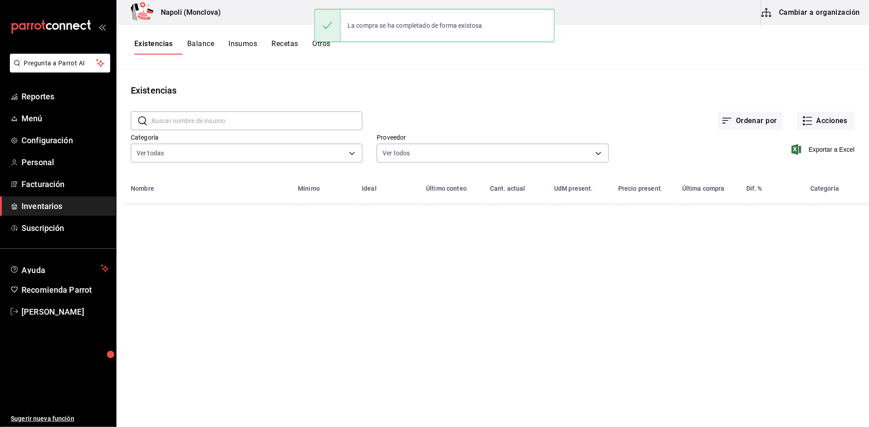
click at [207, 126] on input "text" at bounding box center [256, 121] width 211 height 18
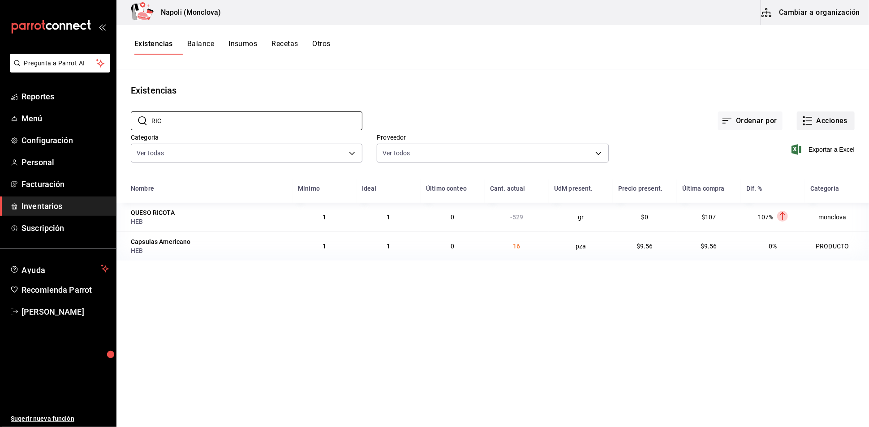
type input "RIC"
click at [813, 126] on button "Acciones" at bounding box center [826, 121] width 58 height 19
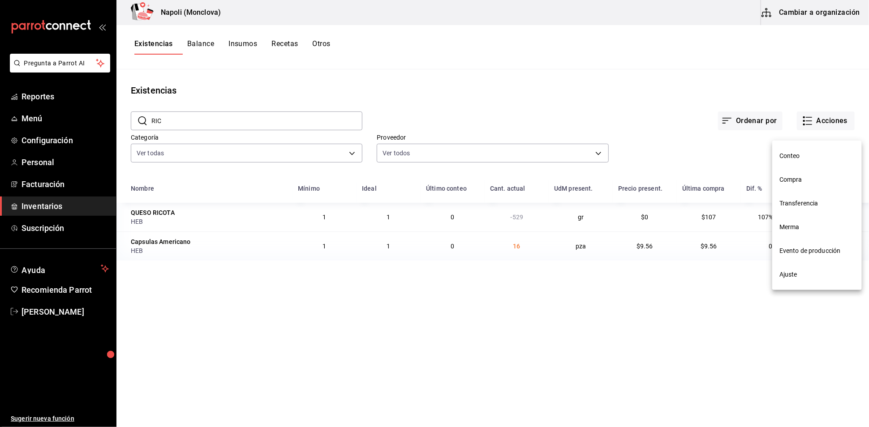
click at [816, 187] on li "Compra" at bounding box center [817, 180] width 90 height 24
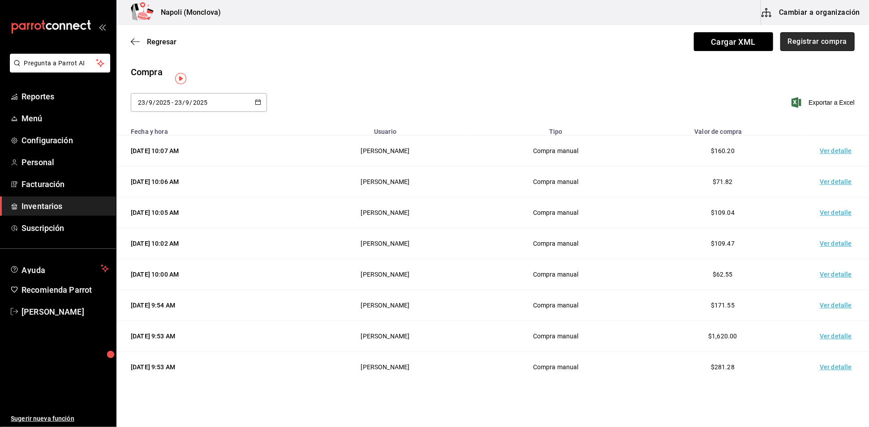
click at [806, 49] on button "Registrar compra" at bounding box center [817, 41] width 74 height 19
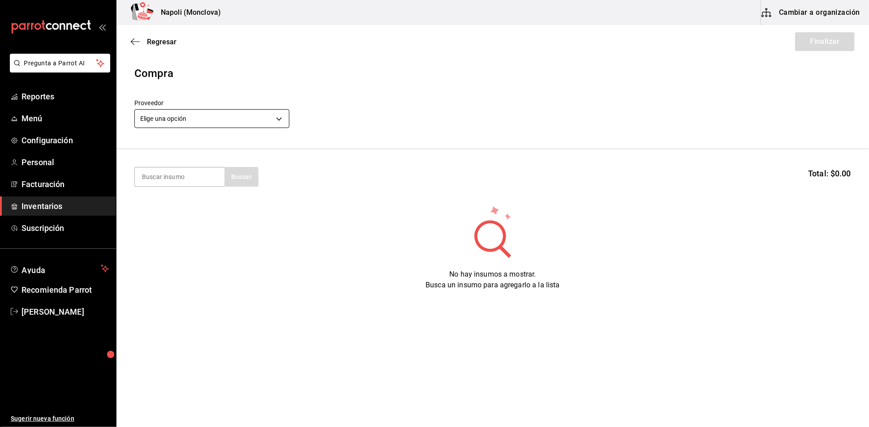
click at [279, 122] on body "Pregunta a Parrot AI Reportes Menú Configuración Personal Facturación Inventari…" at bounding box center [434, 188] width 869 height 377
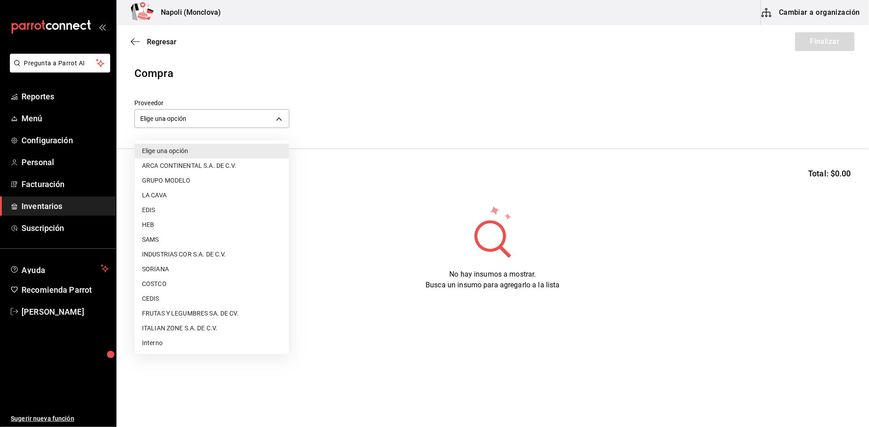
click at [192, 222] on li "HEB" at bounding box center [212, 225] width 154 height 15
type input "ee8d9030-5e12-41b0-b238-cfe5760cc181"
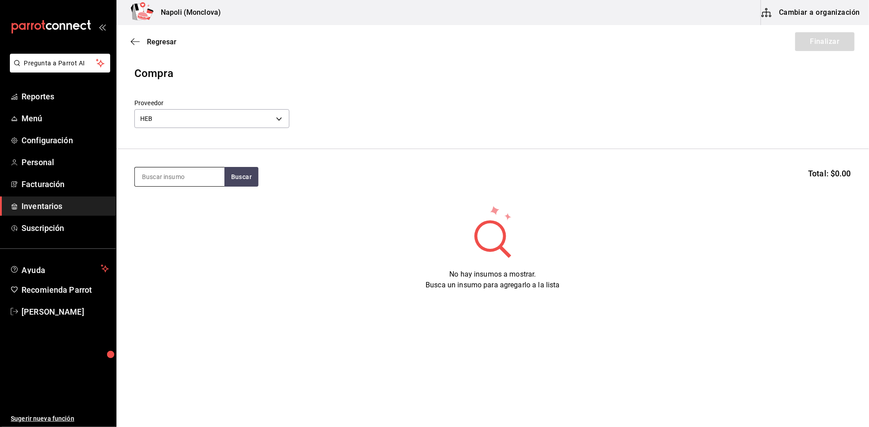
click at [175, 181] on input at bounding box center [180, 177] width 90 height 19
type input "RICOTA"
click at [258, 187] on button "Buscar" at bounding box center [241, 177] width 34 height 20
click at [207, 212] on div "QUESO RICOTA Presentación - HEB" at bounding box center [179, 212] width 90 height 34
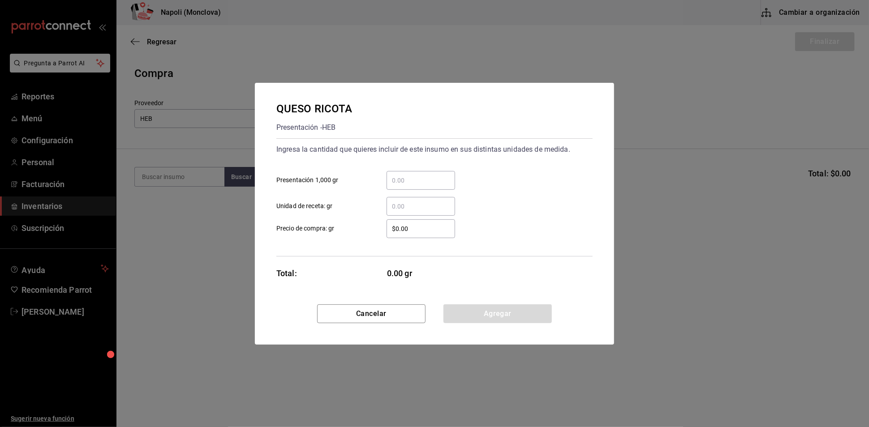
click at [424, 175] on input "​ Presentación 1,000 gr" at bounding box center [421, 180] width 69 height 11
type input "0.45"
click at [400, 234] on input "$0.00" at bounding box center [421, 229] width 69 height 11
type input "$79"
click at [474, 322] on button "Agregar" at bounding box center [497, 314] width 108 height 19
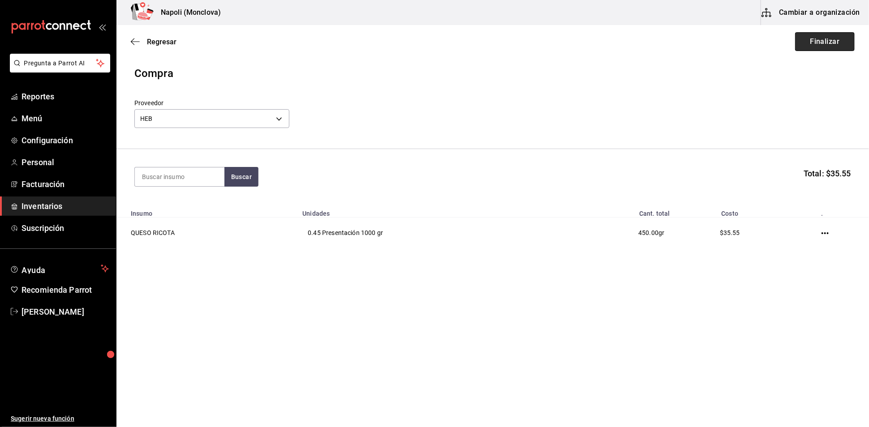
click at [807, 44] on button "Finalizar" at bounding box center [825, 41] width 60 height 19
